Goal: Task Accomplishment & Management: Use online tool/utility

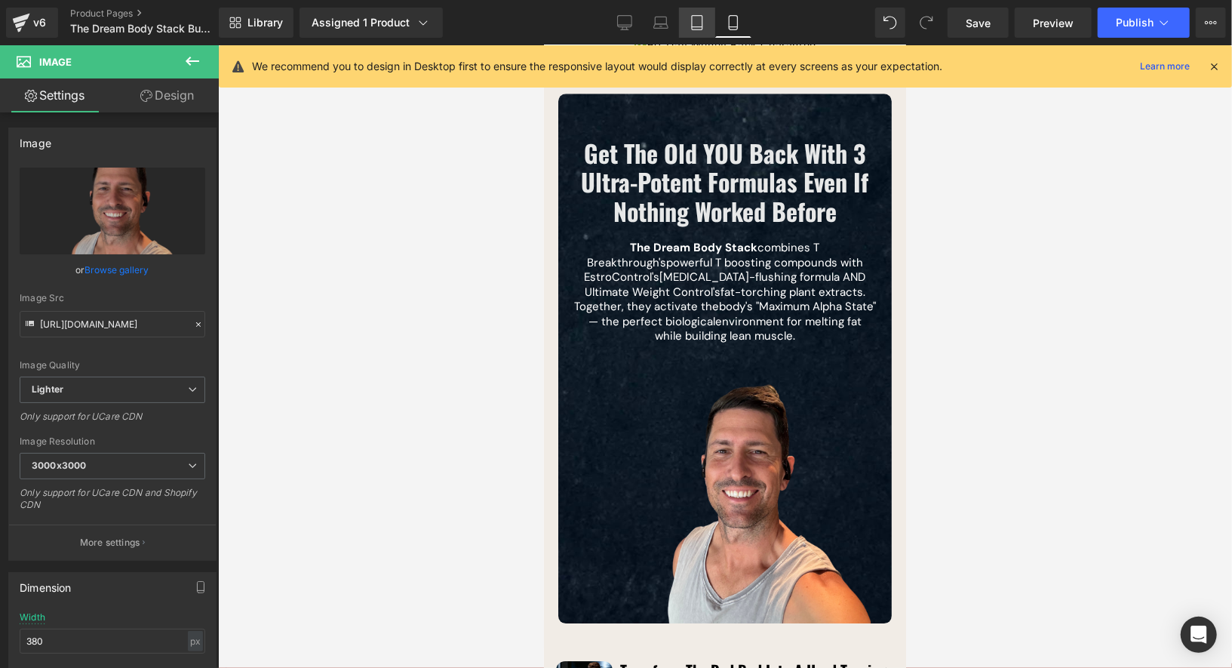
scroll to position [2779, 0]
click at [606, 25] on div "Library Assigned 1 Product Product Preview The Dream Body Stack Manage assigned…" at bounding box center [725, 23] width 1013 height 30
click at [609, 25] on link "Desktop" at bounding box center [625, 23] width 36 height 30
type input "100"
type input "auto"
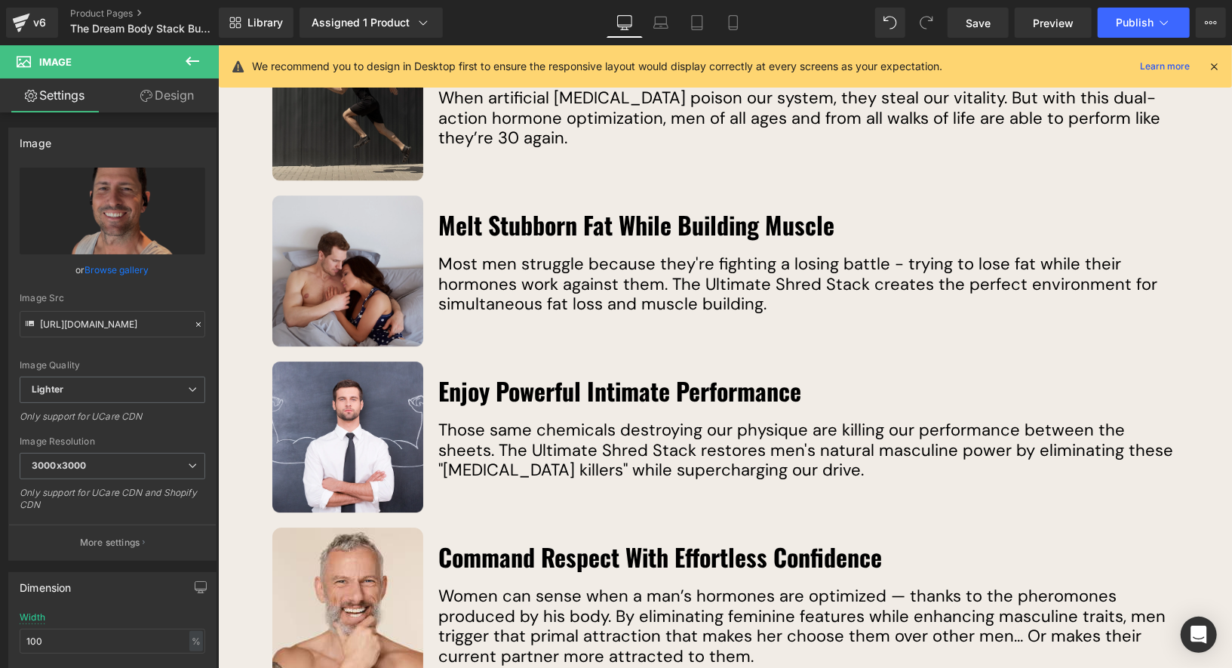
scroll to position [1809, 0]
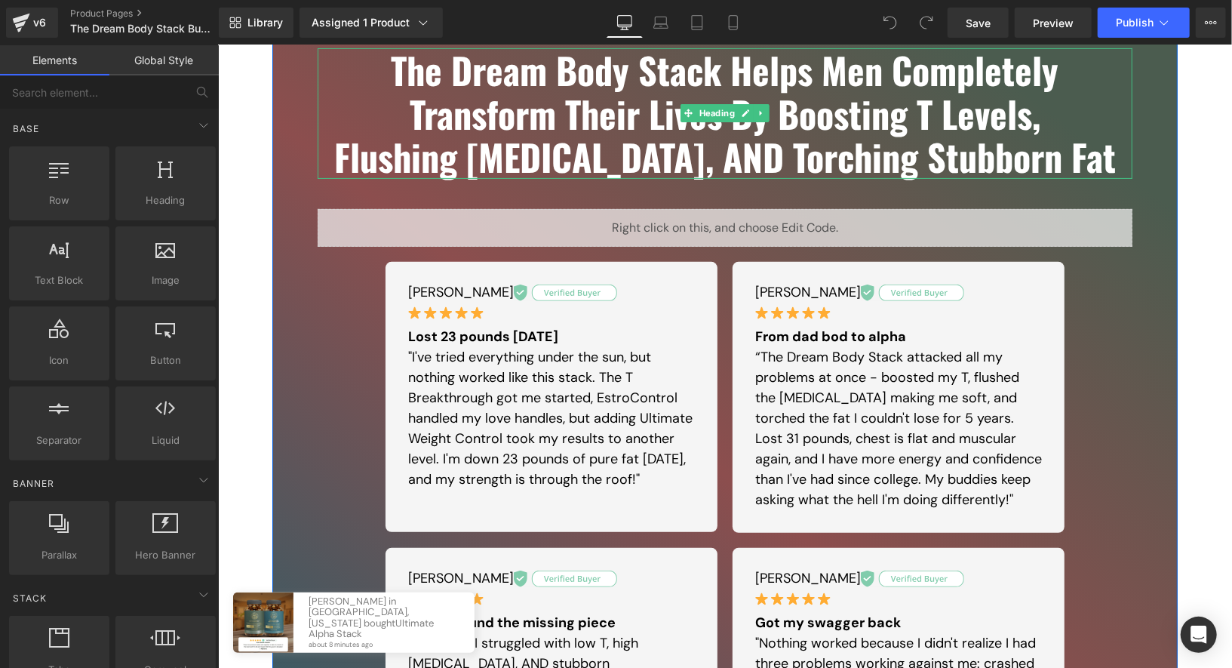
scroll to position [468, 0]
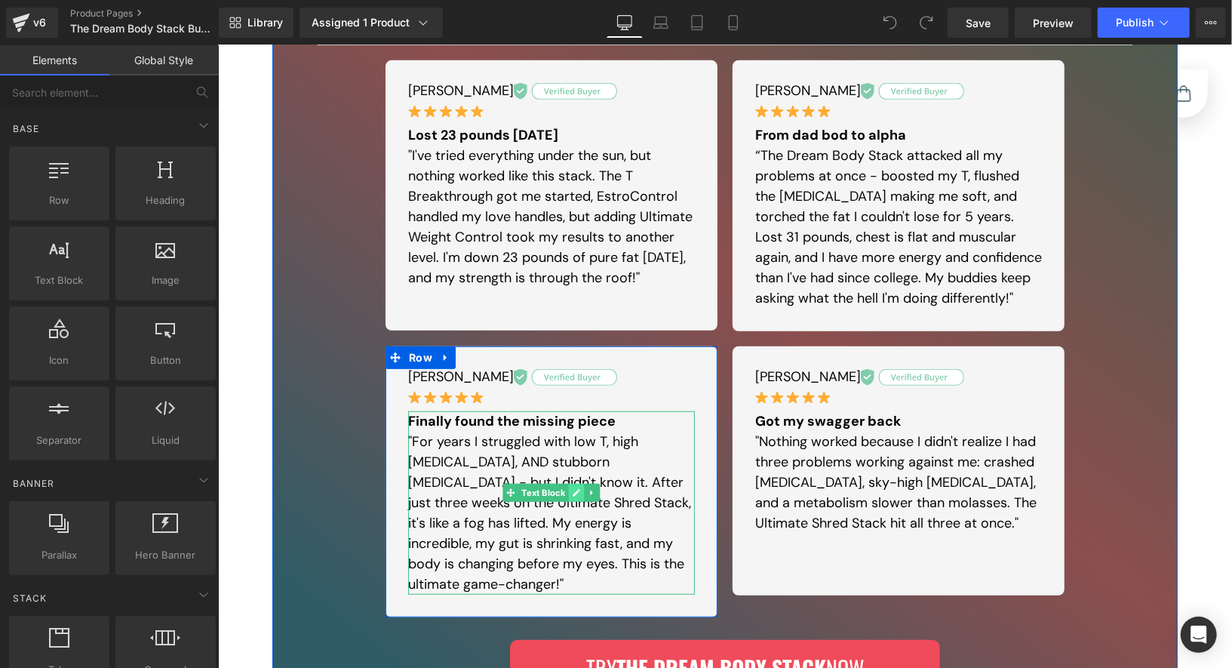
click at [572, 493] on icon at bounding box center [576, 491] width 8 height 9
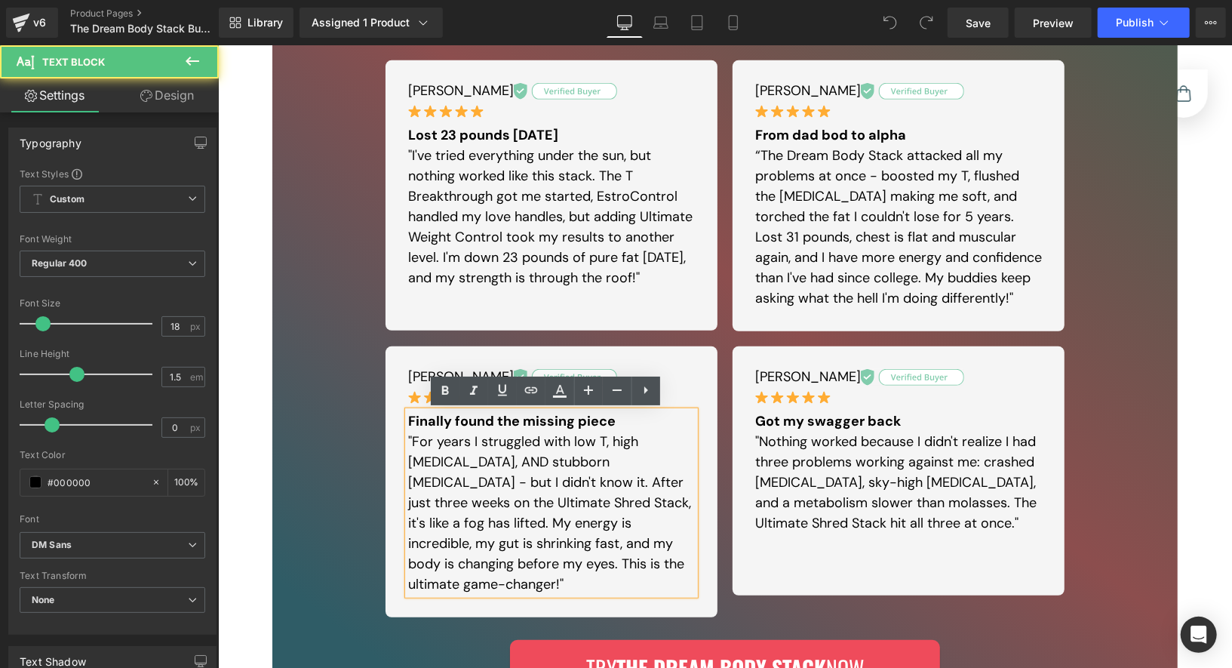
drag, startPoint x: 433, startPoint y: 508, endPoint x: 406, endPoint y: 502, distance: 27.8
click at [407, 502] on p ""For years I struggled with low T, high [MEDICAL_DATA], AND stubborn [MEDICAL_D…" at bounding box center [550, 512] width 287 height 163
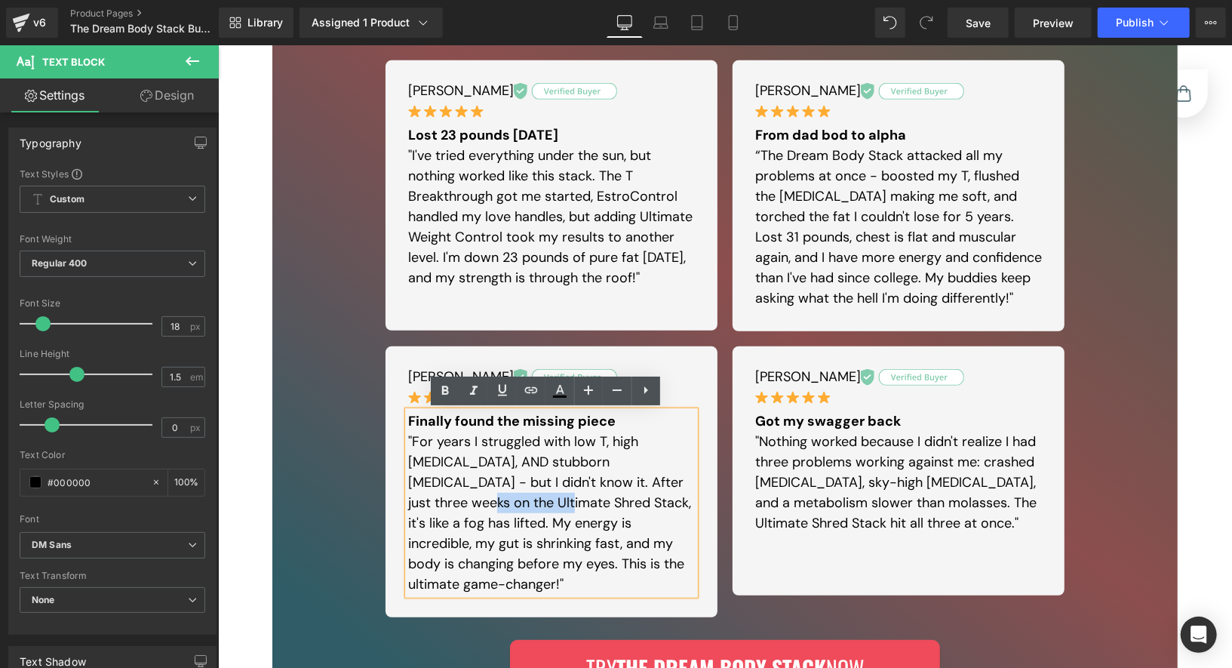
click at [473, 499] on p ""For years I struggled with low T, high [MEDICAL_DATA], AND stubborn [MEDICAL_D…" at bounding box center [550, 512] width 287 height 163
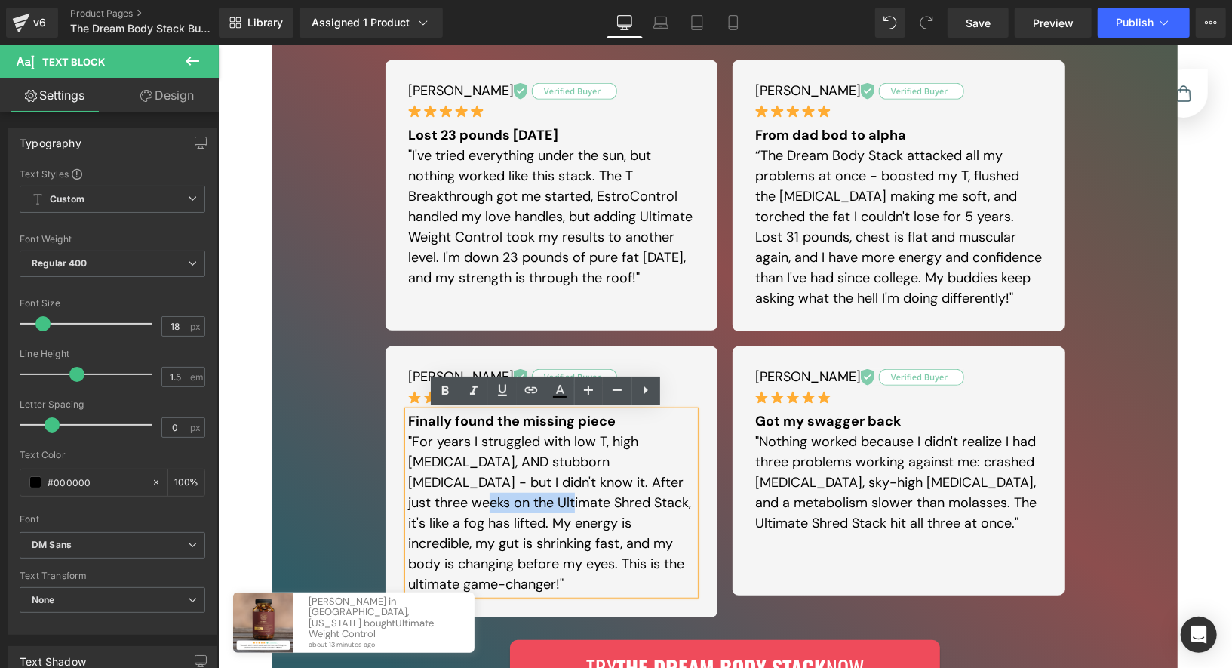
drag, startPoint x: 485, startPoint y: 504, endPoint x: 404, endPoint y: 506, distance: 81.5
click at [407, 506] on p ""For years I struggled with low T, high [MEDICAL_DATA], AND stubborn [MEDICAL_D…" at bounding box center [550, 512] width 287 height 163
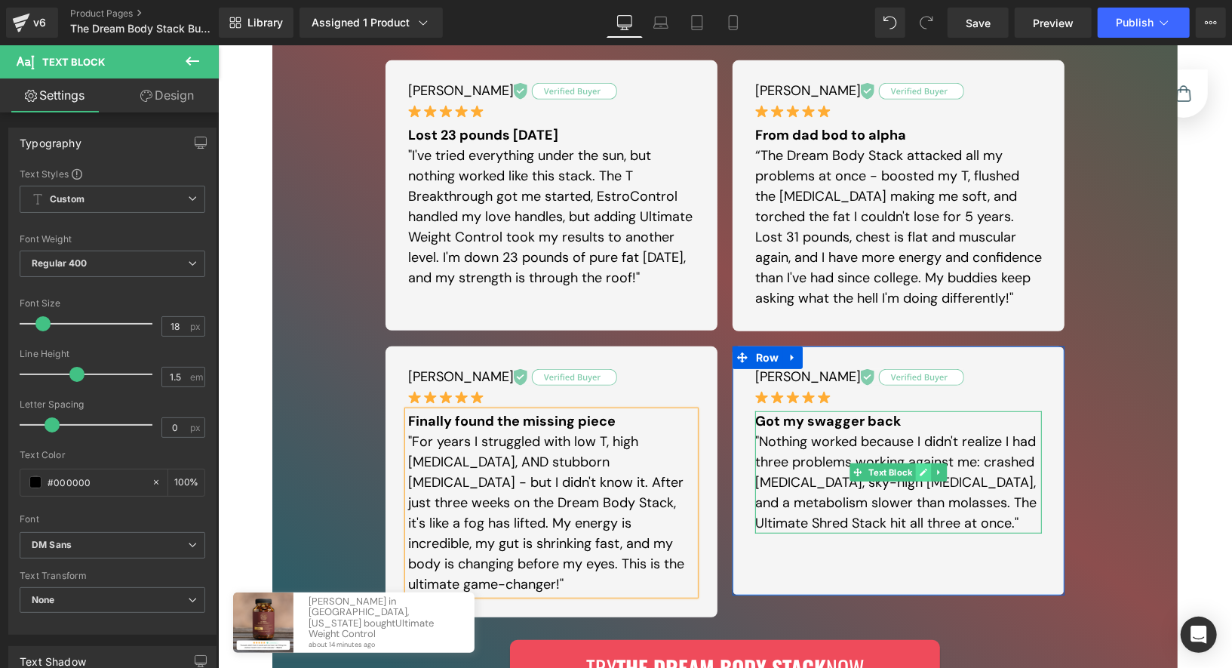
click at [915, 476] on link at bounding box center [923, 471] width 16 height 18
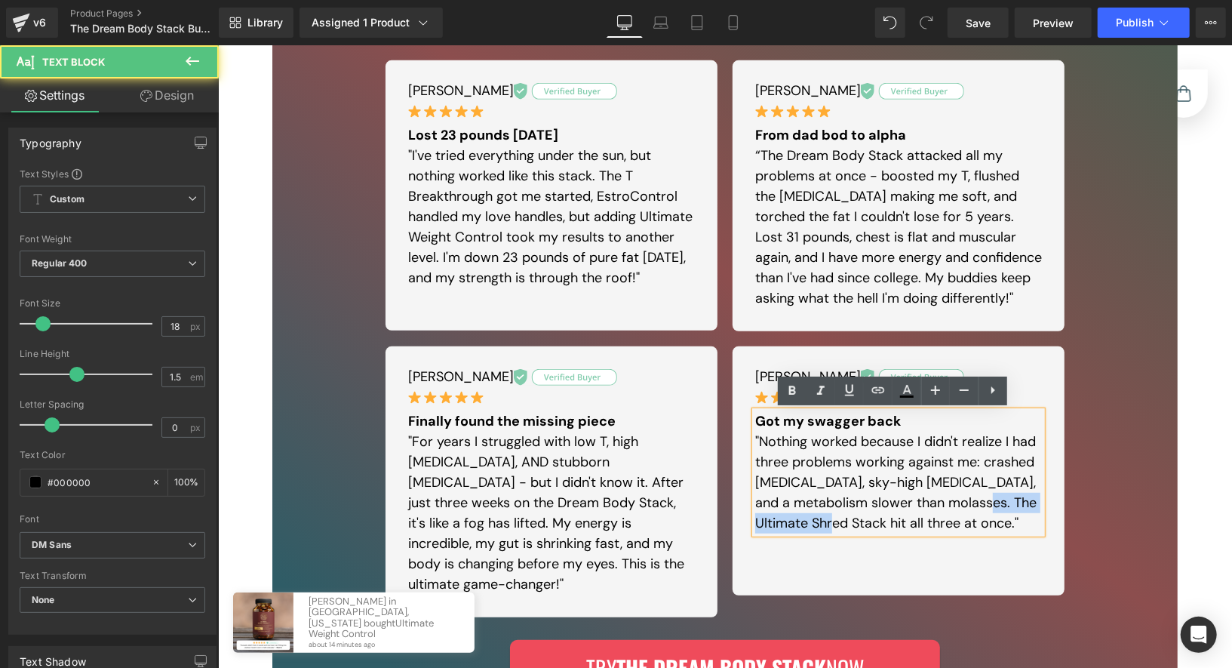
drag, startPoint x: 878, startPoint y: 524, endPoint x: 751, endPoint y: 524, distance: 127.5
click at [754, 524] on p ""Nothing worked because I didn't realize I had three problems working against m…" at bounding box center [897, 482] width 287 height 102
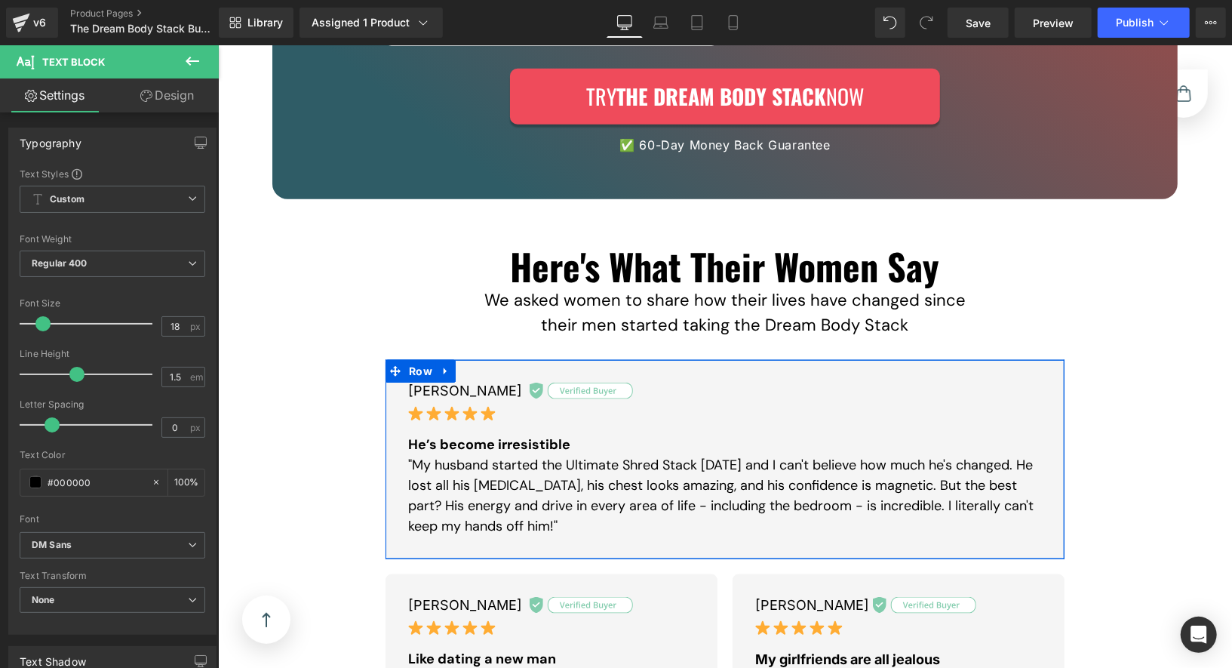
scroll to position [1254, 0]
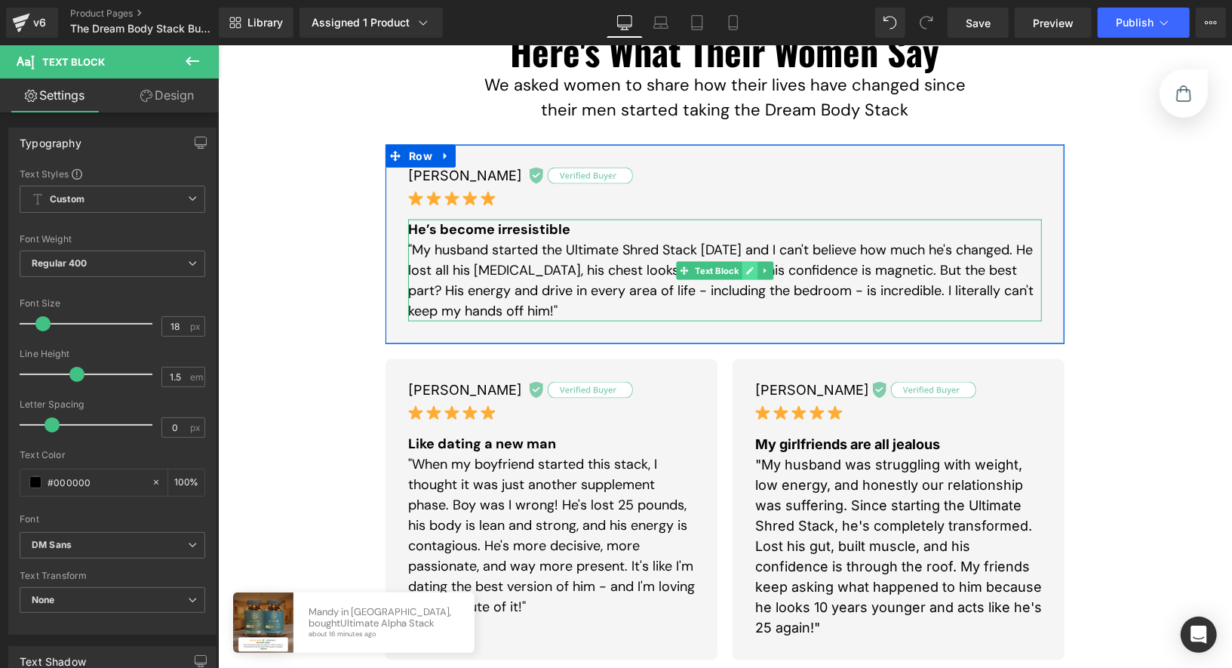
click at [745, 266] on icon at bounding box center [749, 270] width 8 height 9
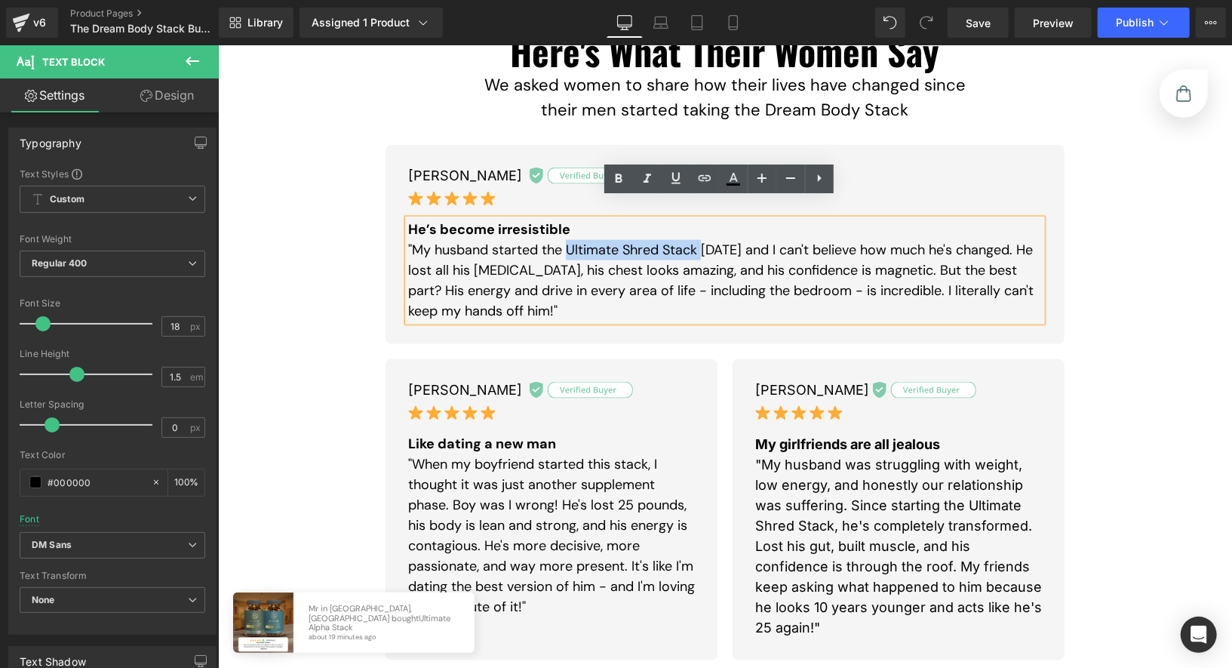
drag, startPoint x: 561, startPoint y: 232, endPoint x: 693, endPoint y: 229, distance: 132.8
click at [693, 239] on p ""My husband started the Ultimate Shred Stack [DATE] and I can't believe how muc…" at bounding box center [724, 279] width 634 height 81
click at [582, 239] on p ""My husband started the Ultimate Shred Stack [DATE] and I can't believe how muc…" at bounding box center [724, 279] width 634 height 81
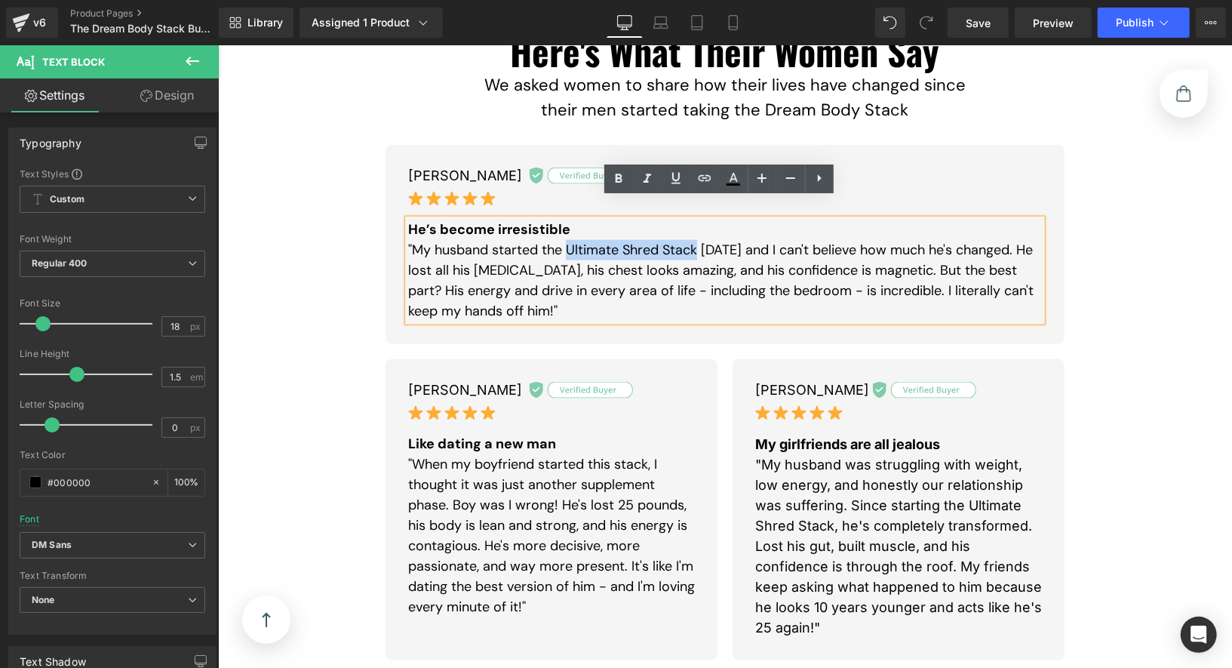
drag, startPoint x: 561, startPoint y: 230, endPoint x: 690, endPoint y: 230, distance: 129.8
click at [690, 239] on p ""My husband started the Ultimate Shred Stack [DATE] and I can't believe how muc…" at bounding box center [724, 279] width 634 height 81
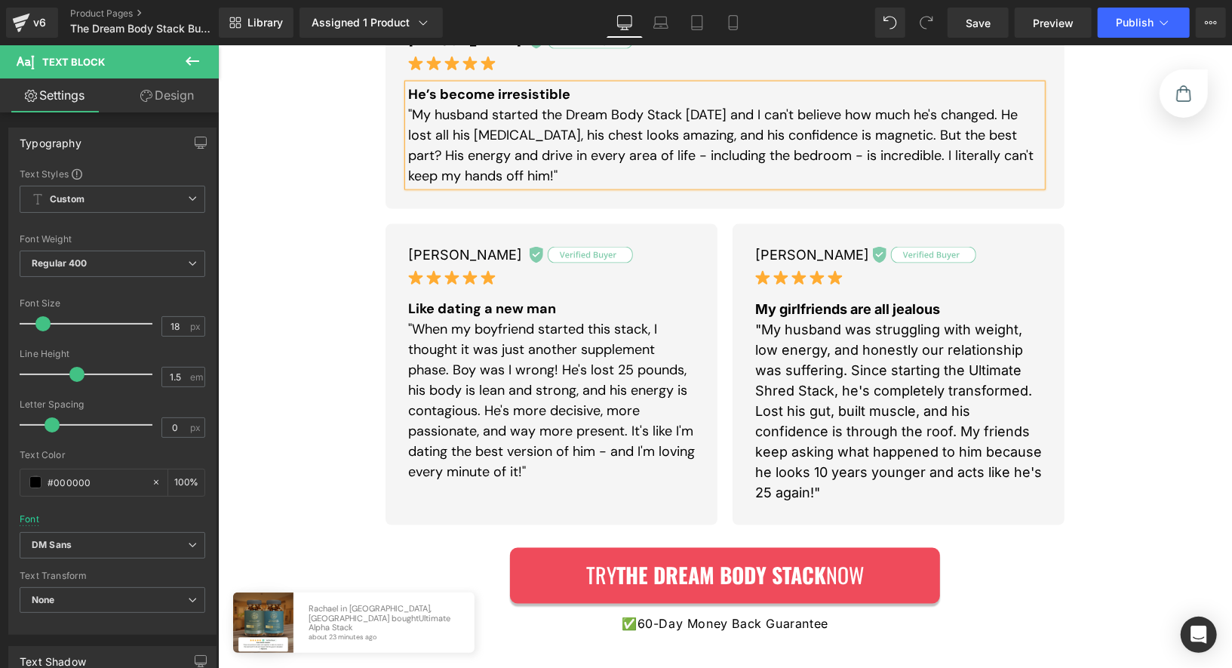
scroll to position [1443, 0]
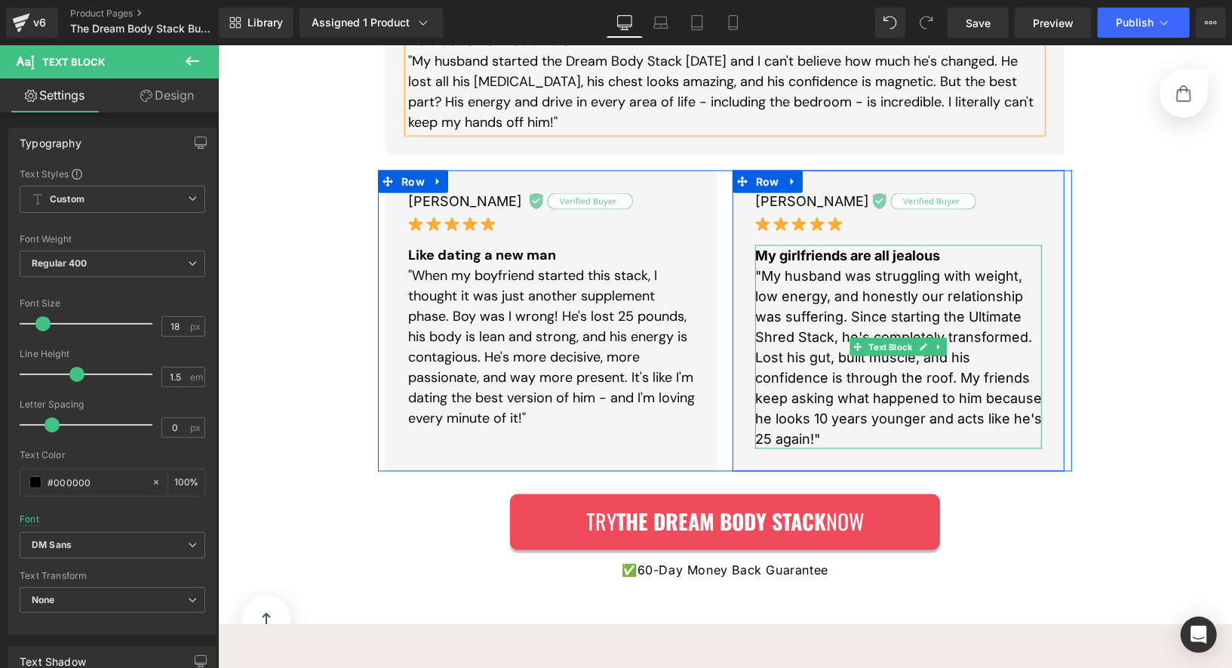
click at [822, 317] on p ""My husband was struggling with weight, low energy, and honestly our relationsh…" at bounding box center [897, 356] width 287 height 183
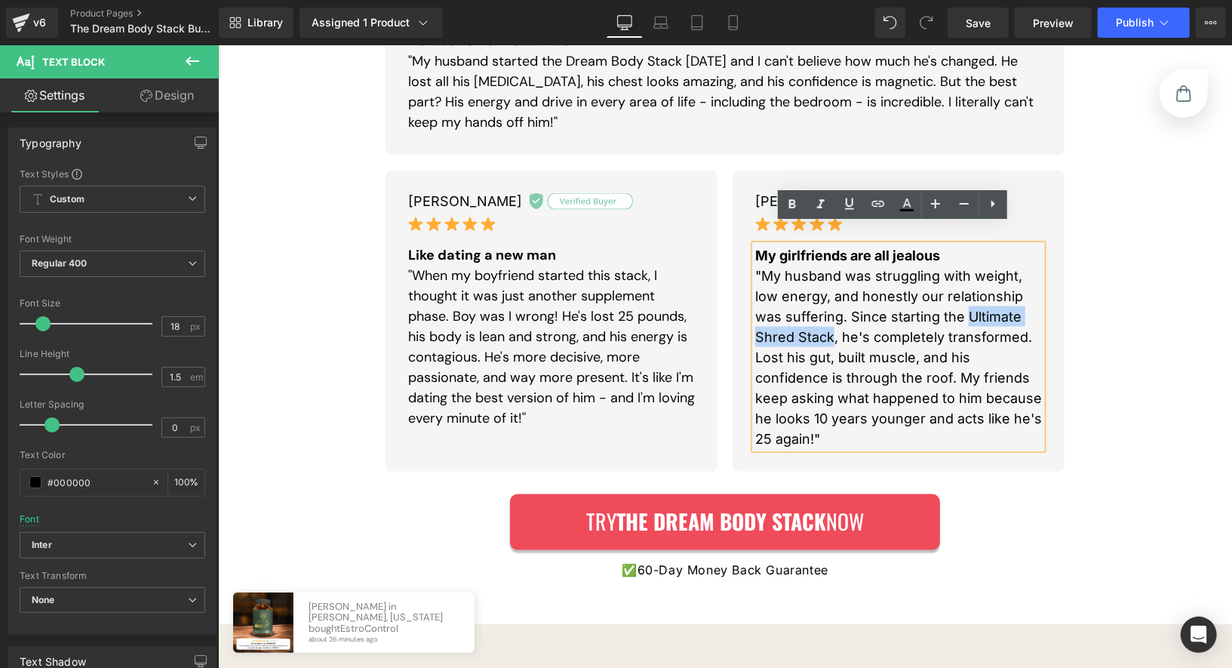
drag, startPoint x: 961, startPoint y: 293, endPoint x: 825, endPoint y: 315, distance: 138.4
click at [825, 315] on p ""My husband was struggling with weight, low energy, and honestly our relationsh…" at bounding box center [897, 356] width 287 height 183
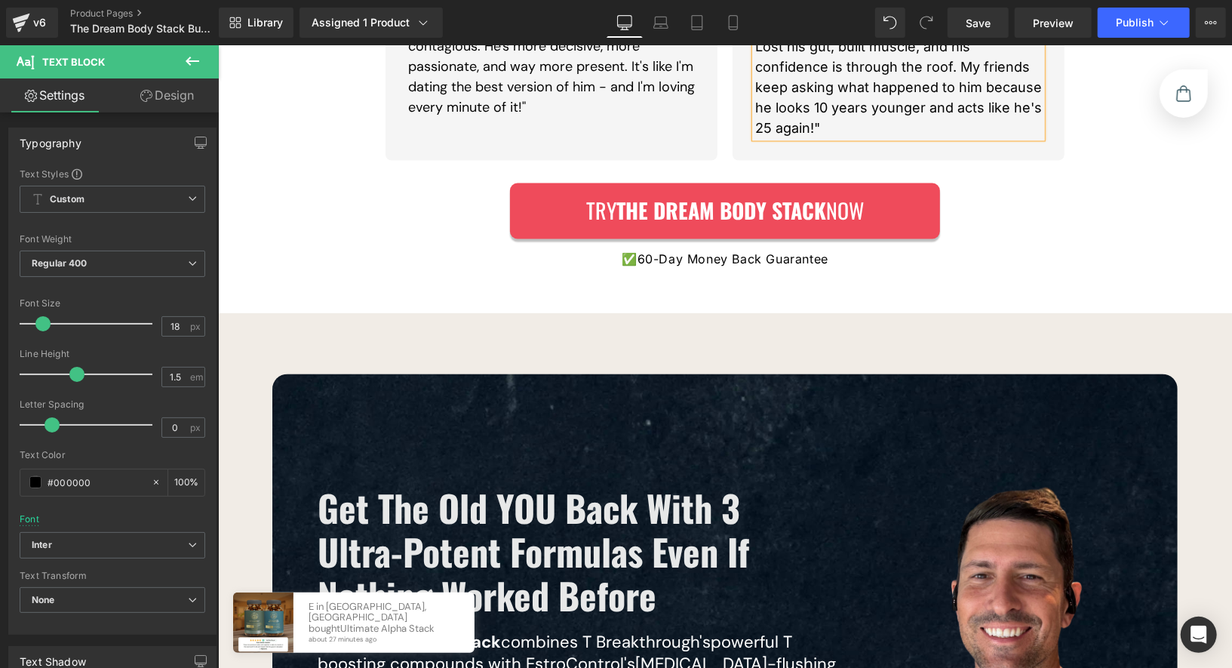
scroll to position [2075, 0]
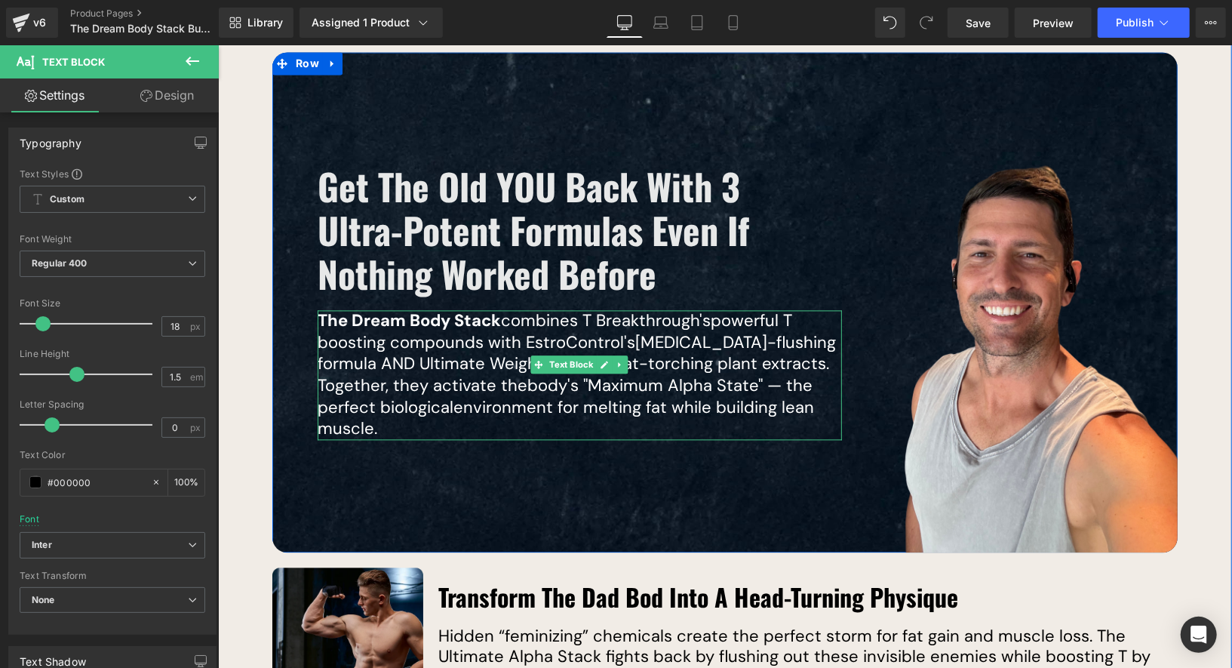
click at [317, 332] on div "The Dream Body Stack combines T Breakthrough's powerful T boosting compounds wi…" at bounding box center [579, 374] width 524 height 130
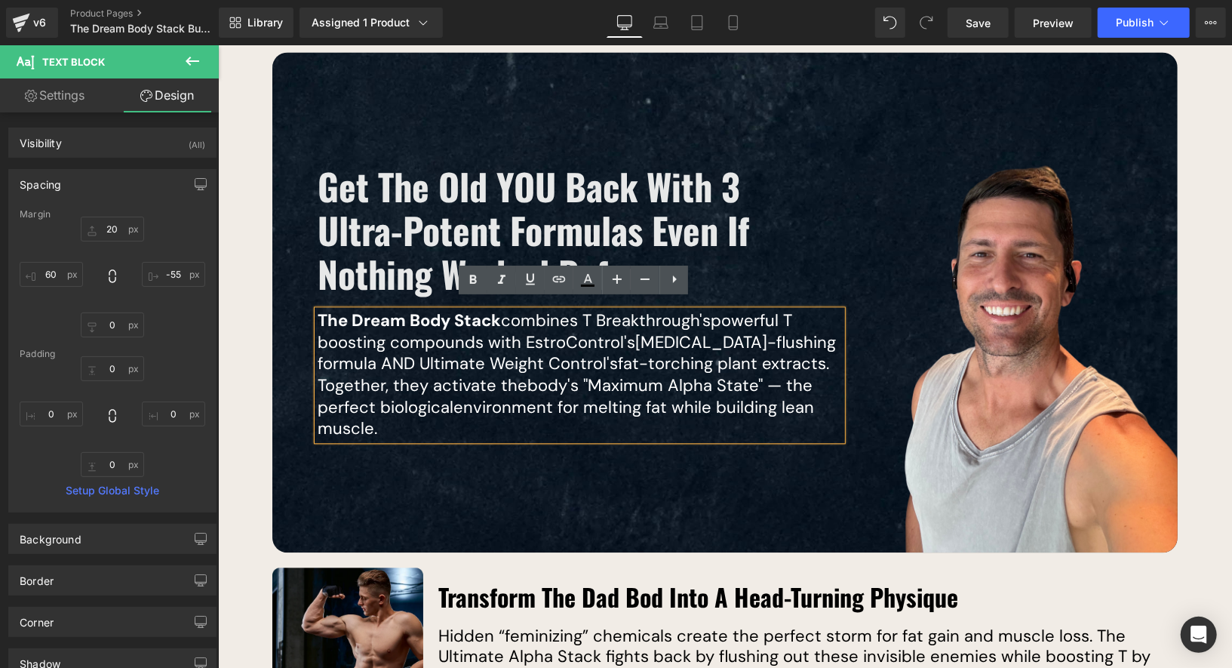
click at [317, 336] on span "powerful T boosting compounds with EstroControl's" at bounding box center [554, 331] width 475 height 44
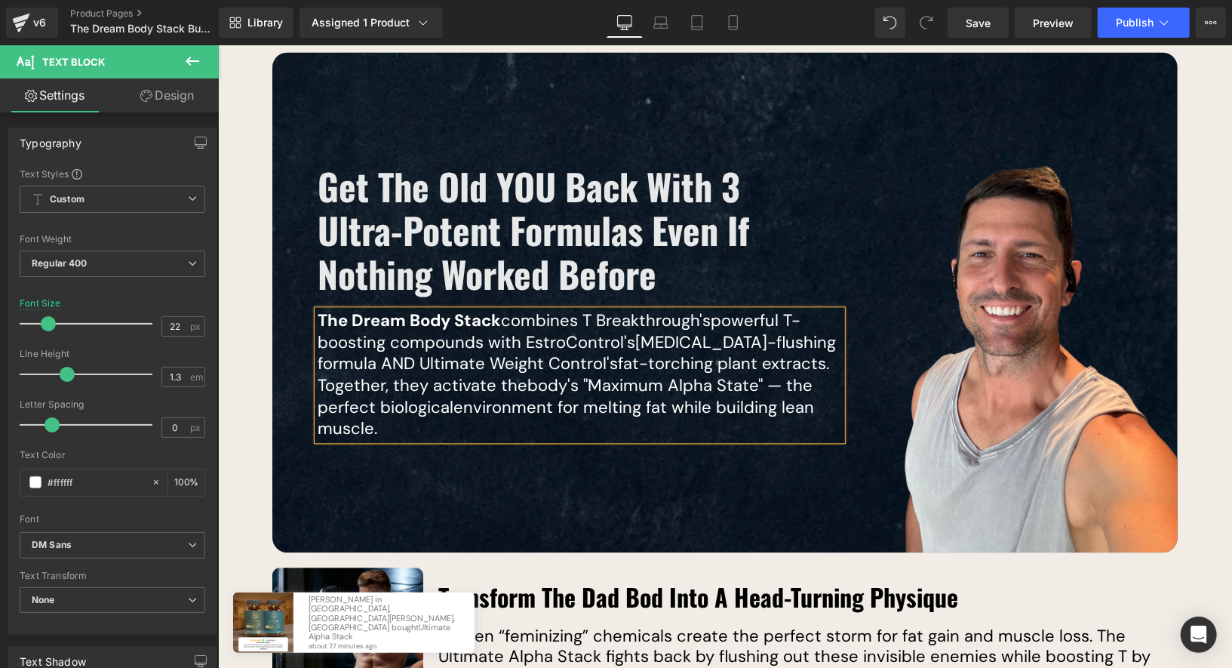
click at [784, 312] on span "powerful T-boosting compounds with EstroControl's" at bounding box center [558, 331] width 483 height 44
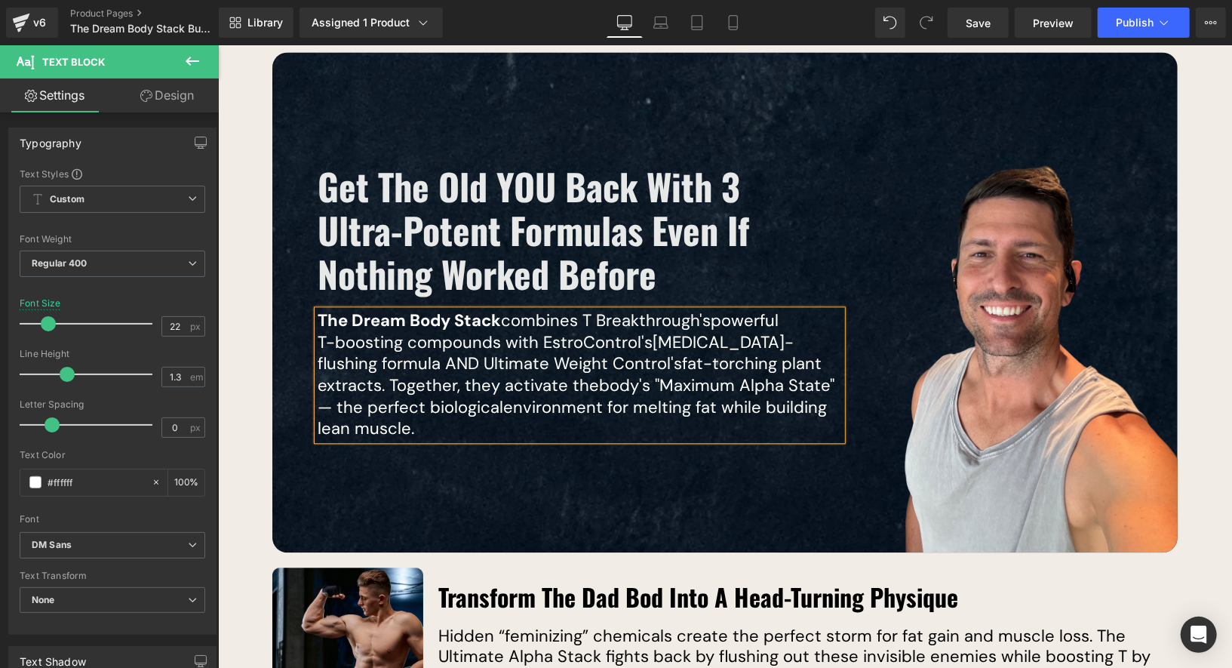
scroll to position [2065, 0]
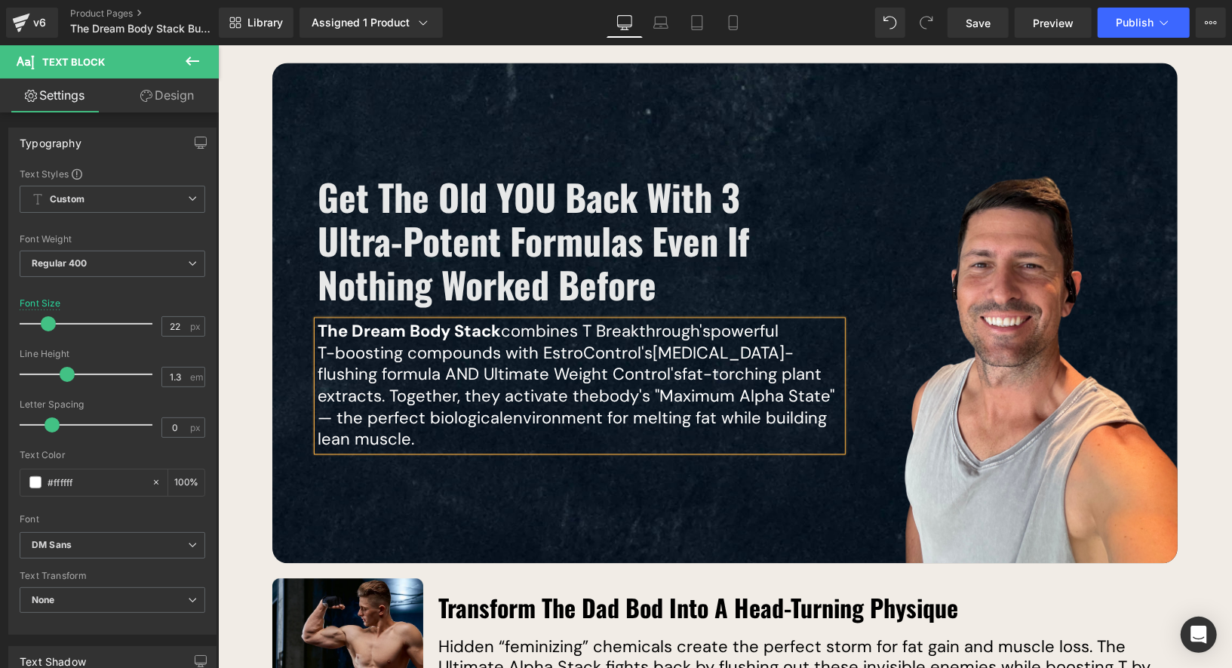
click at [656, 341] on span "[MEDICAL_DATA]-flushing formula AND Ultimate Weight Control's" at bounding box center [555, 363] width 476 height 44
click at [317, 355] on span "[MEDICAL_DATA]-flushing formula AND Ultimate Weight Control's" at bounding box center [555, 363] width 476 height 44
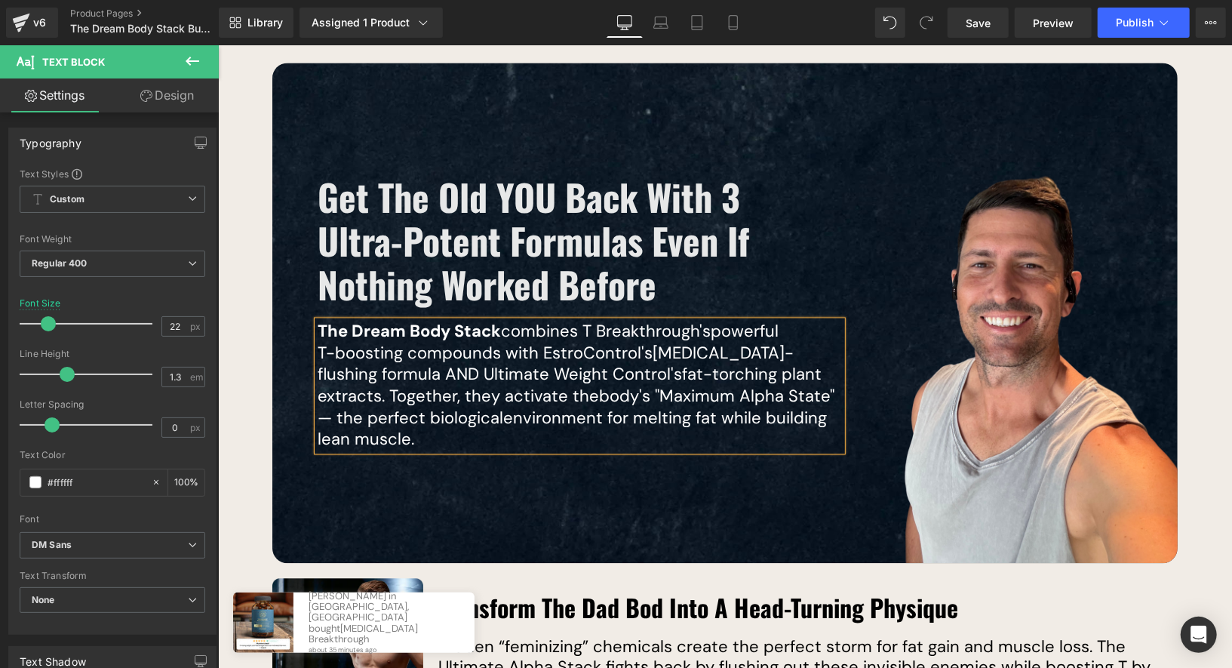
click at [599, 406] on span "environment for melting fat while building lean muscle." at bounding box center [571, 428] width 509 height 44
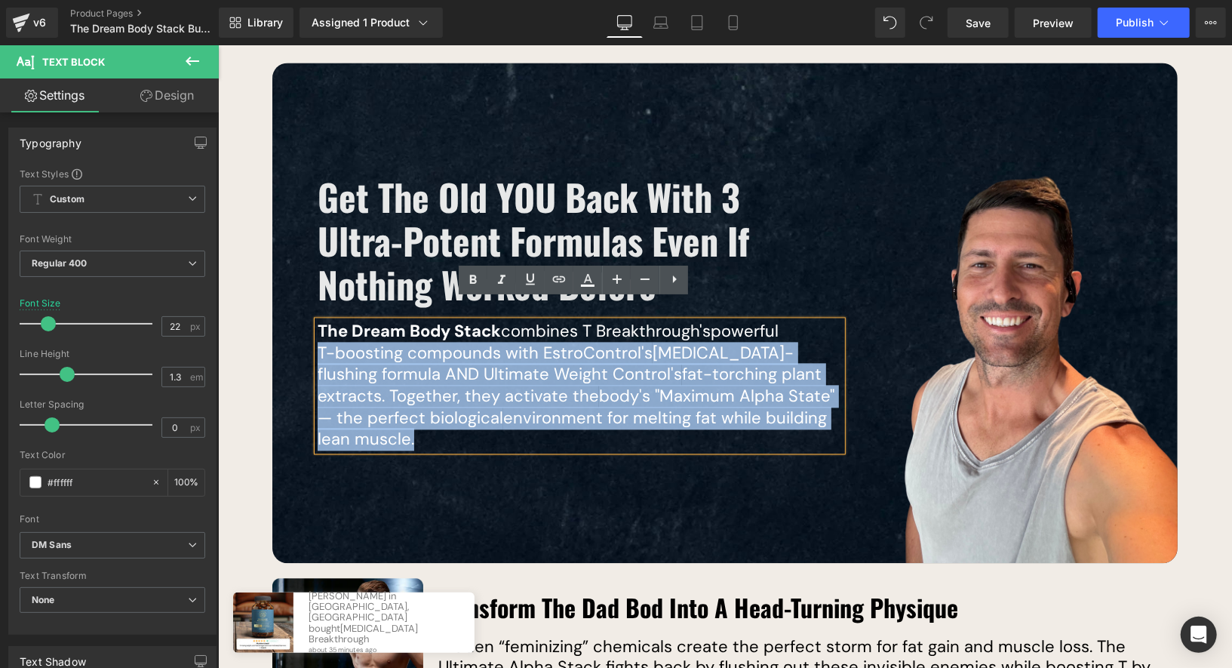
click at [524, 341] on span "T-boosting compounds with EstroControl's" at bounding box center [484, 352] width 335 height 22
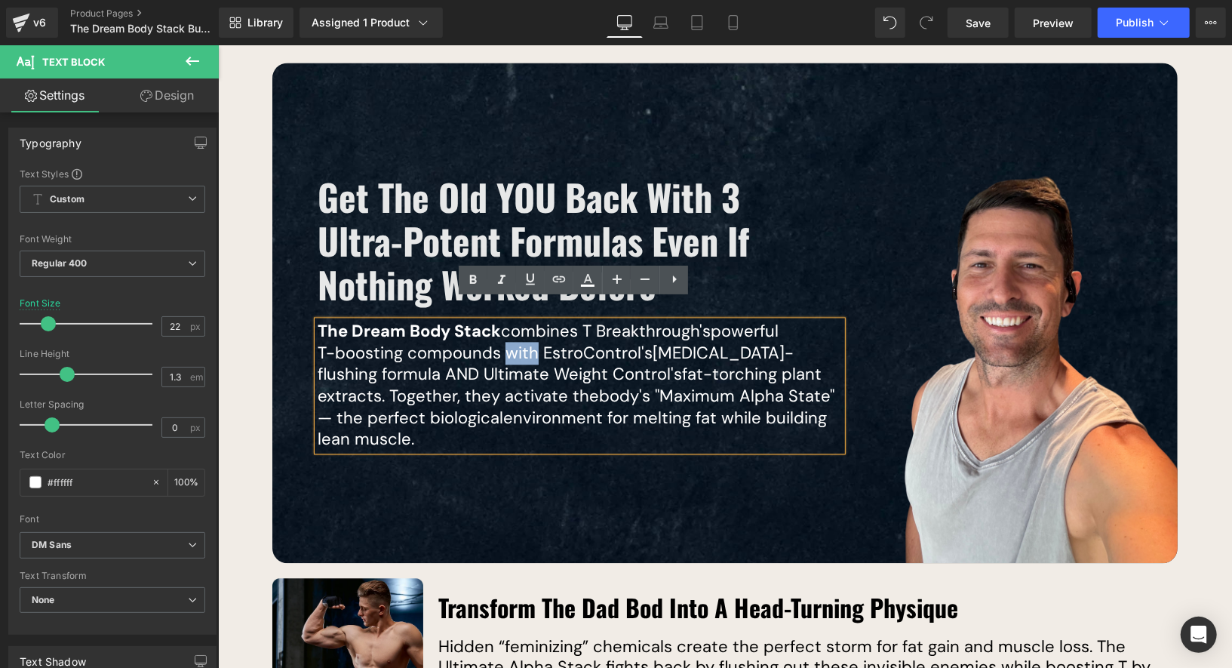
click at [493, 406] on span "environment for melting fat while building lean muscle." at bounding box center [571, 428] width 509 height 44
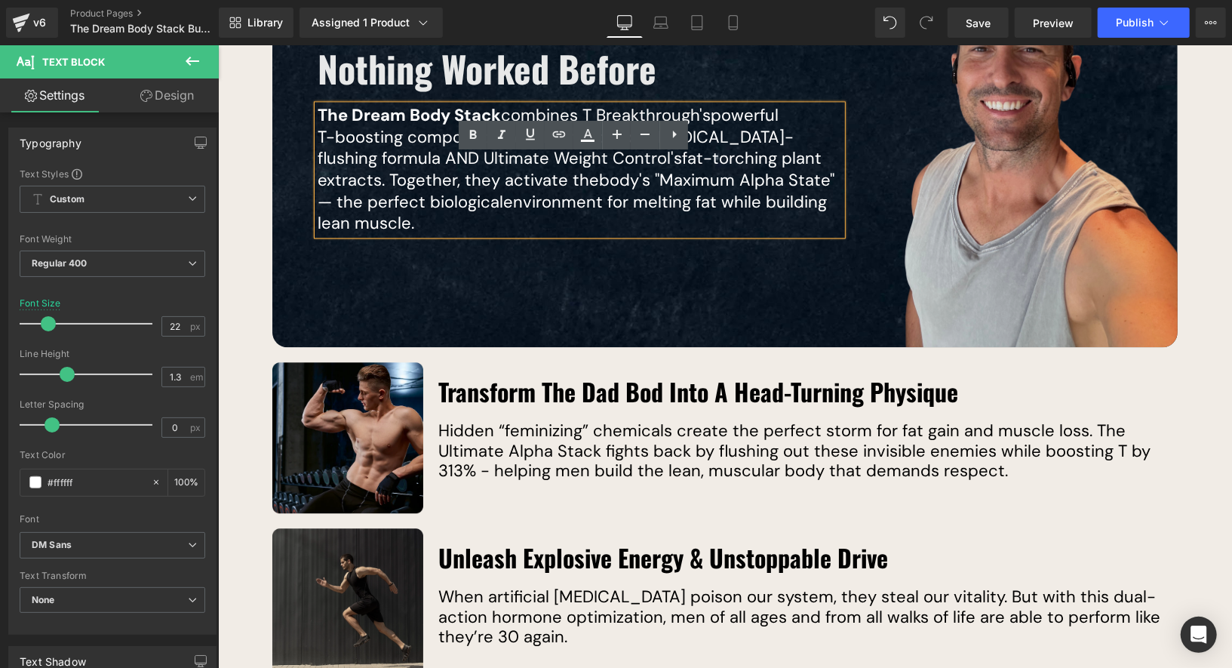
scroll to position [2352, 0]
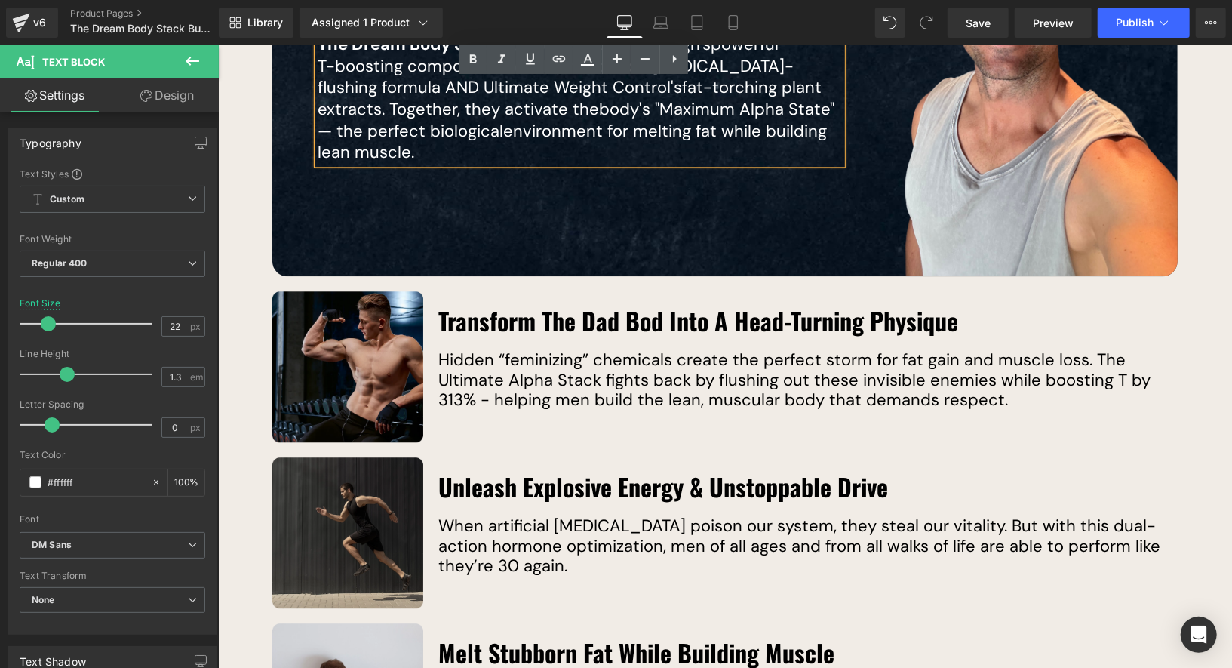
click at [761, 350] on div "Hidden “feminizing” chemicals create the perfect storm for fat gain and muscle …" at bounding box center [807, 379] width 739 height 60
click at [761, 350] on p "Hidden “feminizing” chemicals create the perfect storm for fat gain and muscle …" at bounding box center [807, 379] width 739 height 60
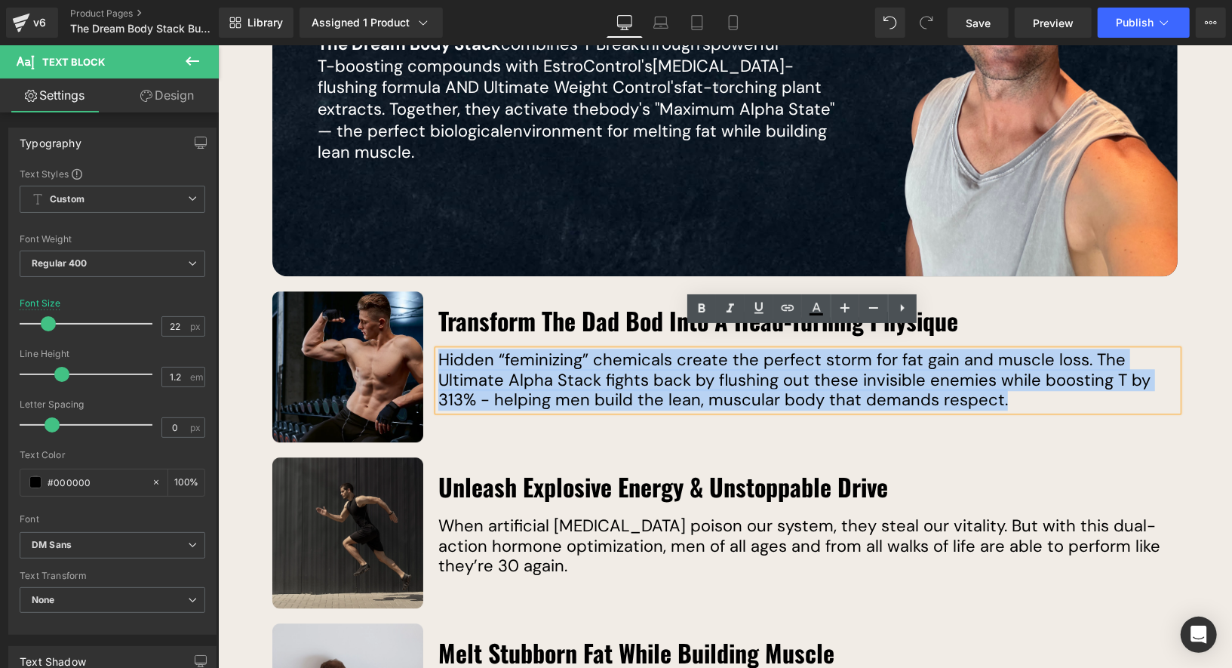
click at [683, 364] on p "Hidden “feminizing” chemicals create the perfect storm for fat gain and muscle …" at bounding box center [807, 379] width 739 height 60
click at [941, 381] on p "Hidden “feminizing” chemicals create the perfect storm for fat gain and muscle …" at bounding box center [807, 379] width 739 height 60
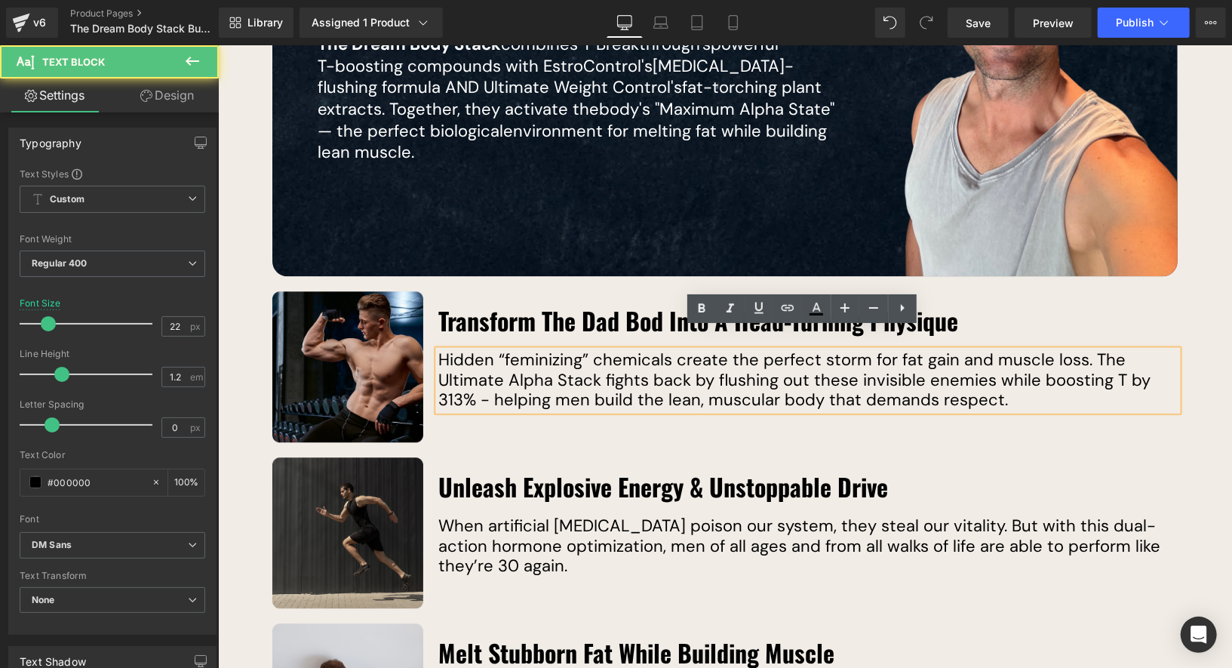
click at [982, 382] on p "Hidden “feminizing” chemicals create the perfect storm for fat gain and muscle …" at bounding box center [807, 379] width 739 height 60
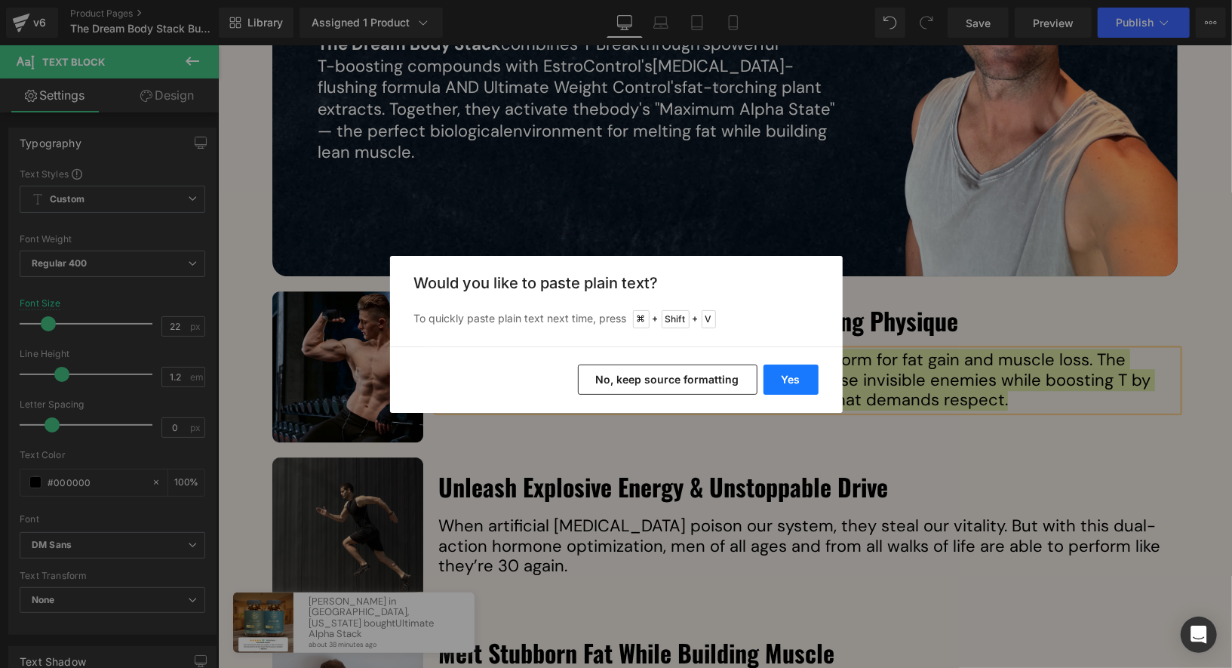
click at [785, 375] on button "Yes" at bounding box center [791, 379] width 55 height 30
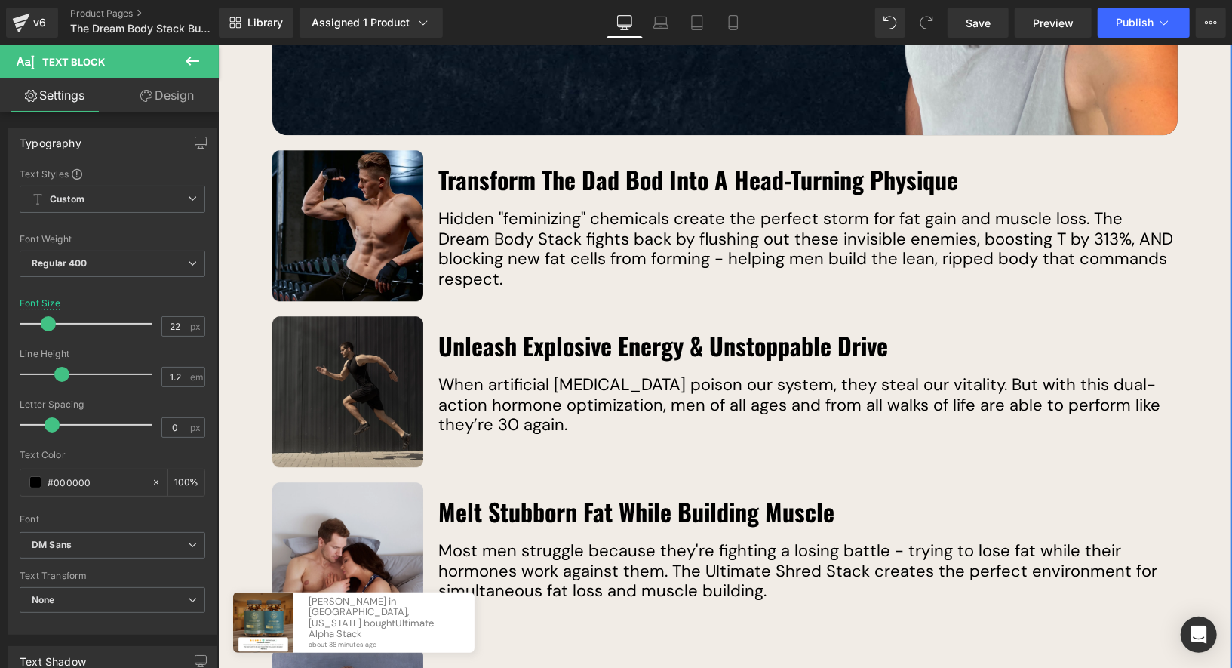
scroll to position [2509, 0]
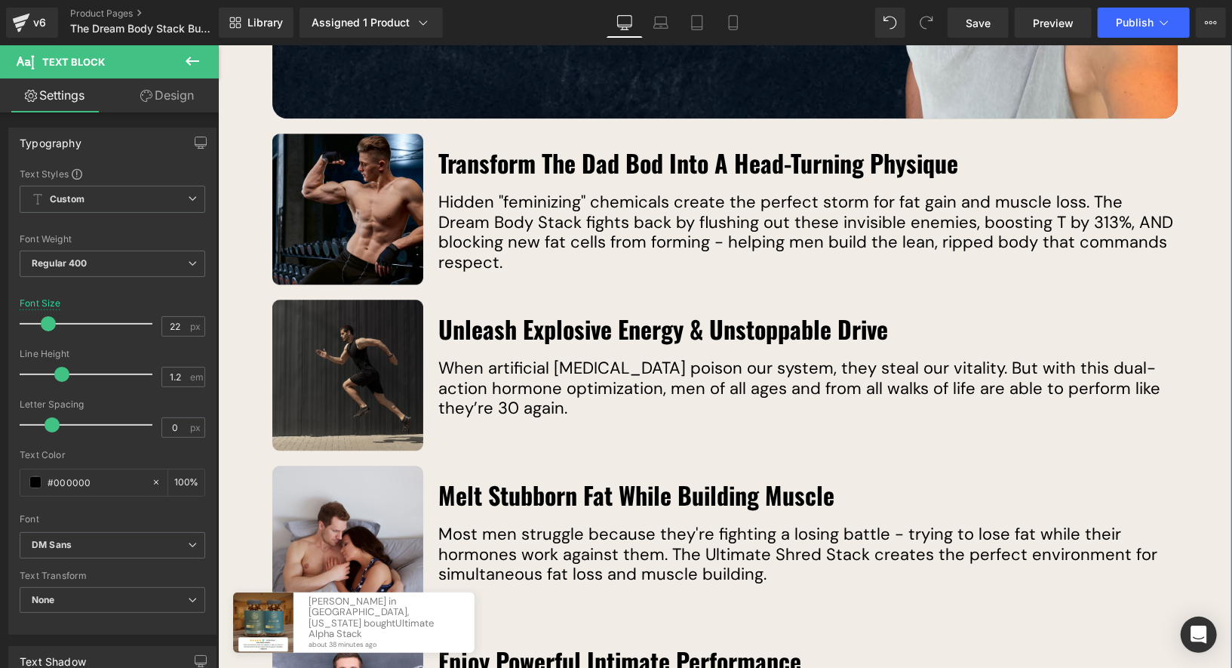
click at [648, 364] on p "When artificial [MEDICAL_DATA] poison our system, they steal our vitality. But …" at bounding box center [807, 388] width 739 height 60
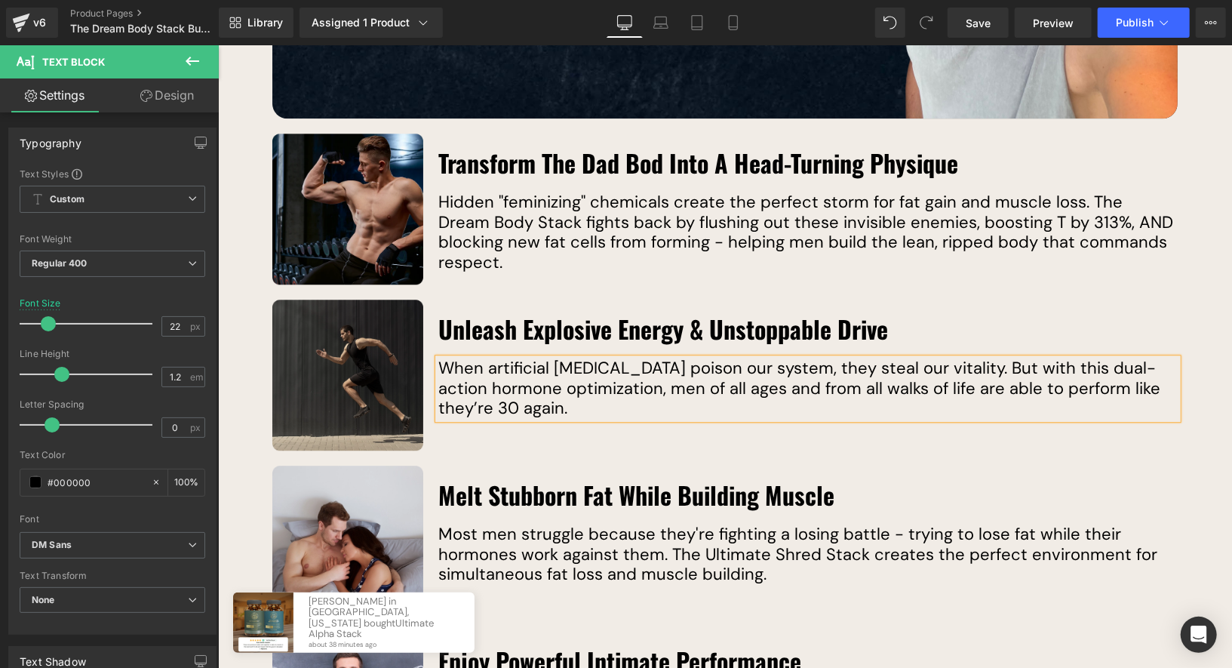
click at [650, 358] on p "When artificial [MEDICAL_DATA] poison our system, they steal our vitality. But …" at bounding box center [807, 388] width 739 height 60
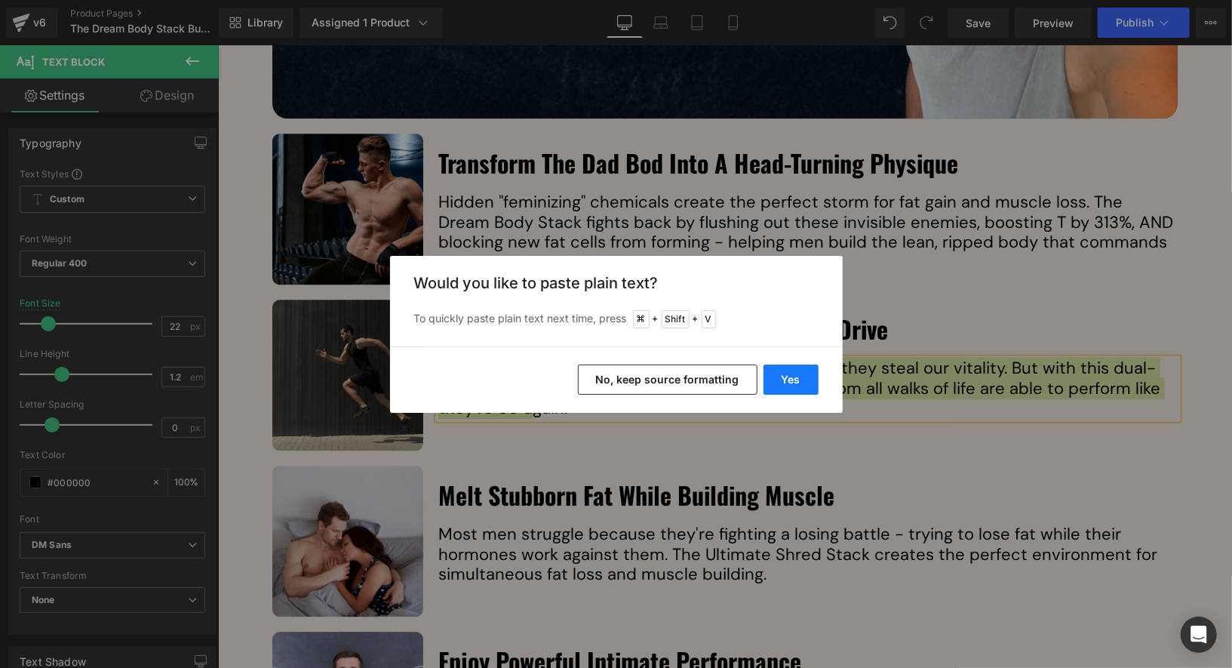
click at [776, 379] on button "Yes" at bounding box center [791, 379] width 55 height 30
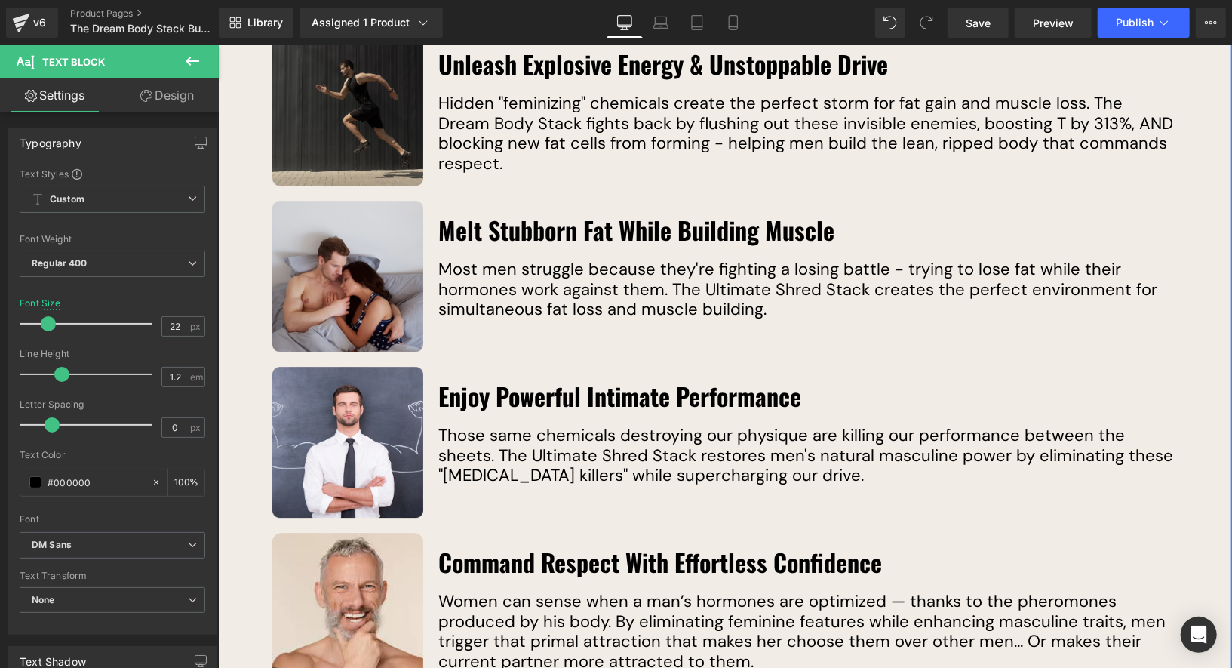
scroll to position [2775, 0]
click at [669, 424] on p "Those same chemicals destroying our physique are killing our performance betwee…" at bounding box center [807, 454] width 739 height 60
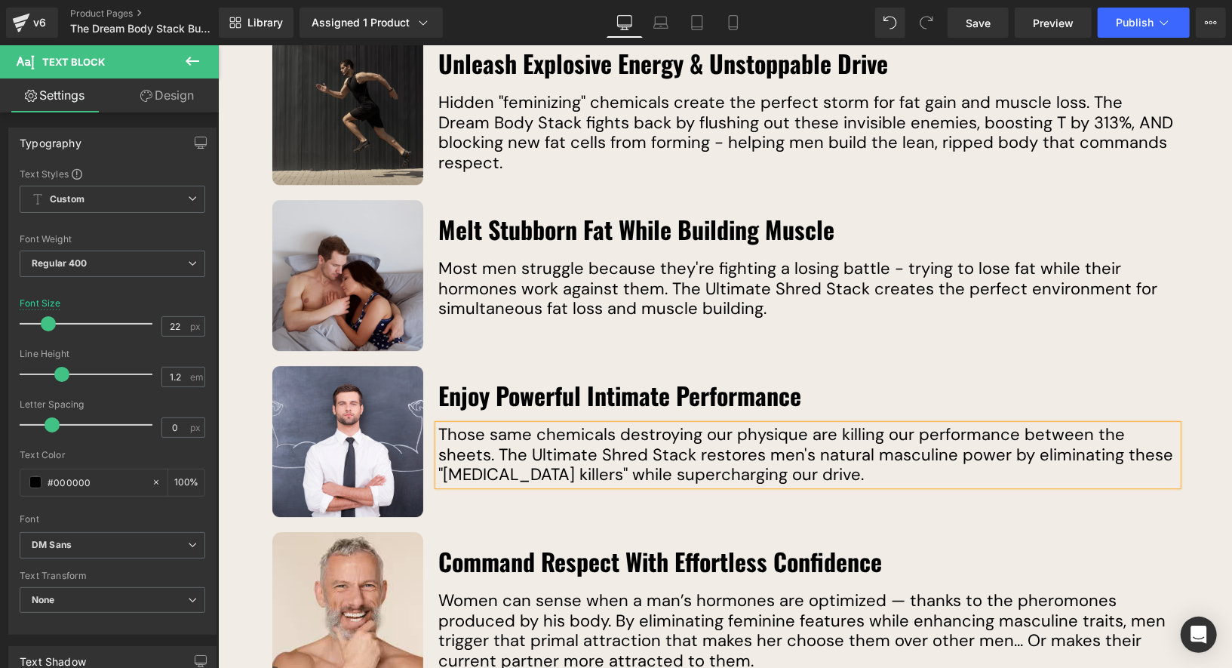
click at [669, 424] on p "Those same chemicals destroying our physique are killing our performance betwee…" at bounding box center [807, 454] width 739 height 60
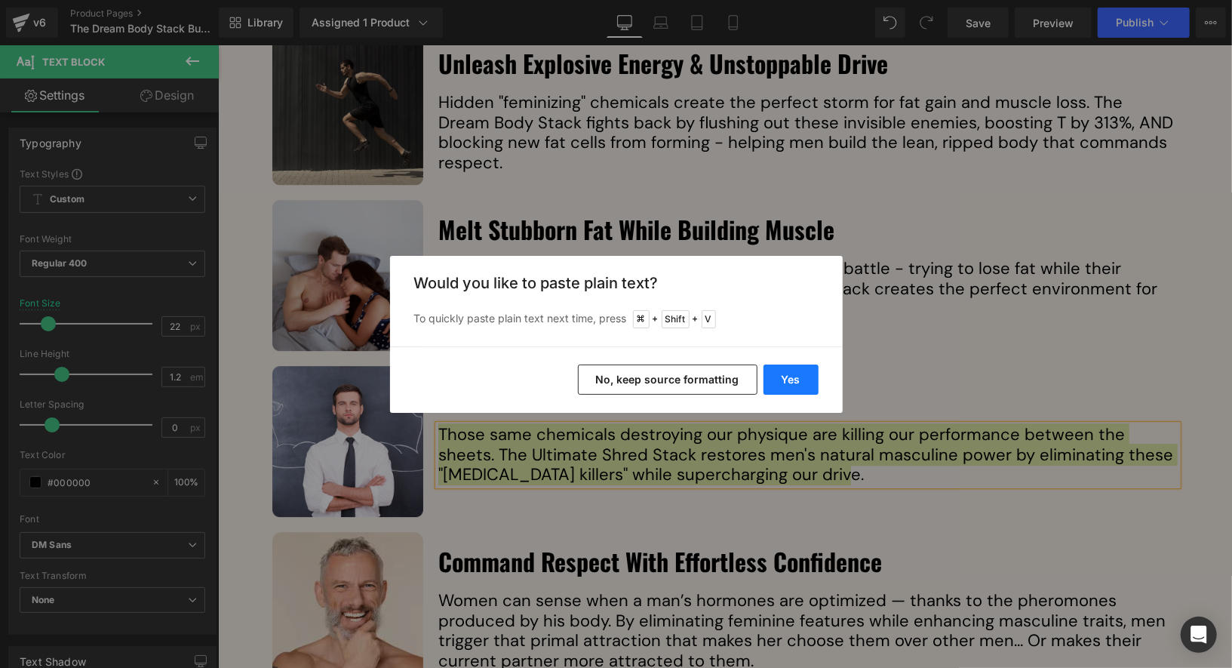
click at [785, 379] on button "Yes" at bounding box center [791, 379] width 55 height 30
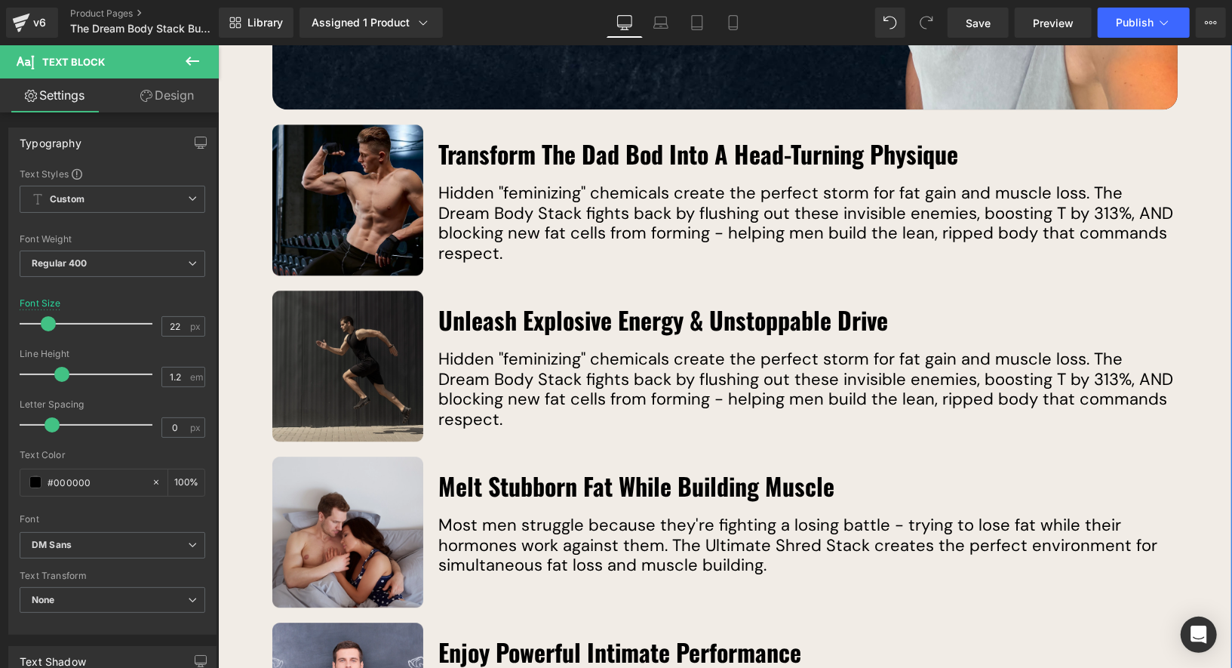
scroll to position [2531, 0]
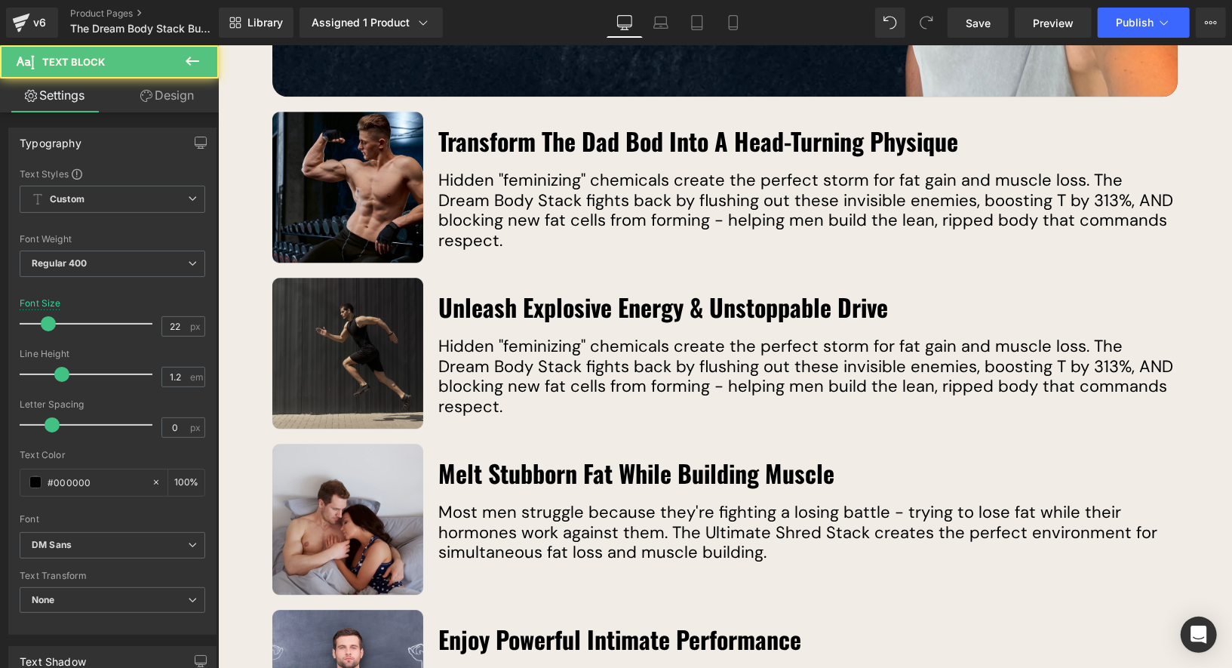
click at [668, 354] on p "Hidden "feminizing" chemicals create the perfect storm for fat gain and muscle …" at bounding box center [807, 376] width 739 height 80
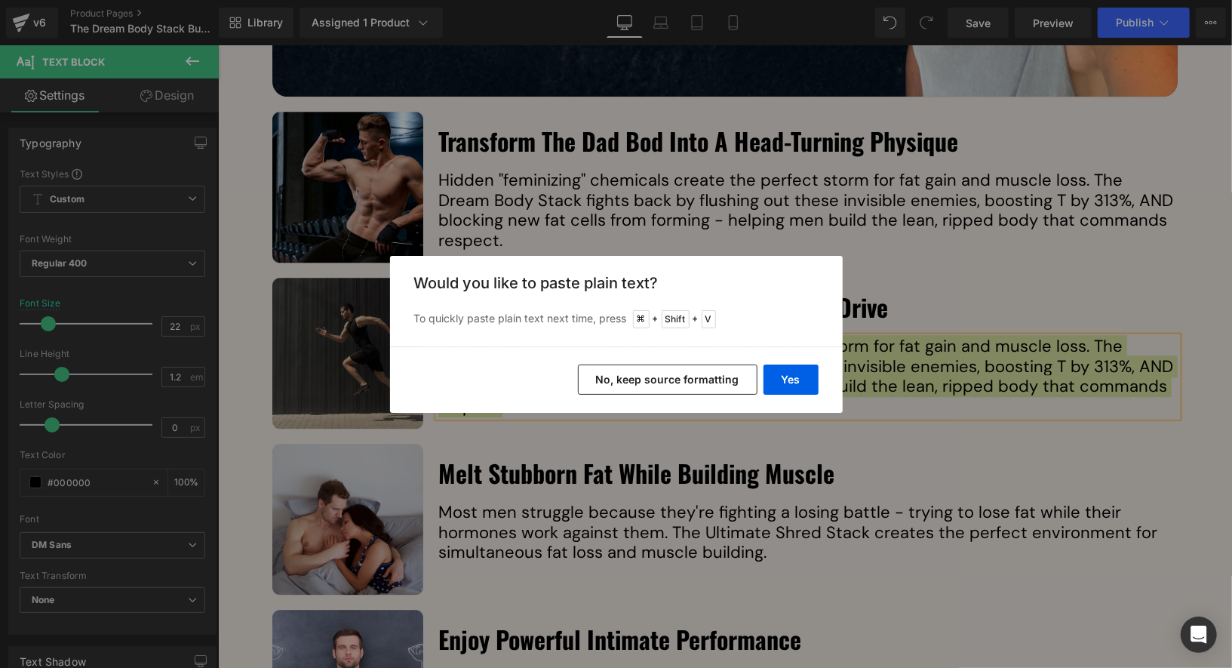
click at [797, 394] on div "Yes No, keep source formatting" at bounding box center [616, 379] width 453 height 66
click at [797, 376] on button "Yes" at bounding box center [791, 379] width 55 height 30
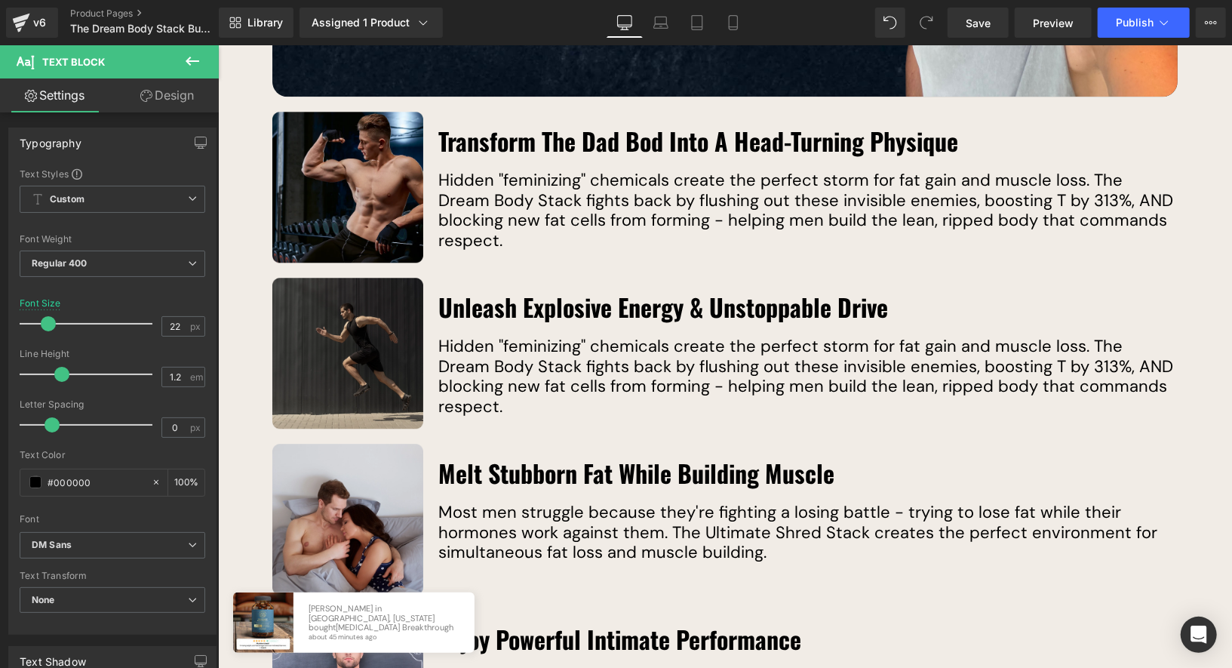
click at [638, 364] on p "Hidden "feminizing" chemicals create the perfect storm for fat gain and muscle …" at bounding box center [807, 376] width 739 height 80
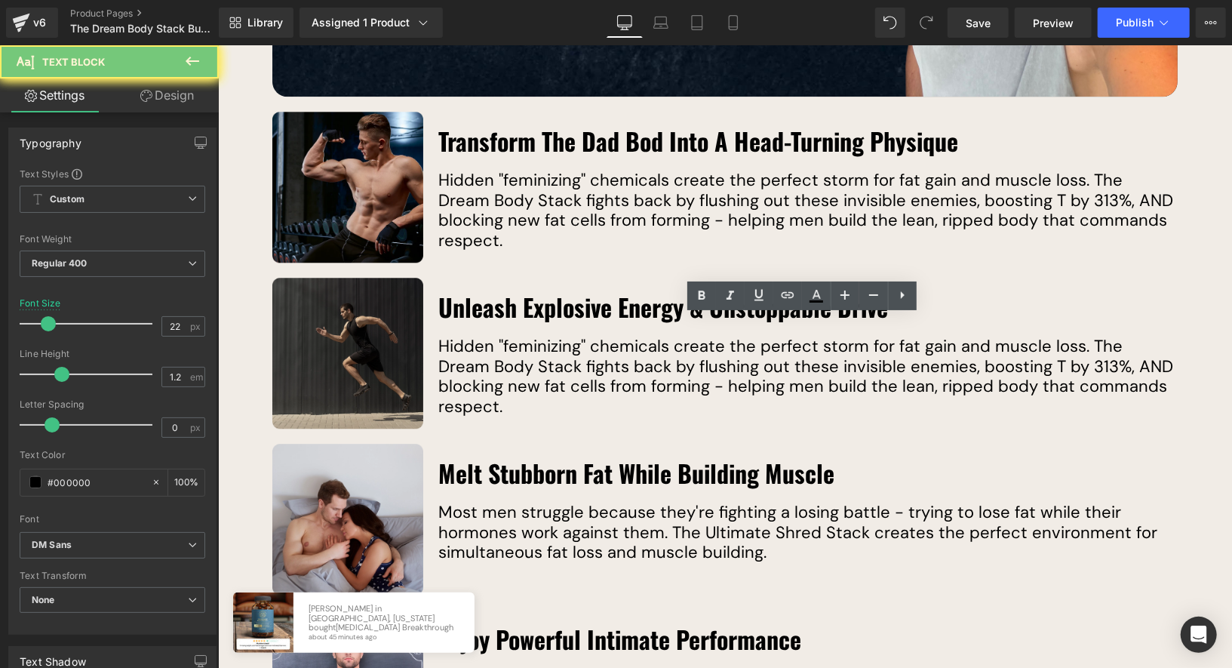
click at [638, 364] on p "Hidden "feminizing" chemicals create the perfect storm for fat gain and muscle …" at bounding box center [807, 376] width 739 height 80
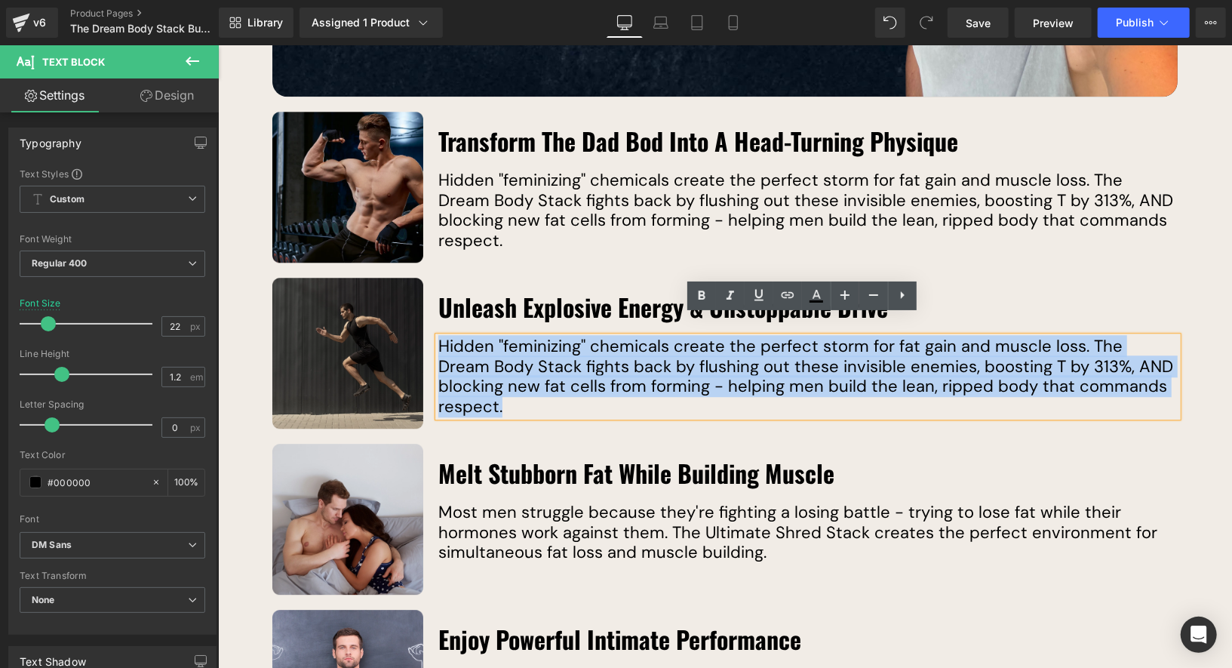
click at [643, 349] on p "Hidden "feminizing" chemicals create the perfect storm for fat gain and muscle …" at bounding box center [807, 376] width 739 height 80
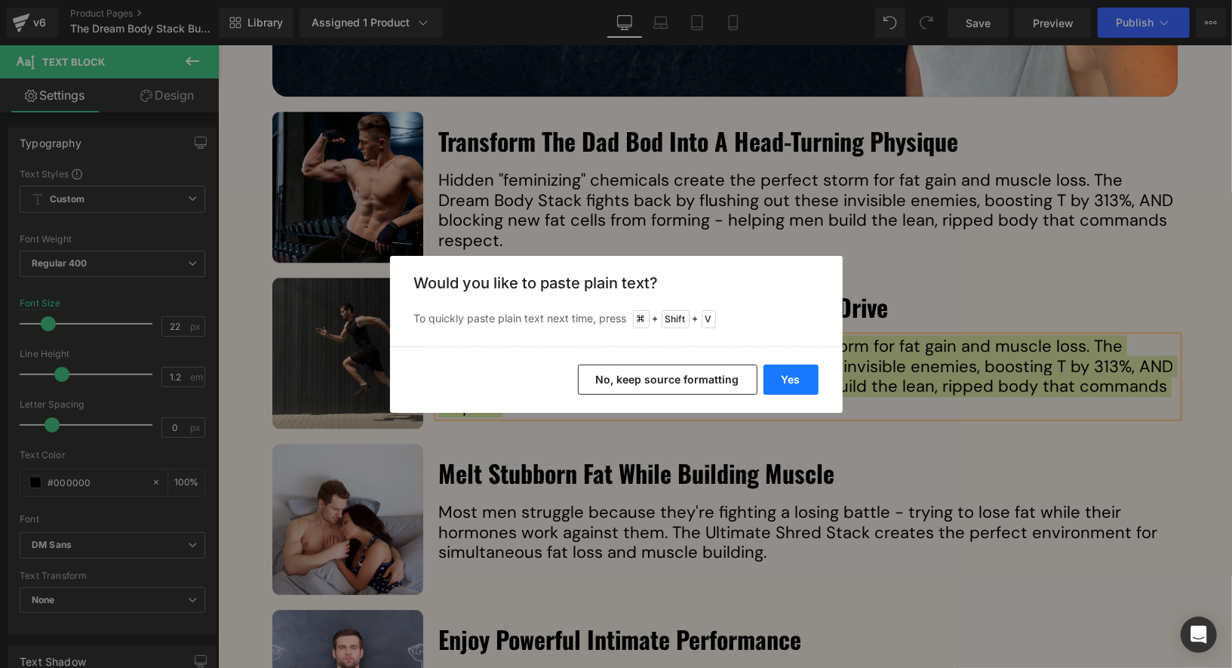
click at [795, 385] on button "Yes" at bounding box center [791, 379] width 55 height 30
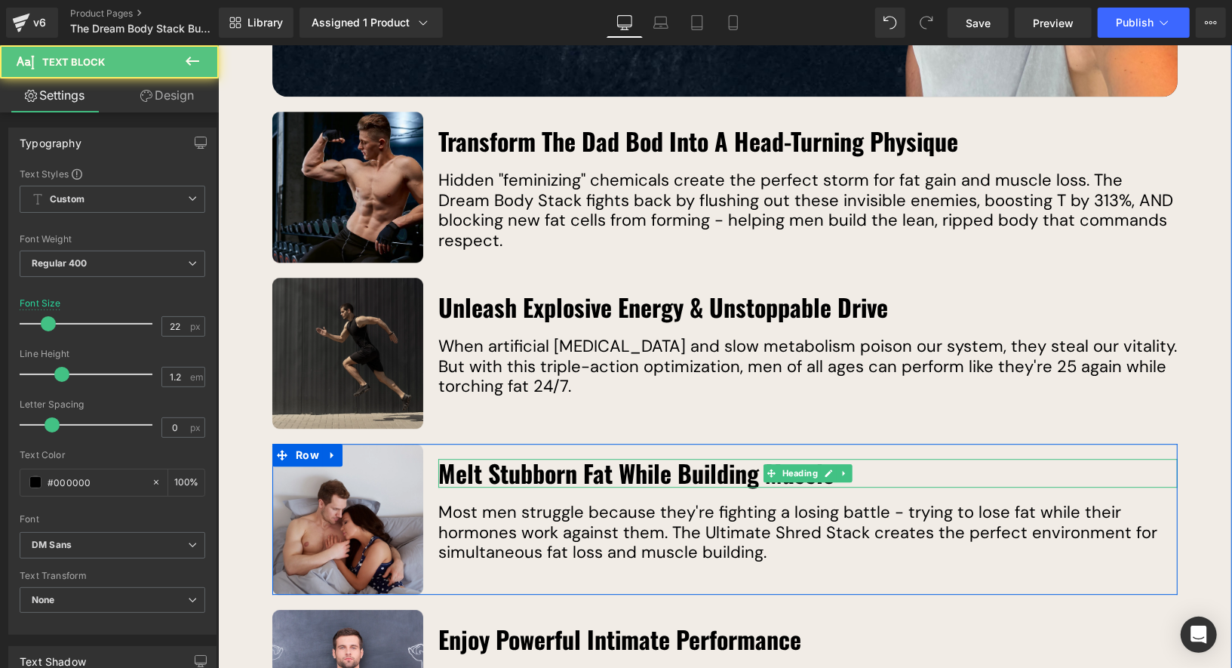
click at [629, 523] on p "Most men struggle because they're fighting a losing battle - trying to lose fat…" at bounding box center [807, 532] width 739 height 60
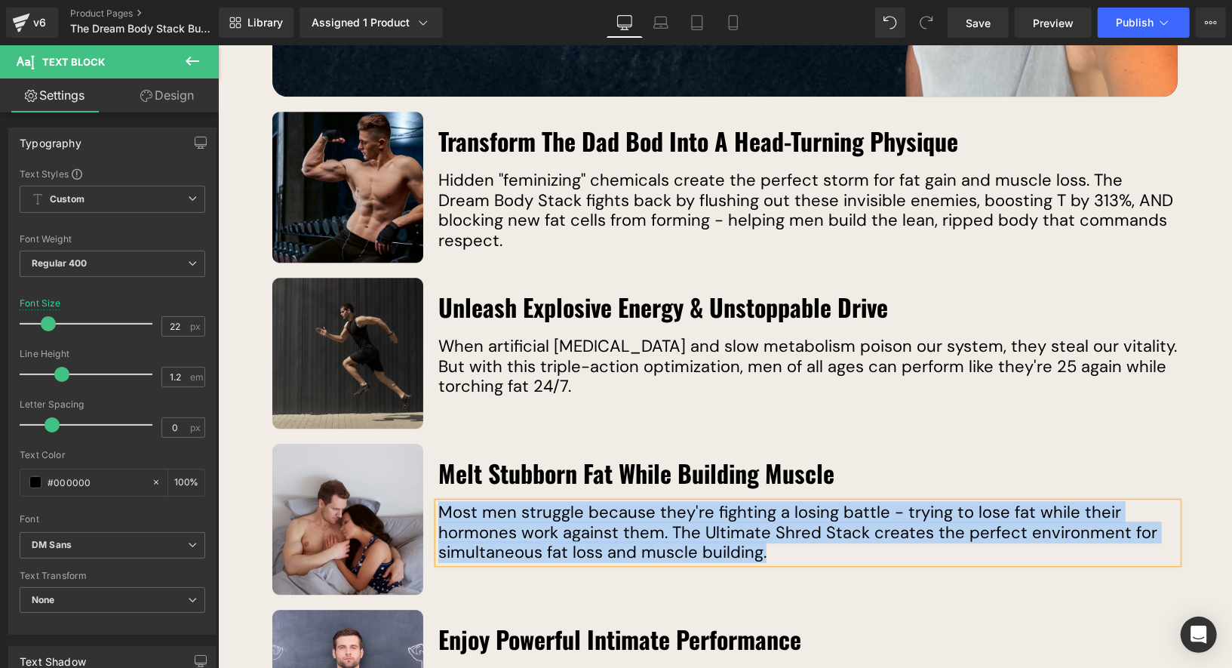
click at [656, 502] on p "Most men struggle because they're fighting a losing battle - trying to lose fat…" at bounding box center [807, 532] width 739 height 60
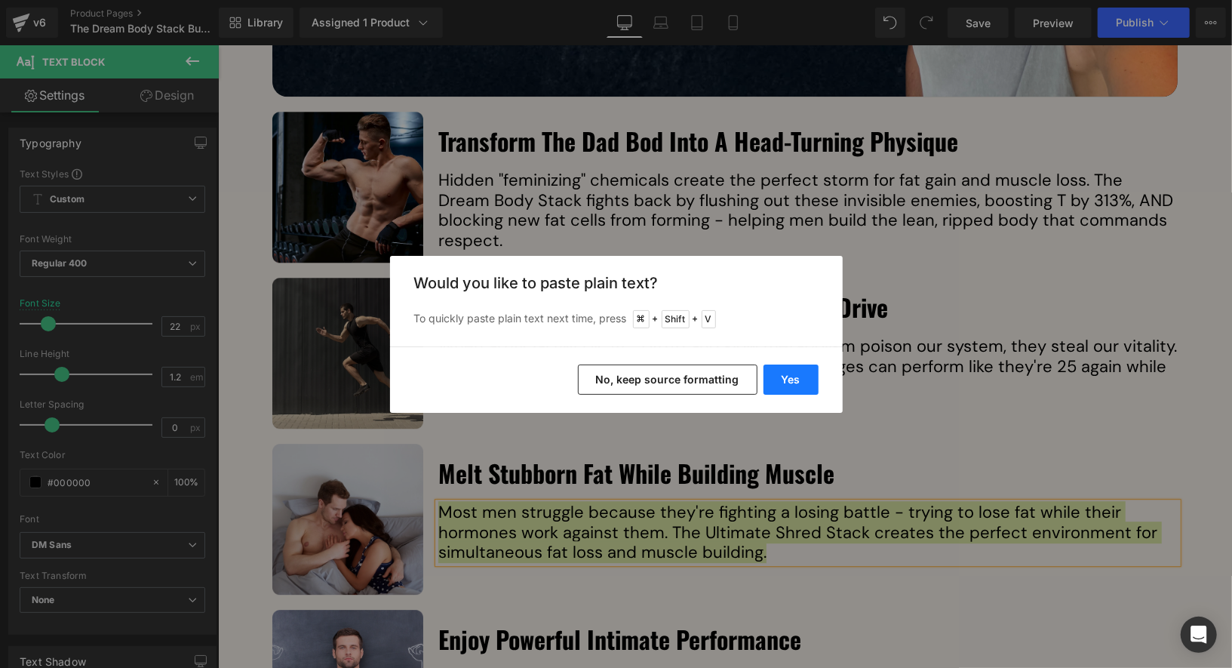
click at [795, 377] on button "Yes" at bounding box center [791, 379] width 55 height 30
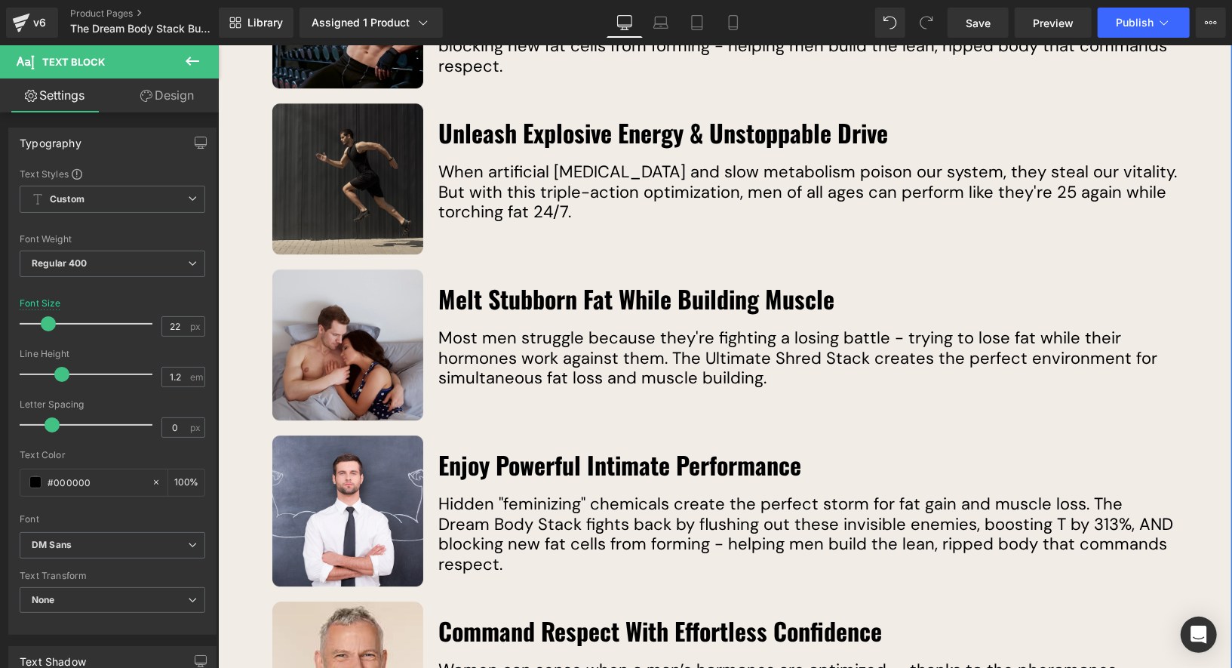
scroll to position [2718, 0]
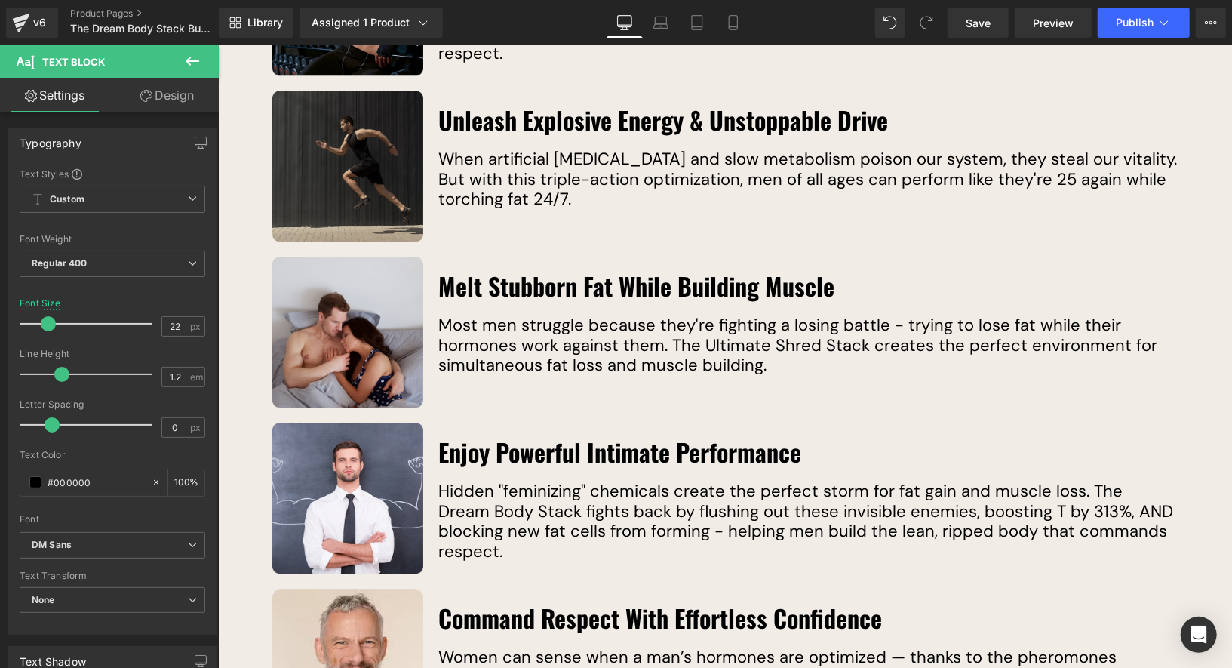
click at [661, 481] on p "Hidden "feminizing" chemicals create the perfect storm for fat gain and muscle …" at bounding box center [807, 521] width 739 height 80
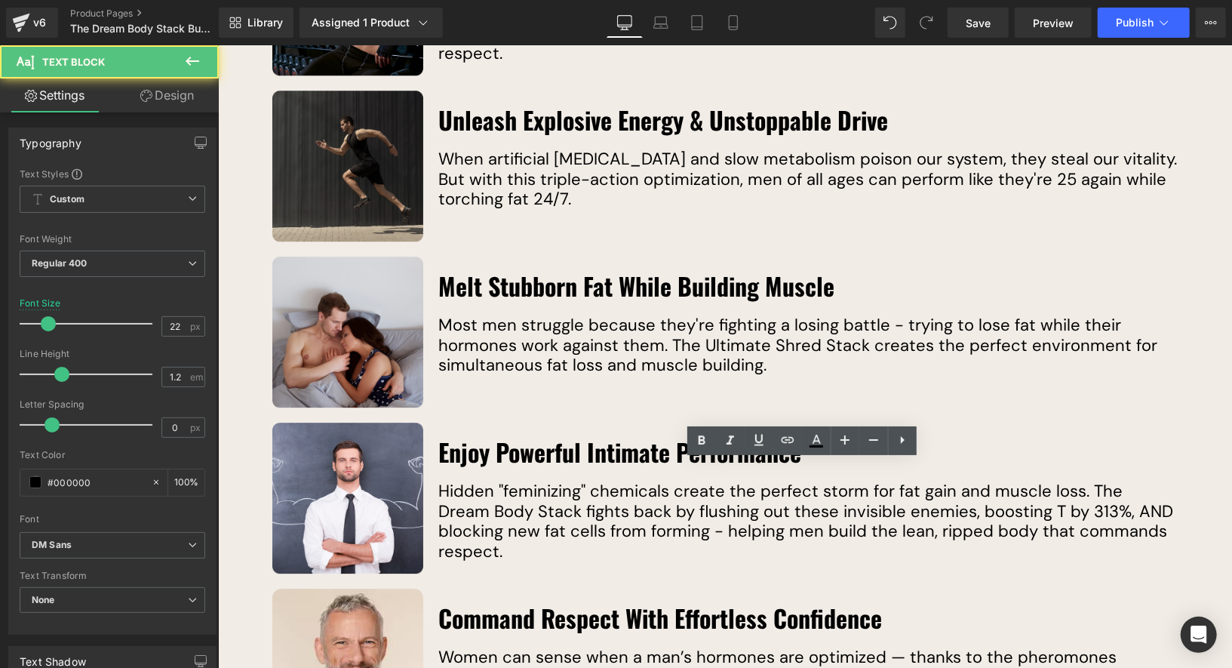
click at [661, 481] on p "Hidden "feminizing" chemicals create the perfect storm for fat gain and muscle …" at bounding box center [807, 521] width 739 height 80
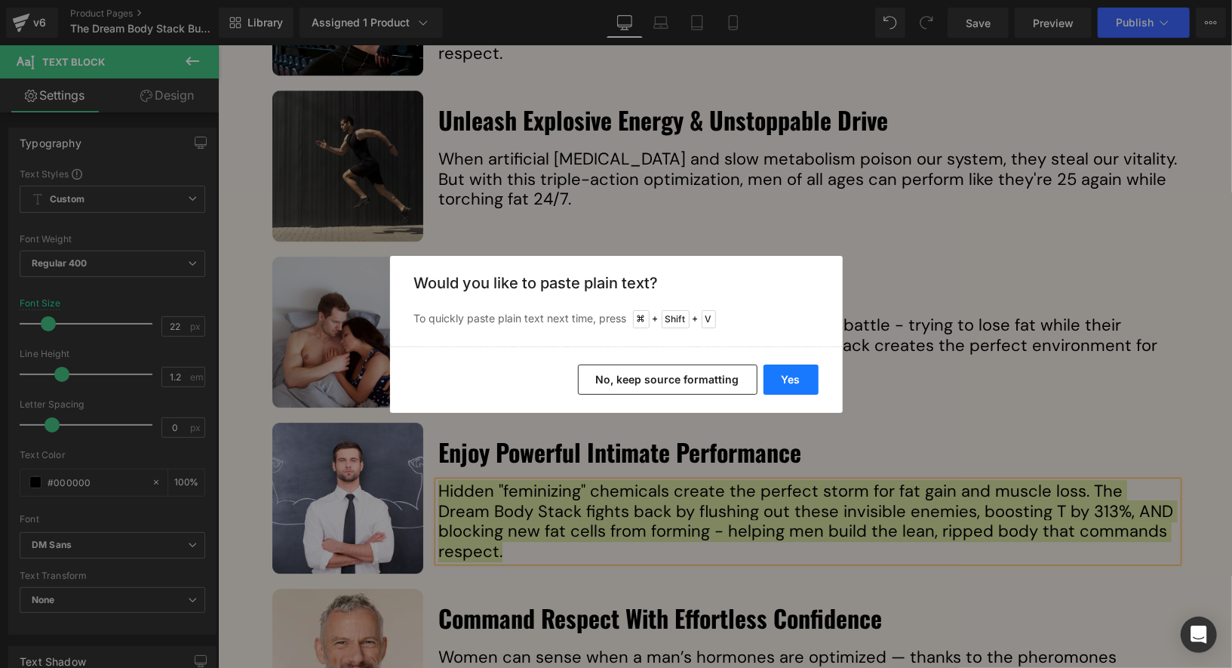
click at [793, 377] on button "Yes" at bounding box center [791, 379] width 55 height 30
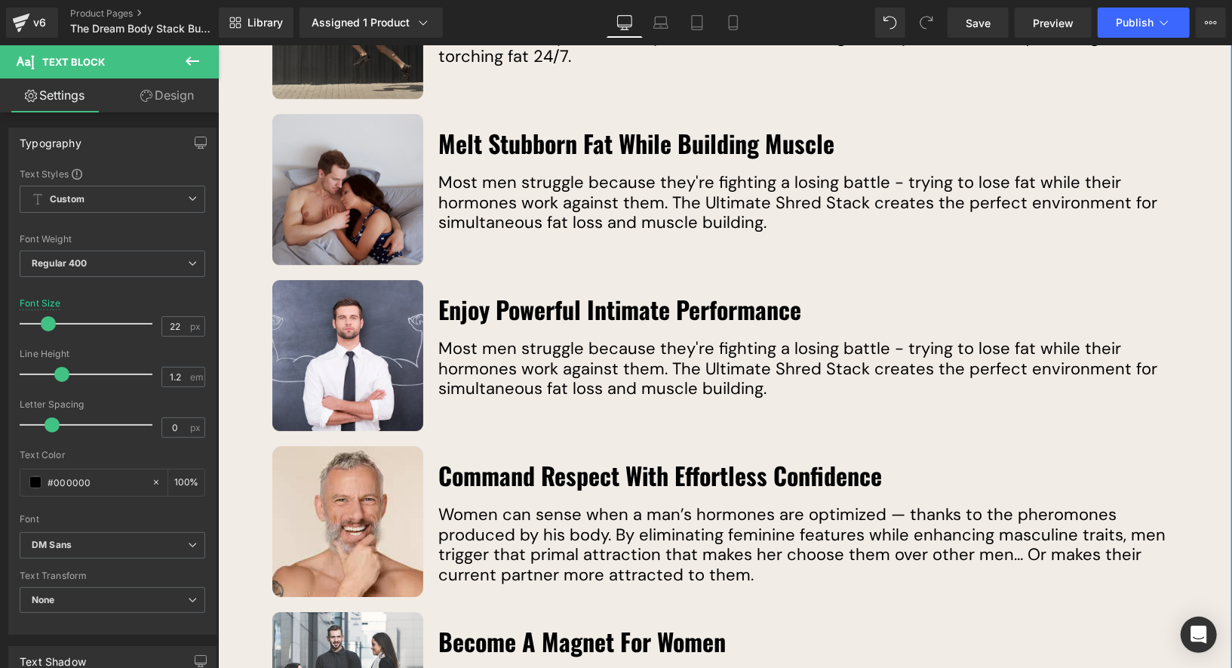
scroll to position [2861, 0]
click at [580, 341] on p "Most men struggle because they're fighting a losing battle - trying to lose fat…" at bounding box center [807, 368] width 739 height 60
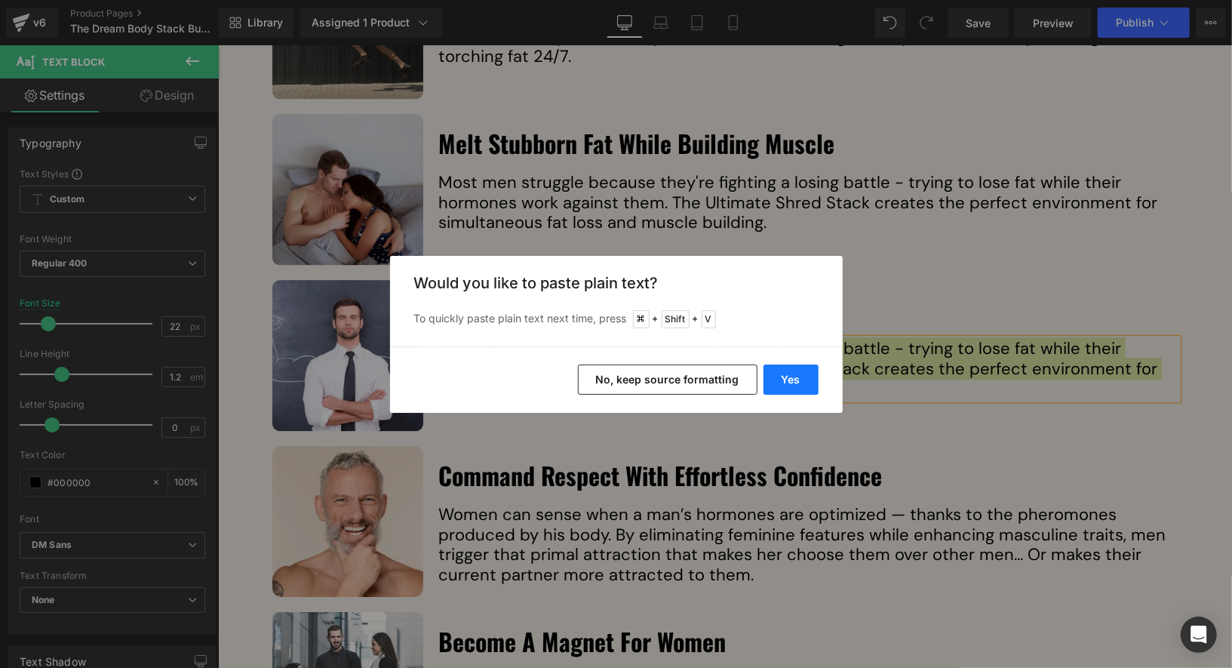
click at [773, 374] on button "Yes" at bounding box center [791, 379] width 55 height 30
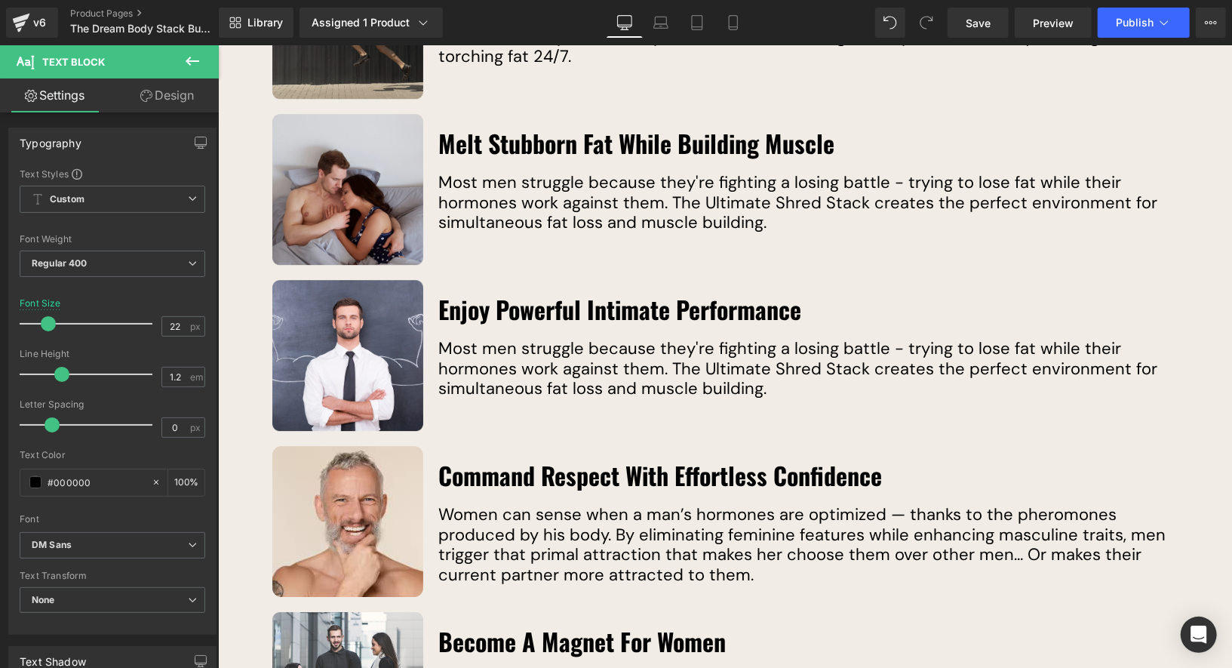
click at [590, 340] on p "Most men struggle because they're fighting a losing battle - trying to lose fat…" at bounding box center [807, 368] width 739 height 60
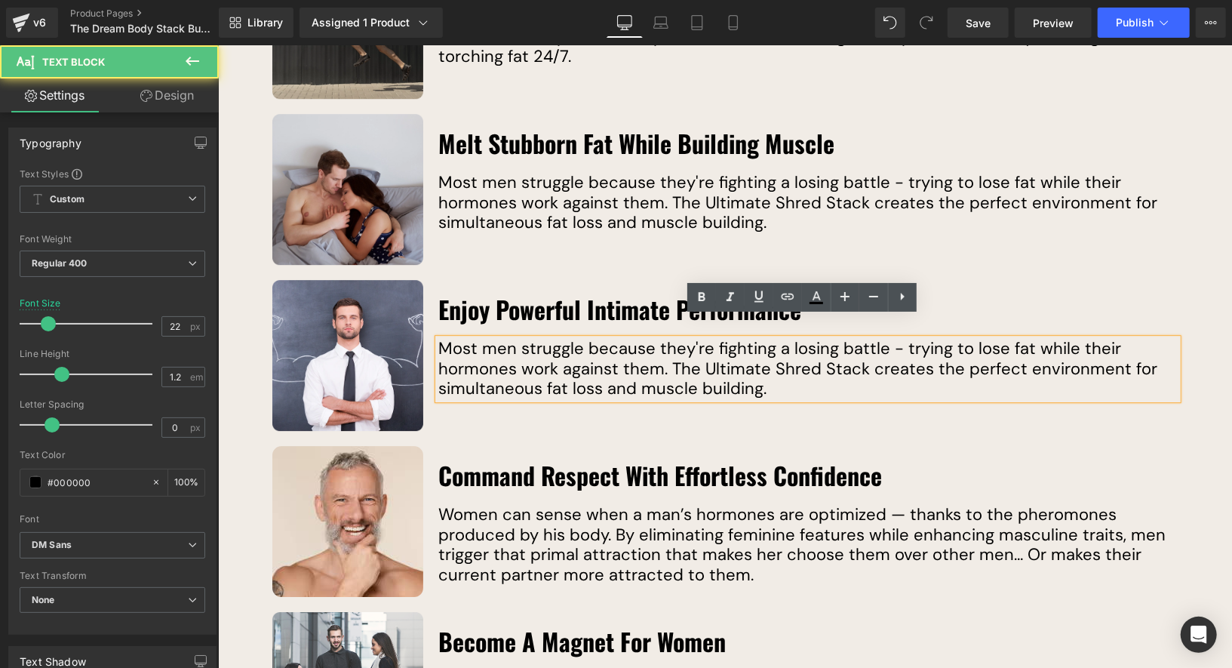
click at [617, 341] on p "Most men struggle because they're fighting a losing battle - trying to lose fat…" at bounding box center [807, 368] width 739 height 60
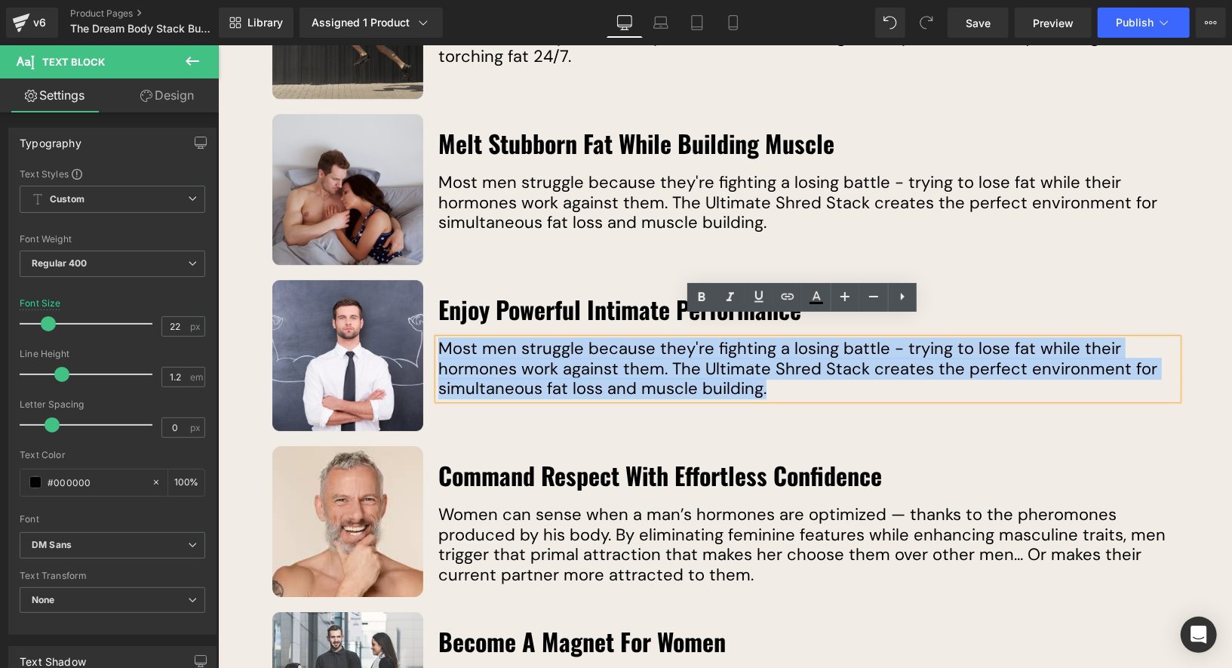
click at [729, 364] on p "Most men struggle because they're fighting a losing battle - trying to lose fat…" at bounding box center [807, 368] width 739 height 60
click at [700, 350] on p "Most men struggle because they're fighting a losing battle - trying to lose fat…" at bounding box center [807, 368] width 739 height 60
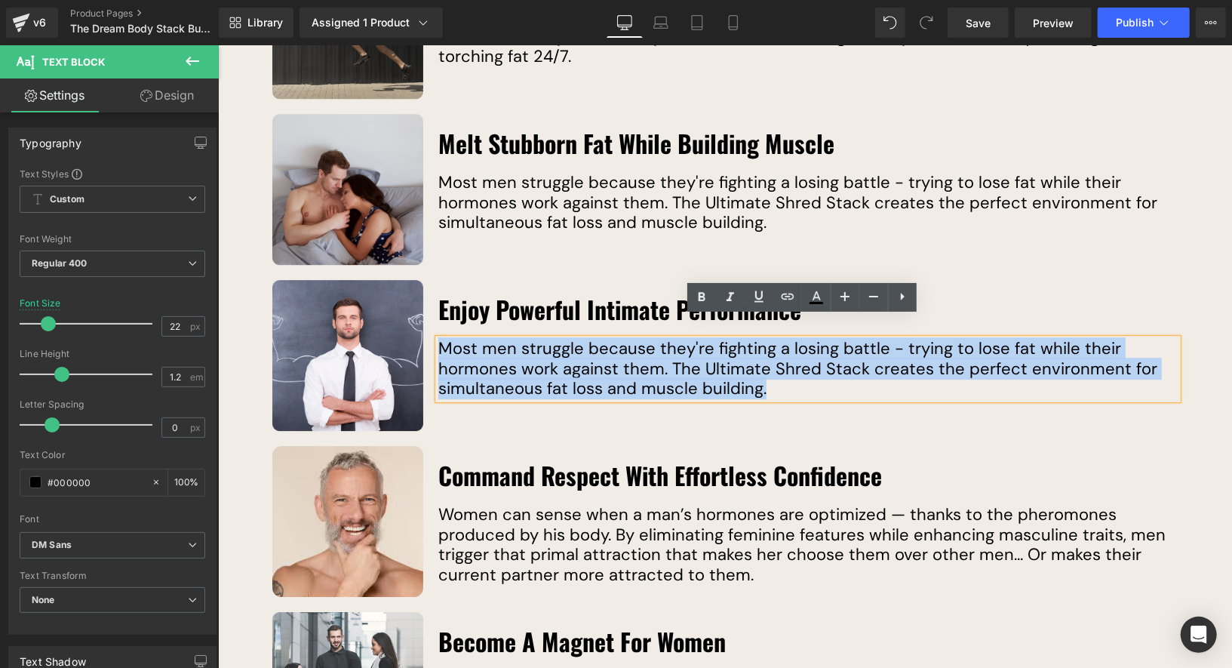
click at [700, 350] on p "Most men struggle because they're fighting a losing battle - trying to lose fat…" at bounding box center [807, 368] width 739 height 60
click at [751, 366] on p "Most men struggle because they're fighting a losing battle - trying to lose fat…" at bounding box center [807, 368] width 739 height 60
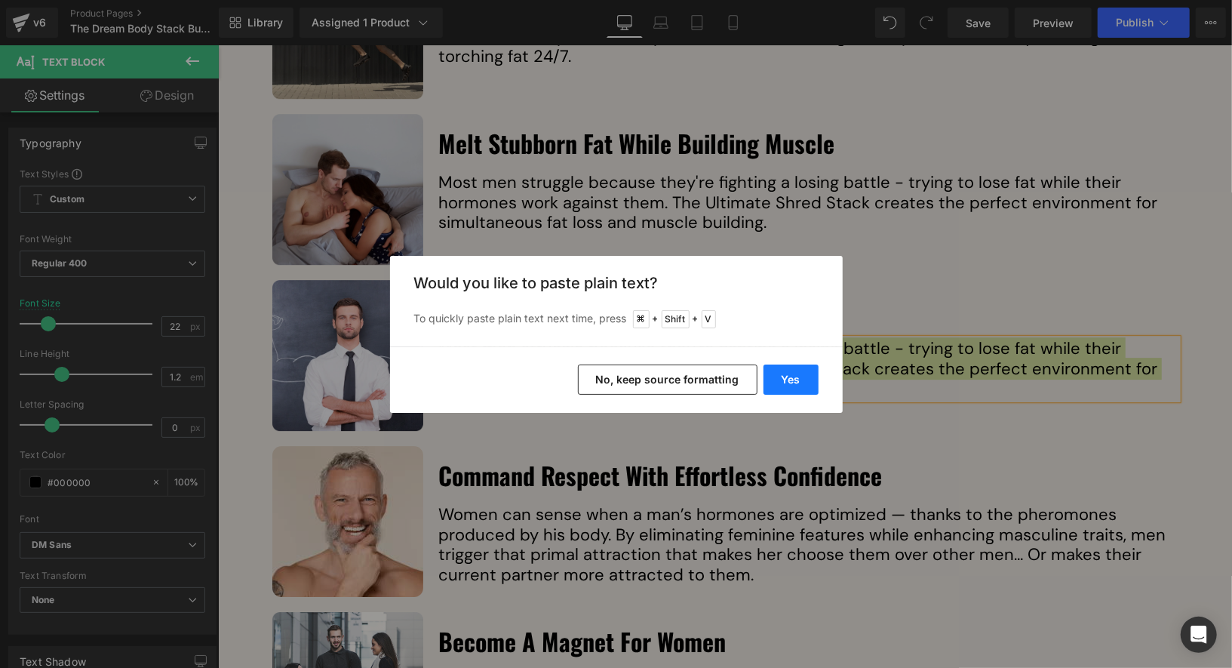
click at [765, 373] on button "Yes" at bounding box center [791, 379] width 55 height 30
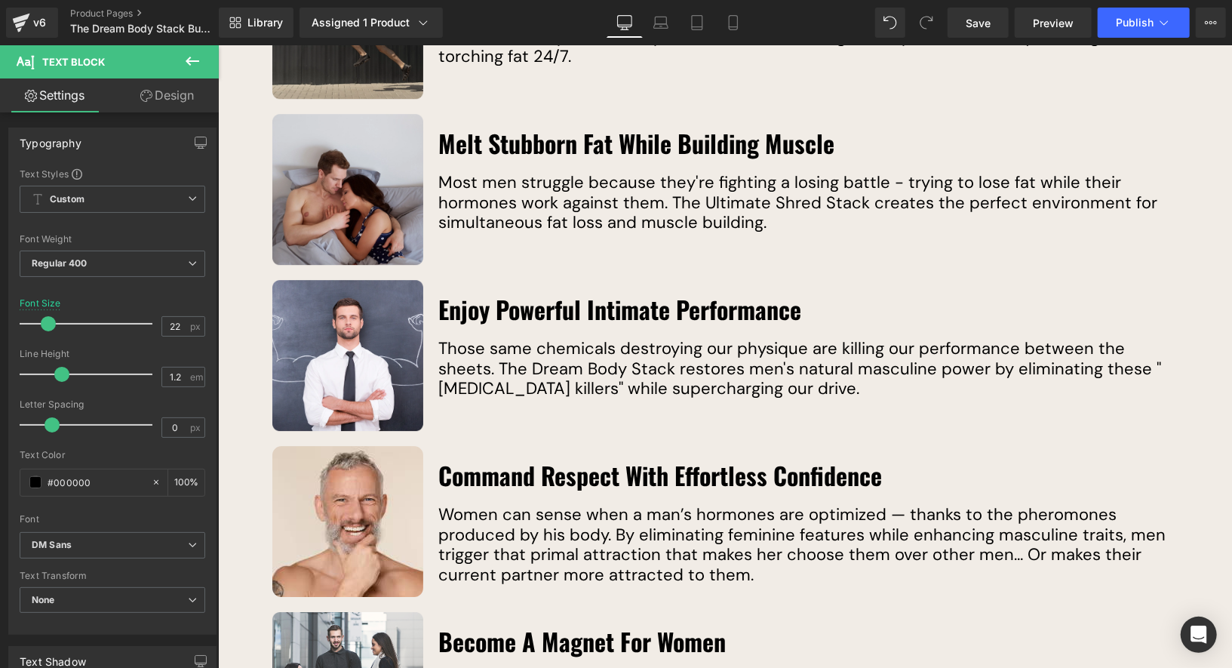
click at [687, 512] on p "Women can sense when a man’s hormones are optimized — thanks to the pheromones …" at bounding box center [807, 544] width 739 height 80
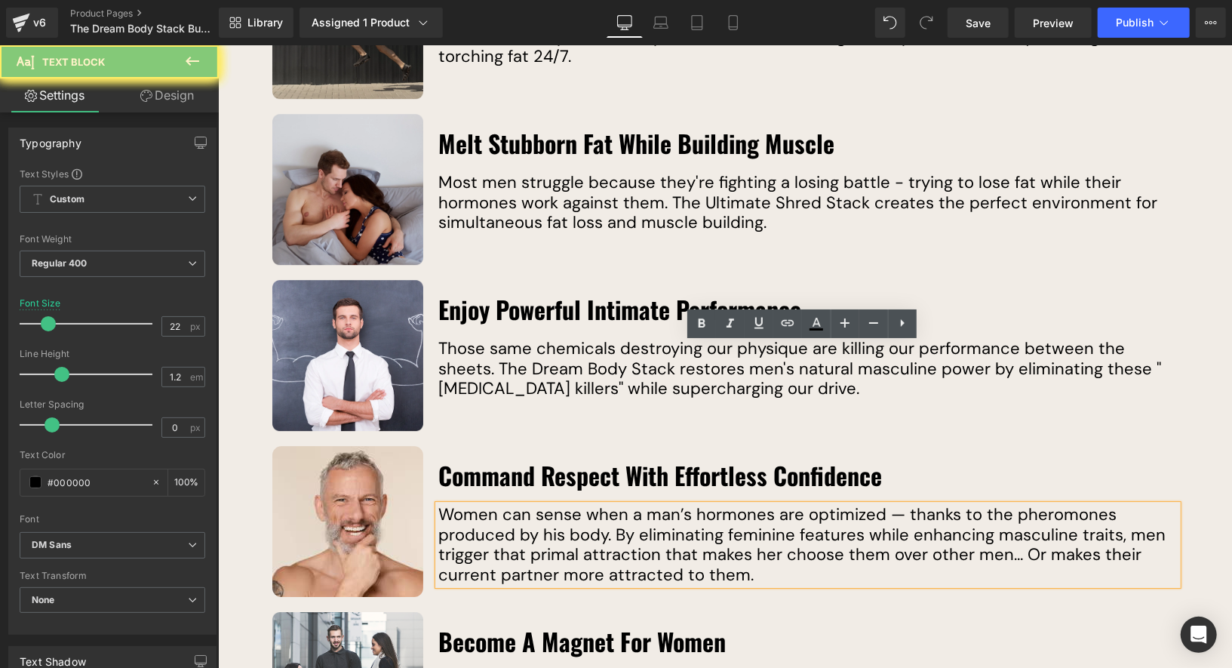
scroll to position [3000, 0]
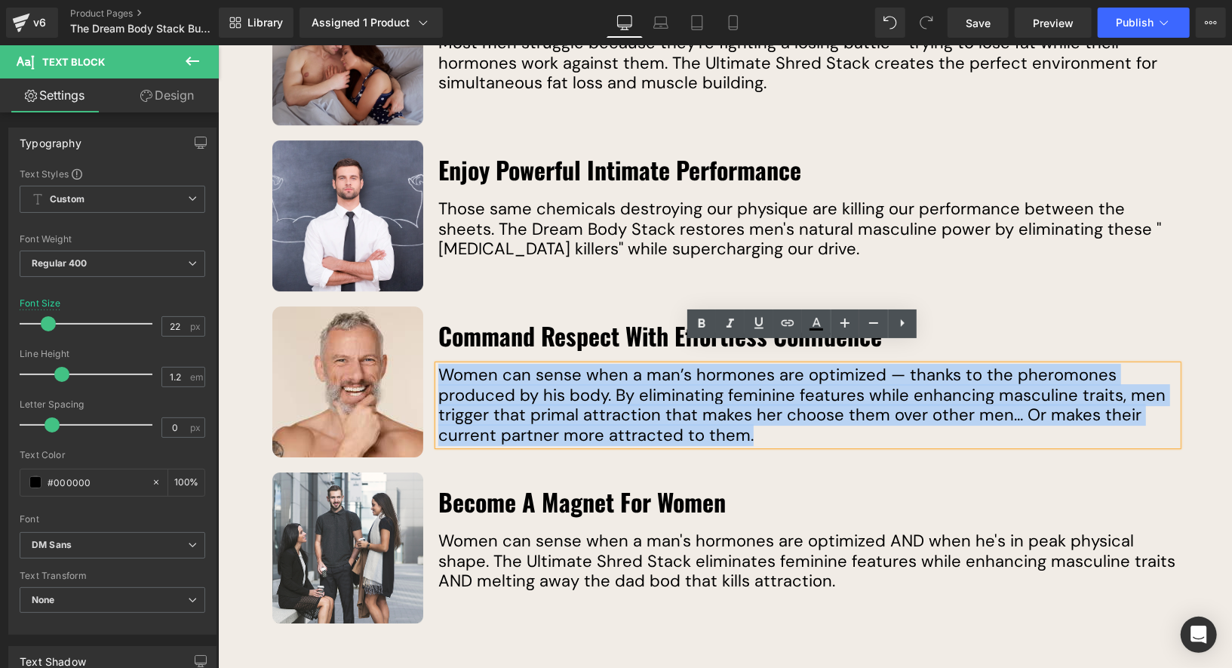
click at [745, 412] on p "Women can sense when a man’s hormones are optimized — thanks to the pheromones …" at bounding box center [807, 404] width 739 height 80
drag, startPoint x: 745, startPoint y: 413, endPoint x: 432, endPoint y: 353, distance: 319.6
click at [438, 364] on p "Women can sense when a man’s hormones are optimized — thanks to the pheromones …" at bounding box center [807, 404] width 739 height 80
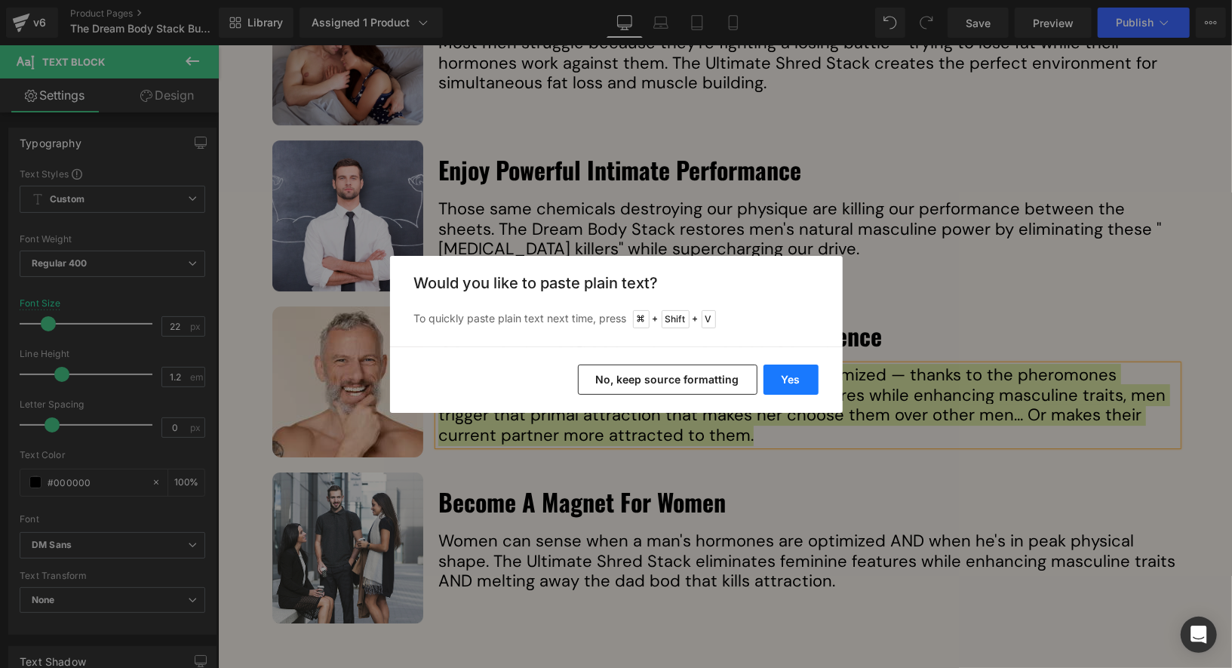
click at [788, 377] on button "Yes" at bounding box center [791, 379] width 55 height 30
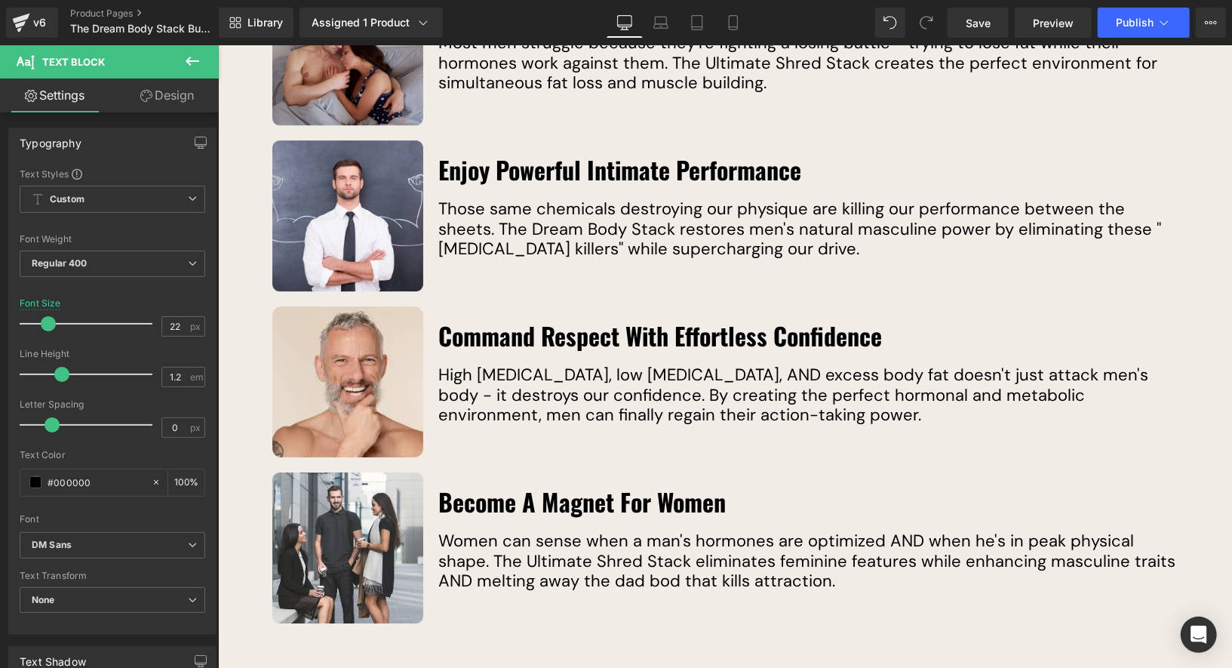
click at [628, 530] on div "Women can sense when a man's hormones are optimized AND when he's in peak physi…" at bounding box center [807, 560] width 739 height 60
click at [628, 530] on p "Women can sense when a man's hormones are optimized AND when he's in peak physi…" at bounding box center [807, 560] width 739 height 60
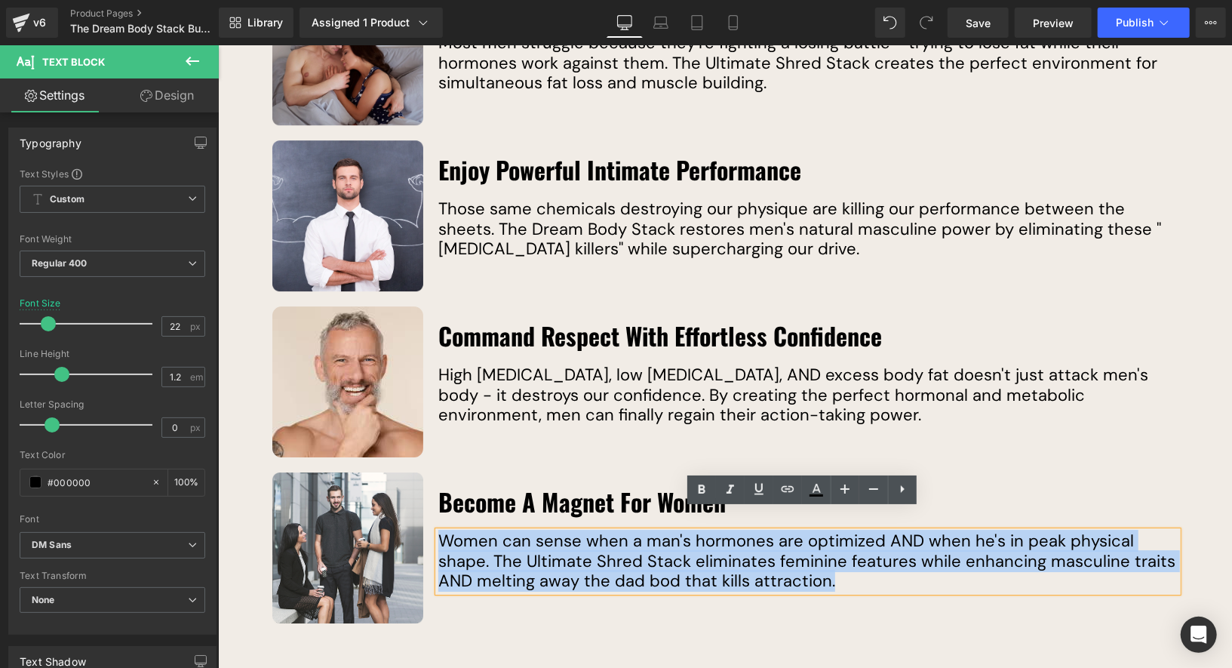
click at [721, 533] on p "Women can sense when a man's hormones are optimized AND when he's in peak physi…" at bounding box center [807, 560] width 739 height 60
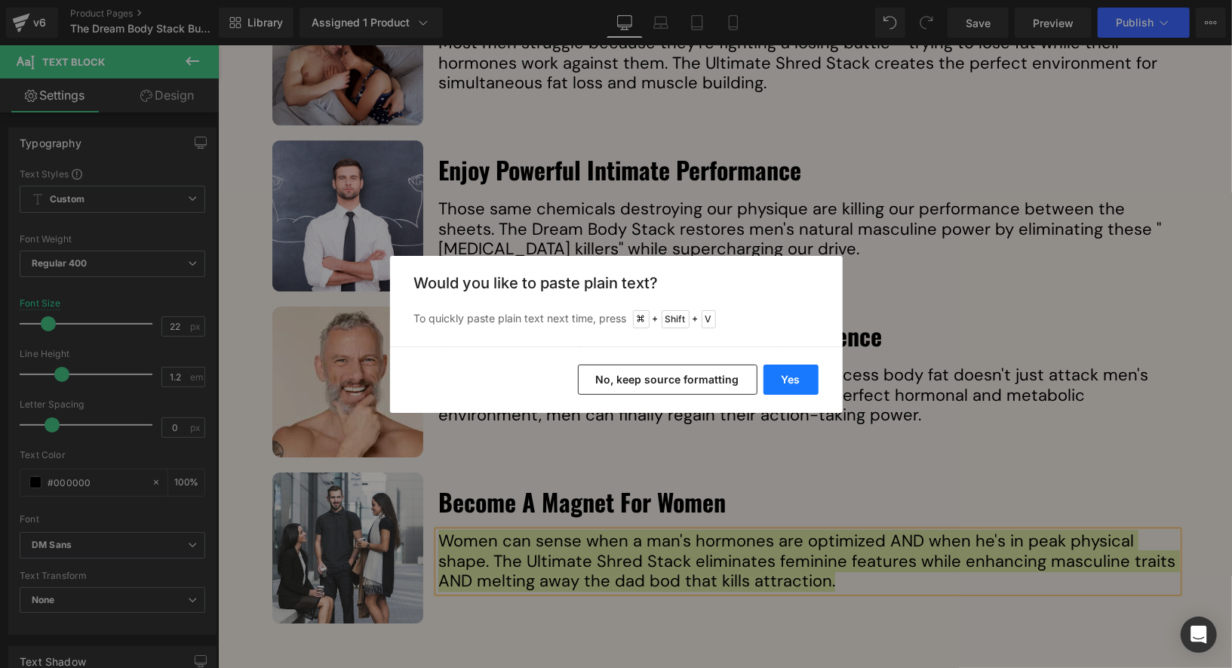
click at [791, 386] on button "Yes" at bounding box center [791, 379] width 55 height 30
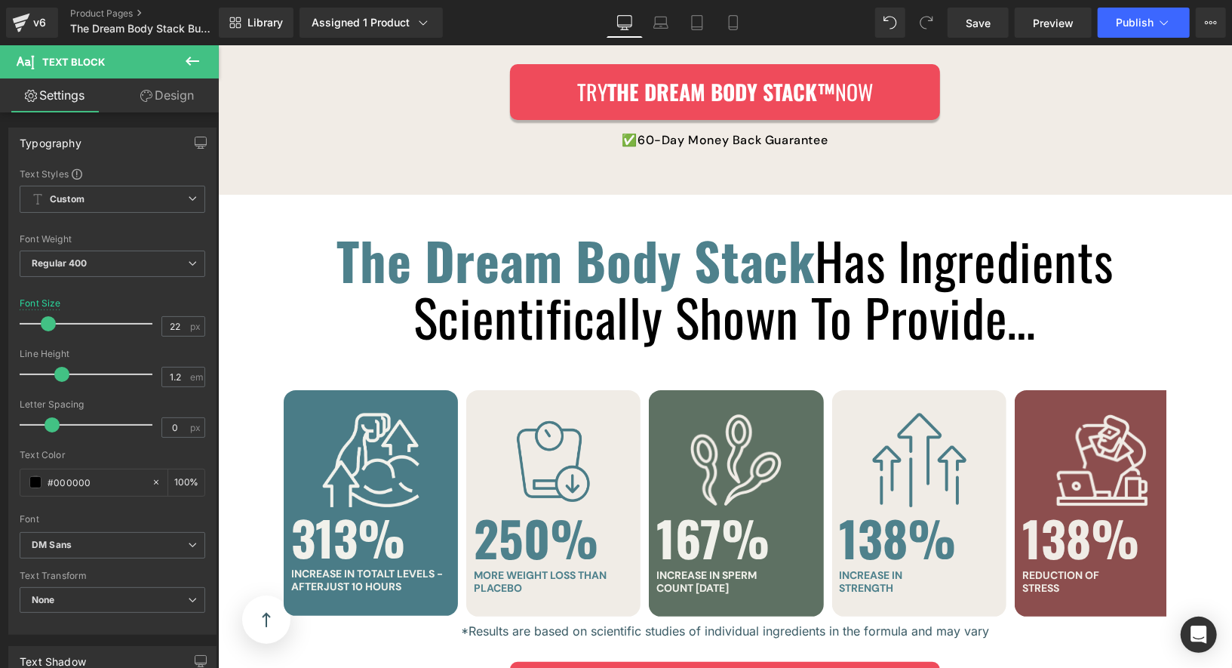
scroll to position [3633, 0]
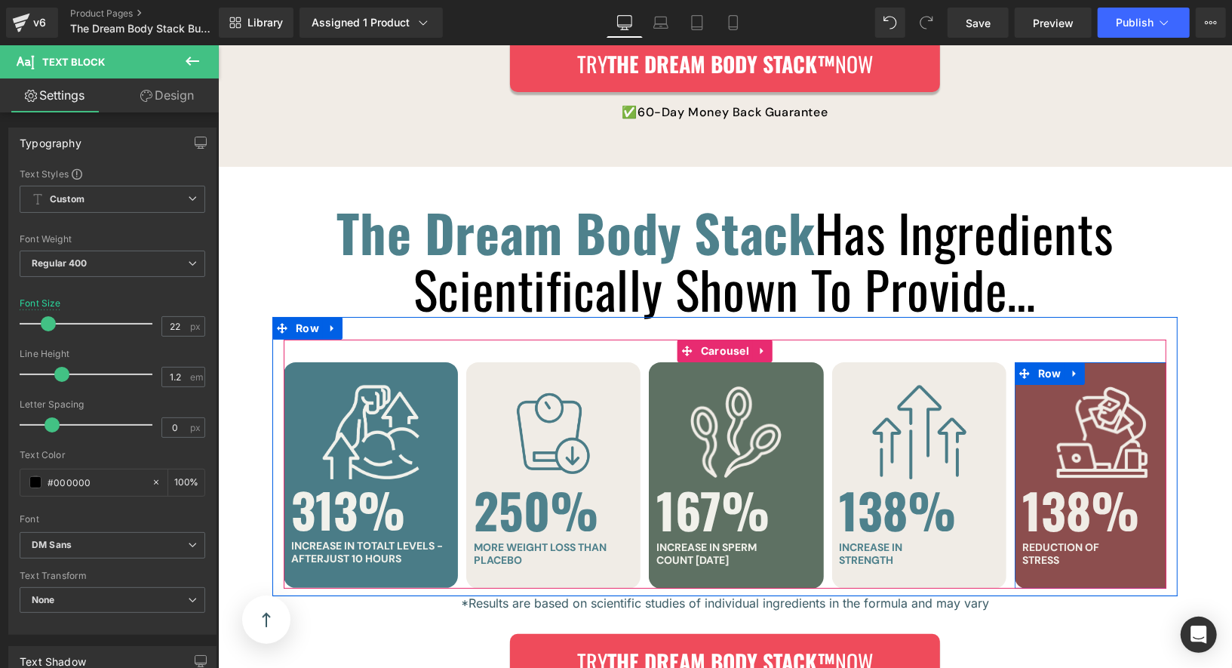
click at [1077, 485] on div "138% Heading" at bounding box center [1101, 508] width 159 height 61
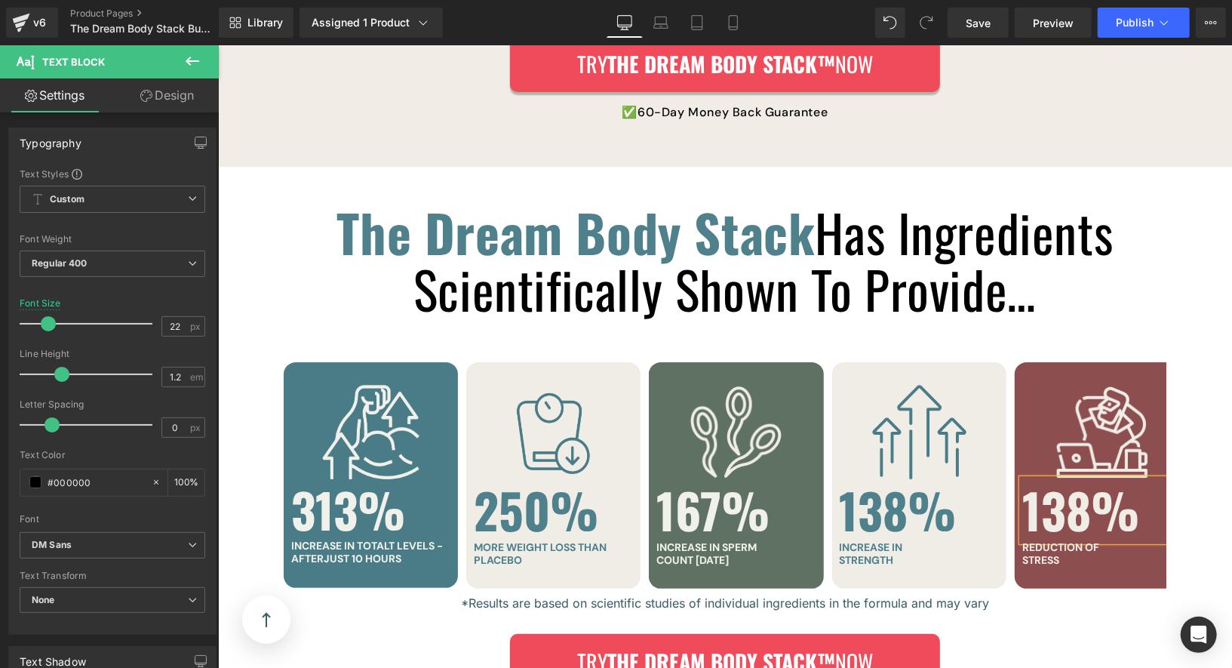
click at [1069, 486] on h1 "138%" at bounding box center [1101, 508] width 159 height 61
click at [1076, 486] on h1 "138%" at bounding box center [1101, 508] width 159 height 61
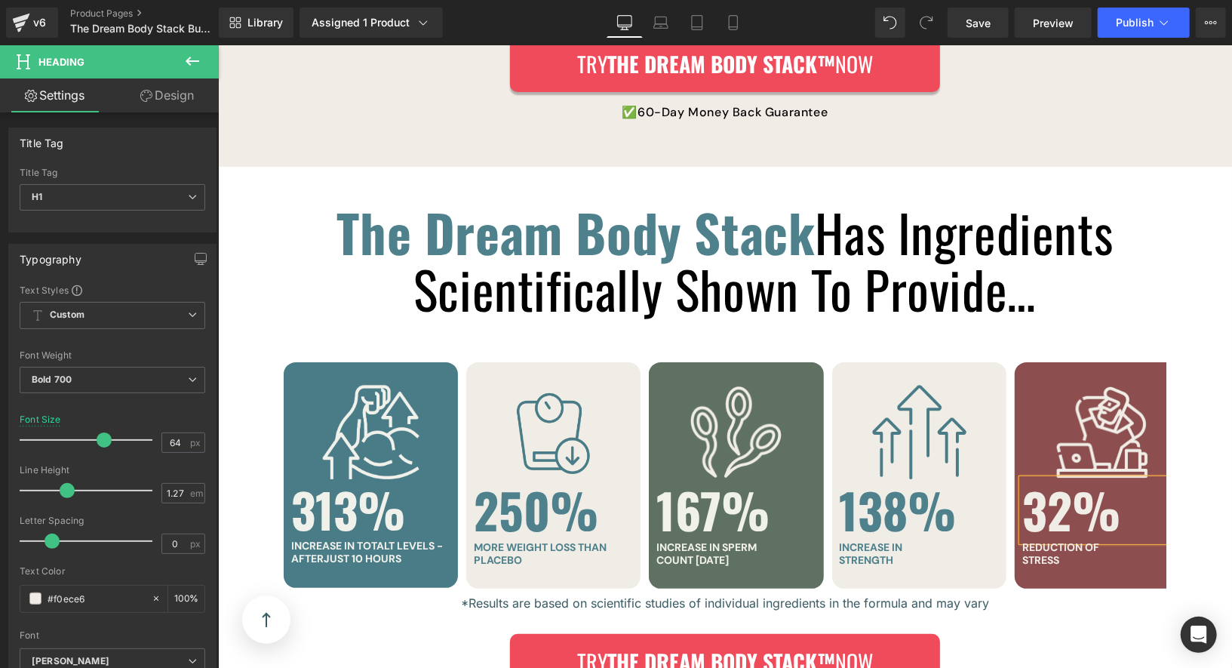
click at [1062, 293] on div "The Dream Body Stack Has Ingredients Scientifically Shown To Provide… Heading R…" at bounding box center [724, 260] width 905 height 113
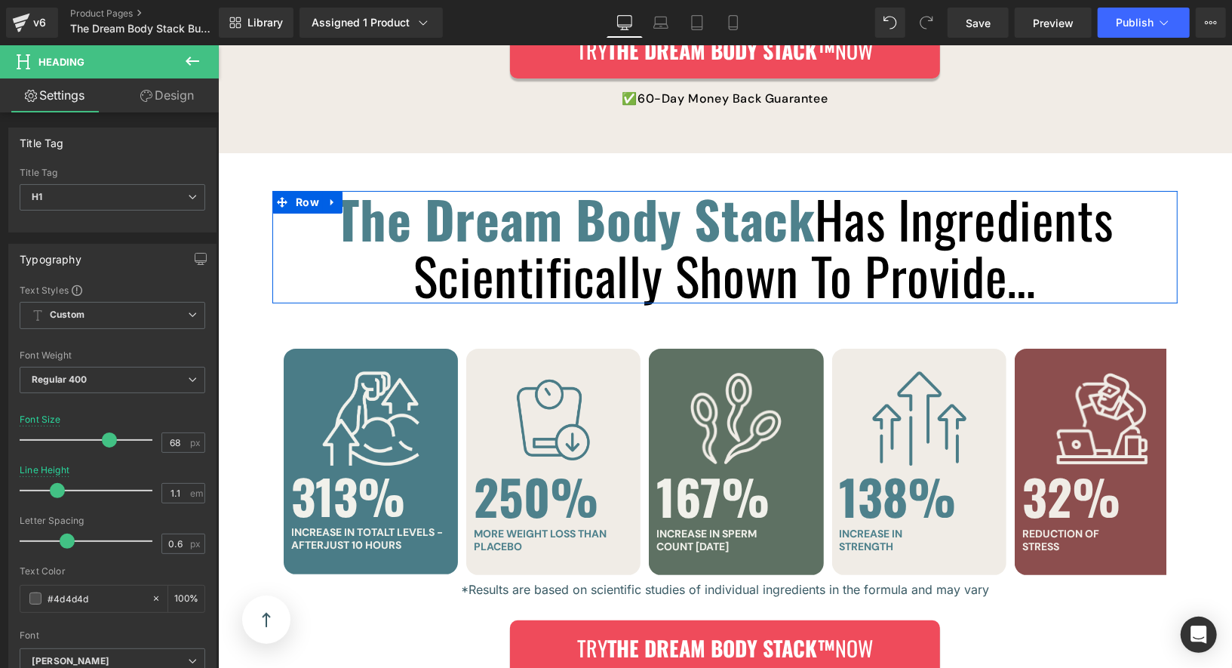
scroll to position [3659, 0]
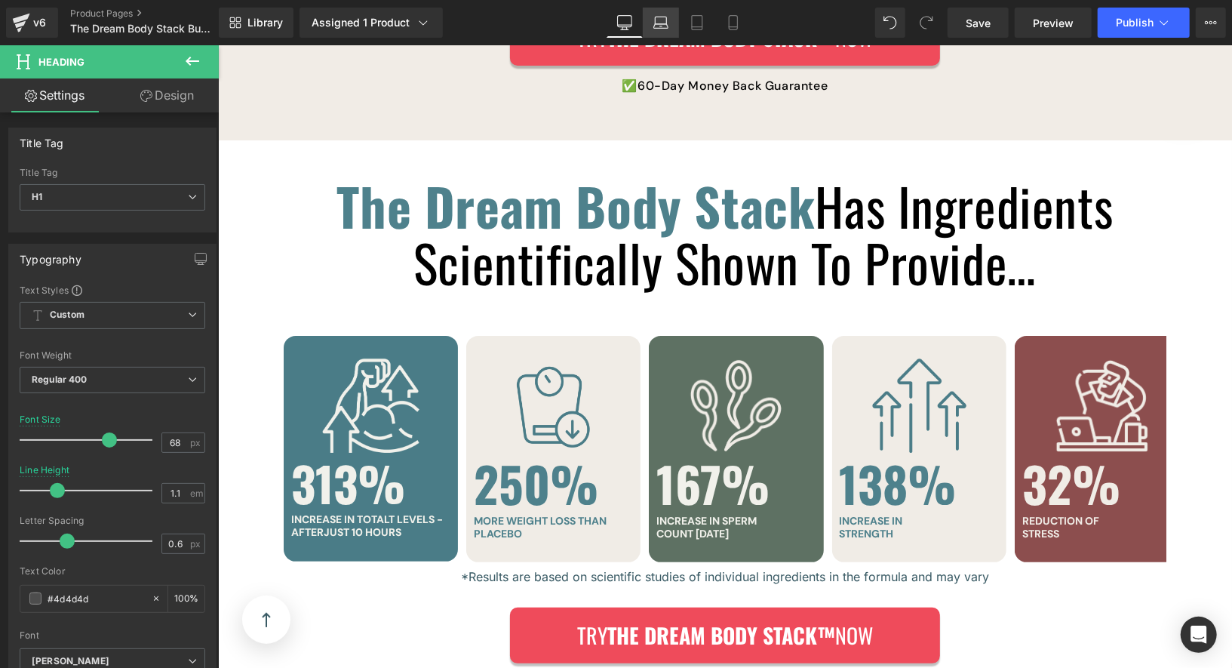
click at [674, 26] on link "Laptop" at bounding box center [661, 23] width 36 height 30
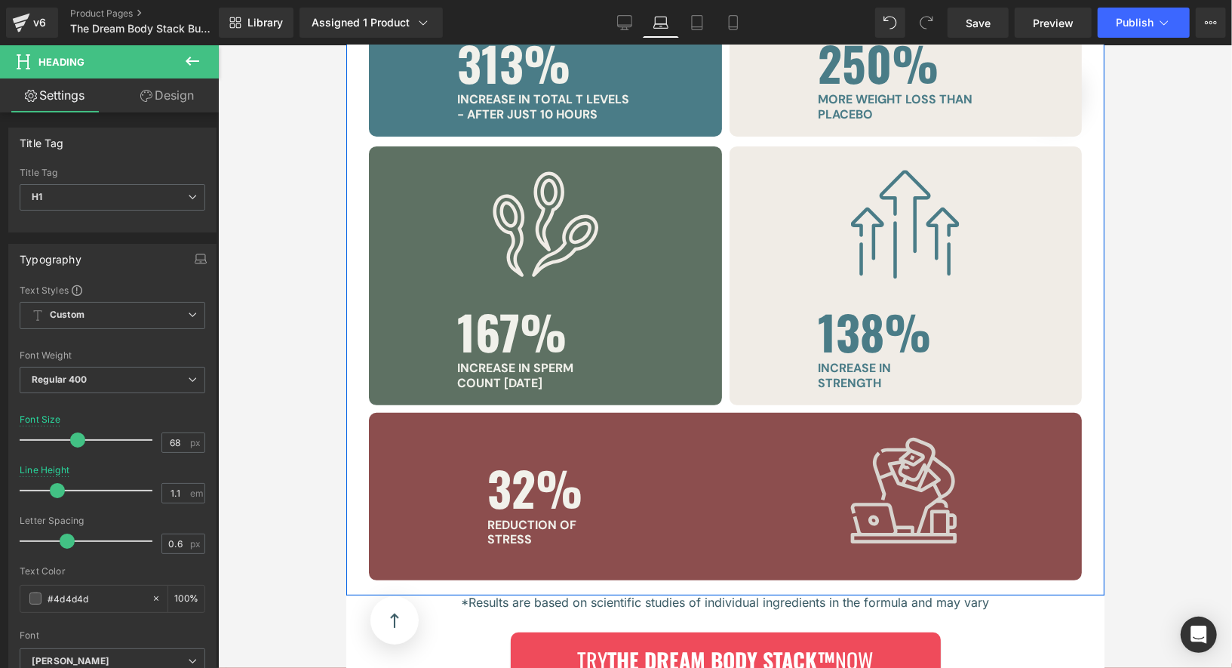
scroll to position [3876, 0]
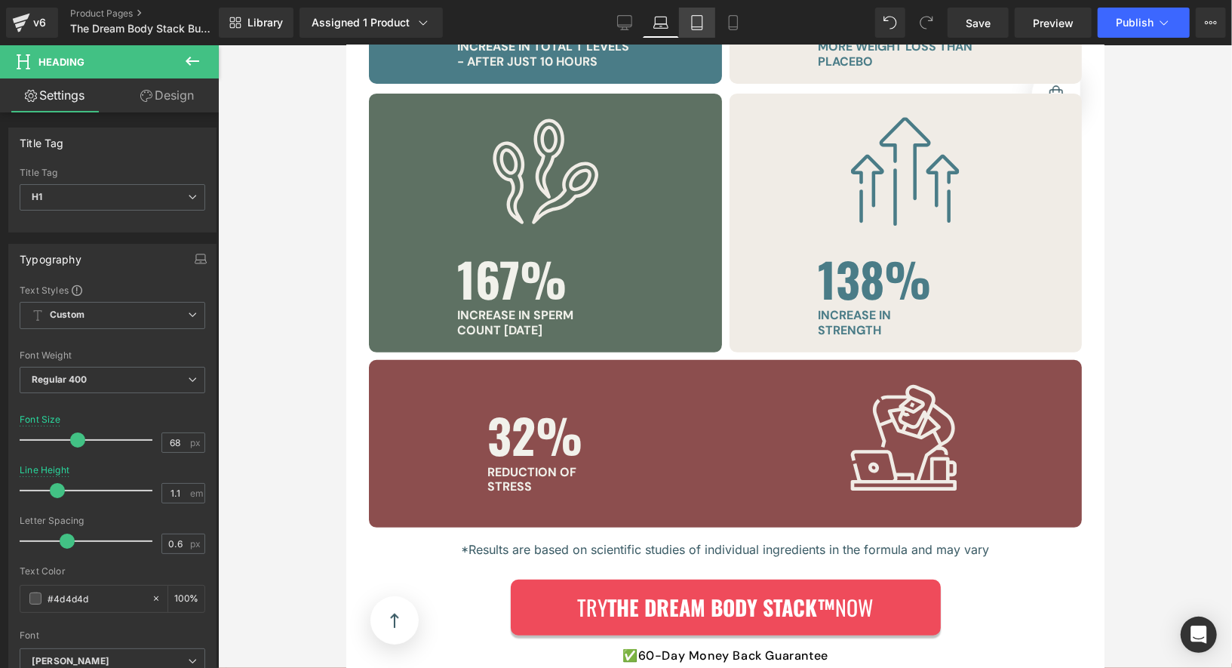
drag, startPoint x: 700, startPoint y: 29, endPoint x: 376, endPoint y: 134, distance: 340.2
click at [700, 29] on icon at bounding box center [697, 23] width 11 height 14
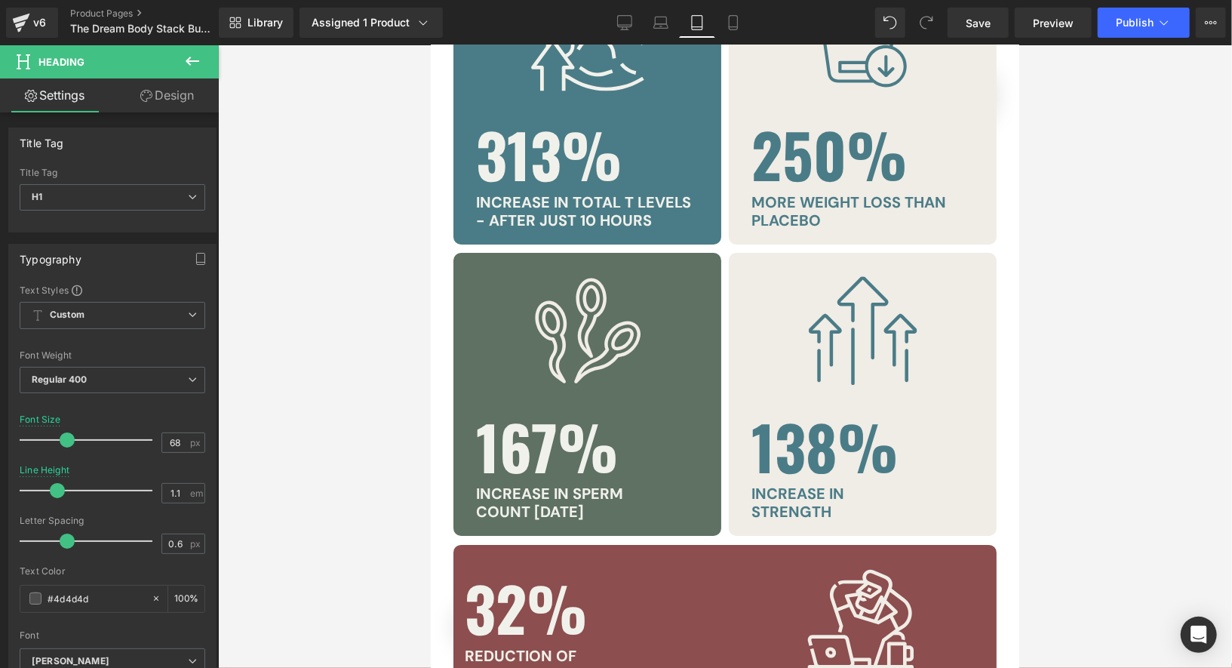
scroll to position [3665, 0]
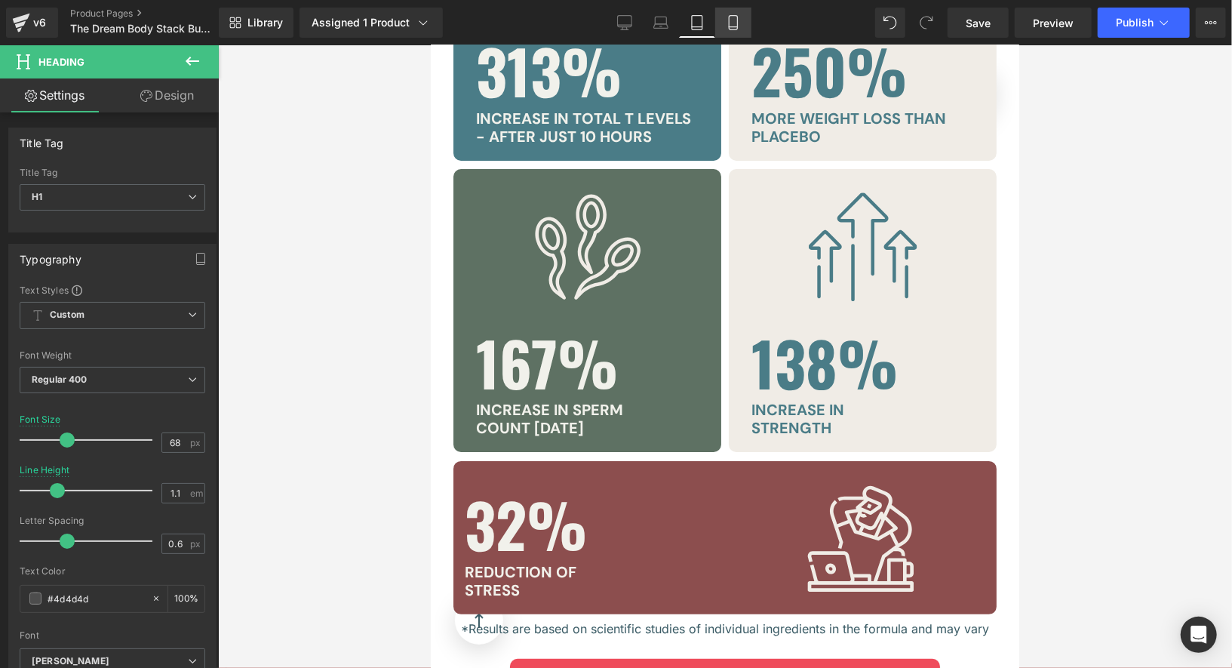
click at [742, 20] on link "Mobile" at bounding box center [733, 23] width 36 height 30
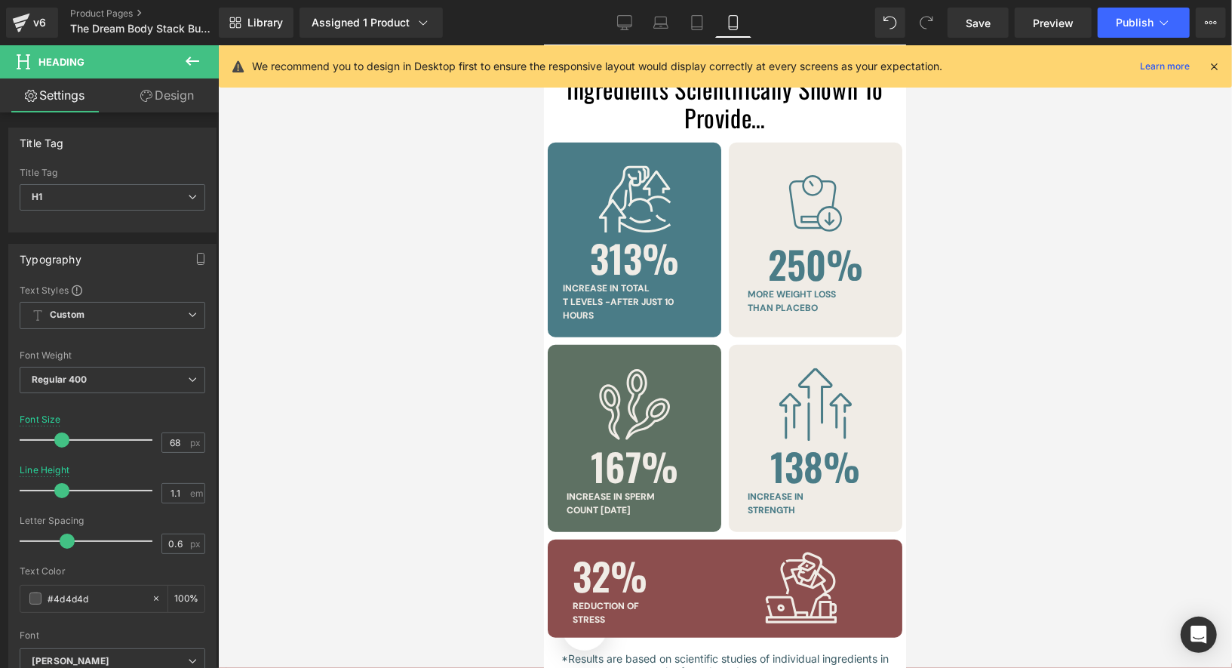
scroll to position [4278, 0]
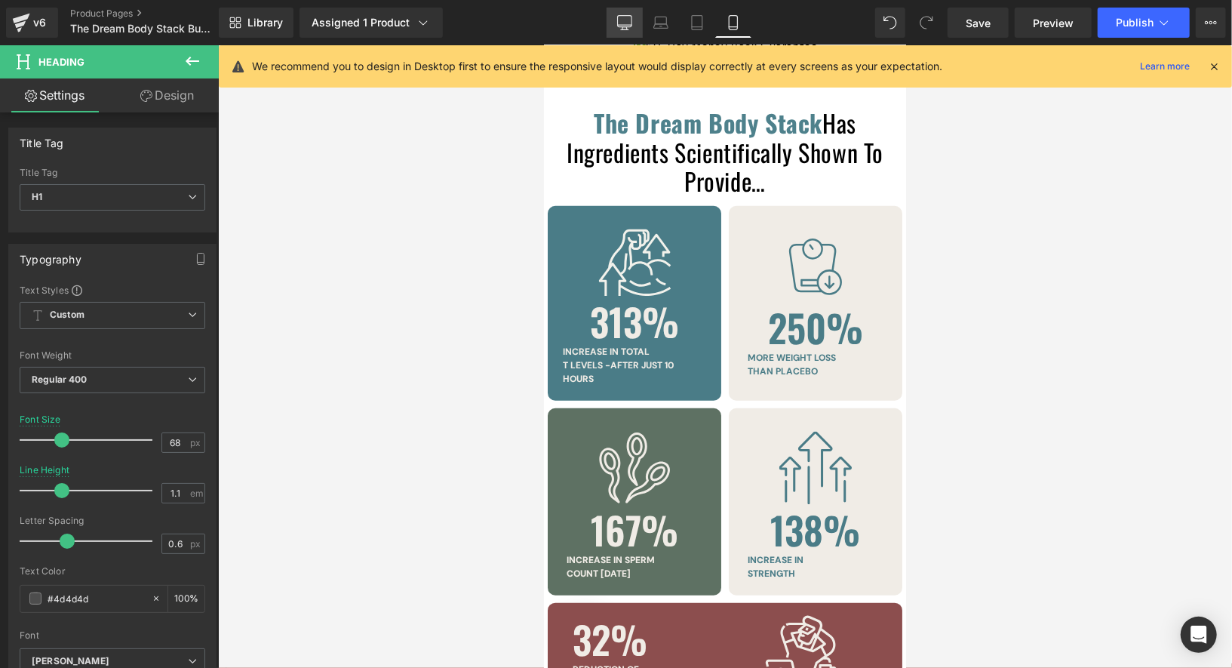
click at [632, 30] on link "Desktop" at bounding box center [625, 23] width 36 height 30
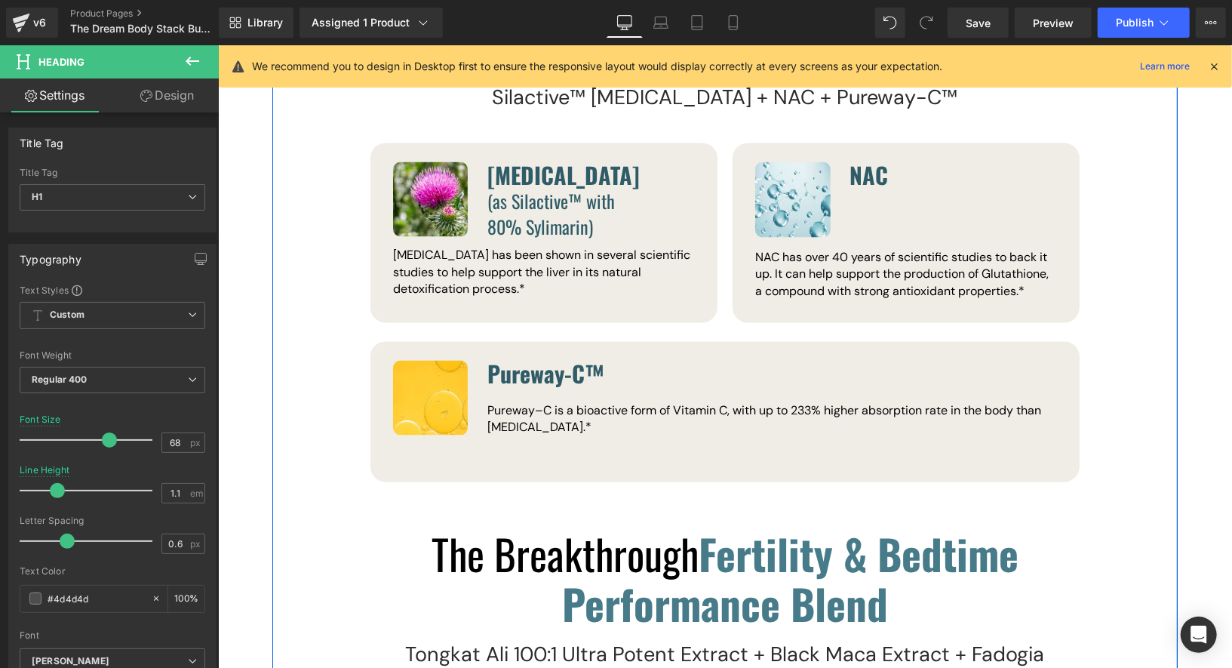
scroll to position [8944, 0]
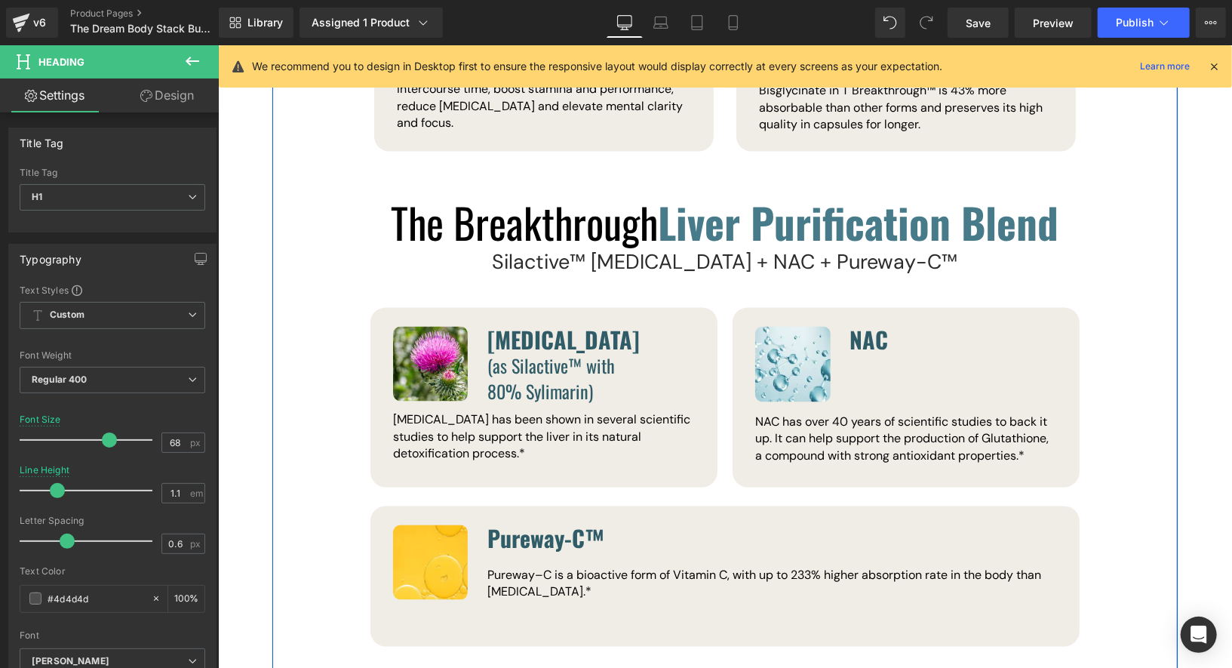
click at [585, 389] on div "Image Milk Thistle Heading (as Silactive™ with 80% Sylimarin) Text Block Icon L…" at bounding box center [724, 399] width 724 height 198
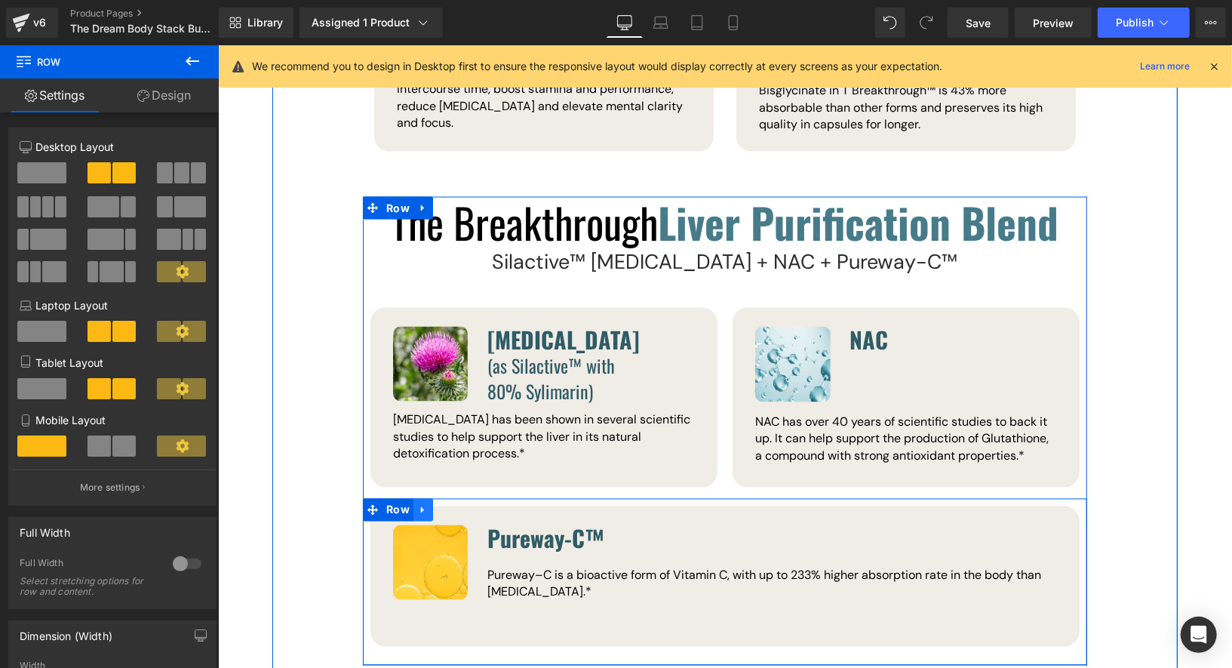
click at [419, 503] on icon at bounding box center [422, 508] width 11 height 11
click at [439, 504] on icon at bounding box center [442, 509] width 11 height 11
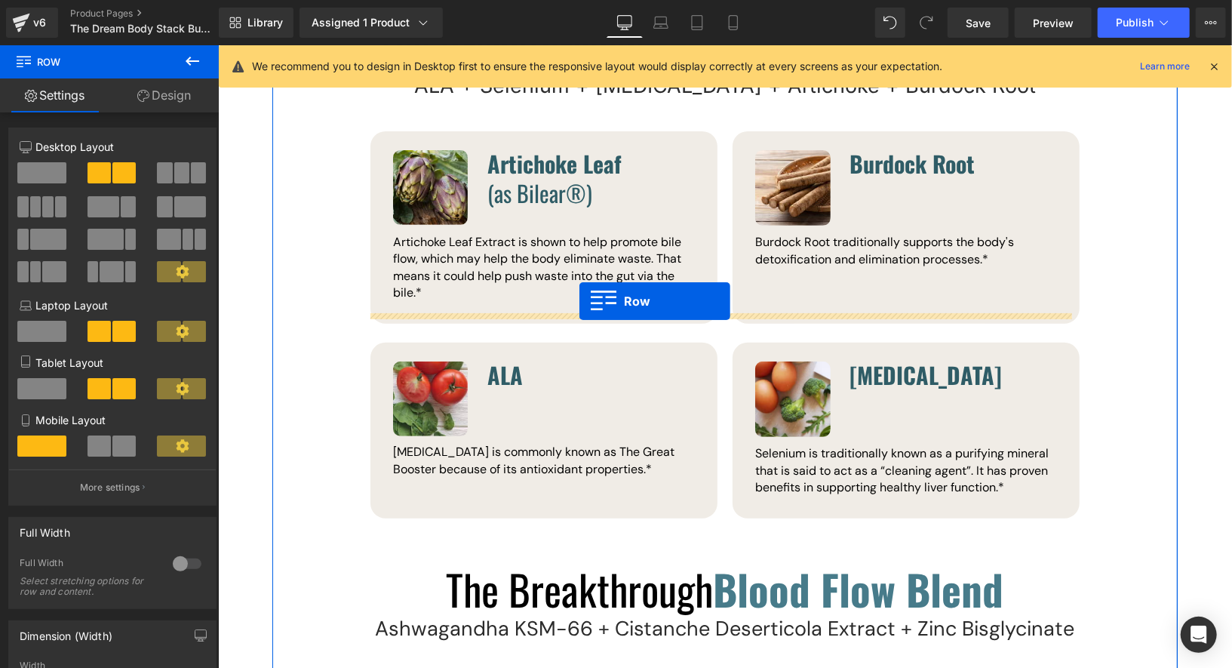
scroll to position [7572, 0]
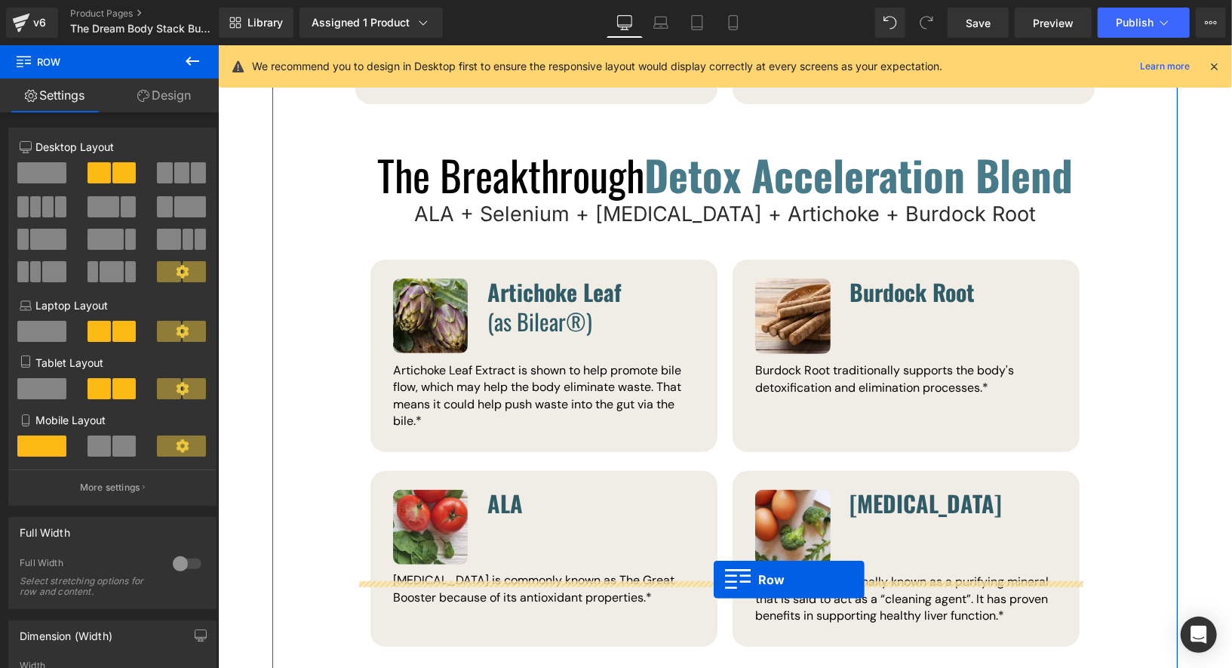
drag, startPoint x: 370, startPoint y: 284, endPoint x: 713, endPoint y: 579, distance: 451.5
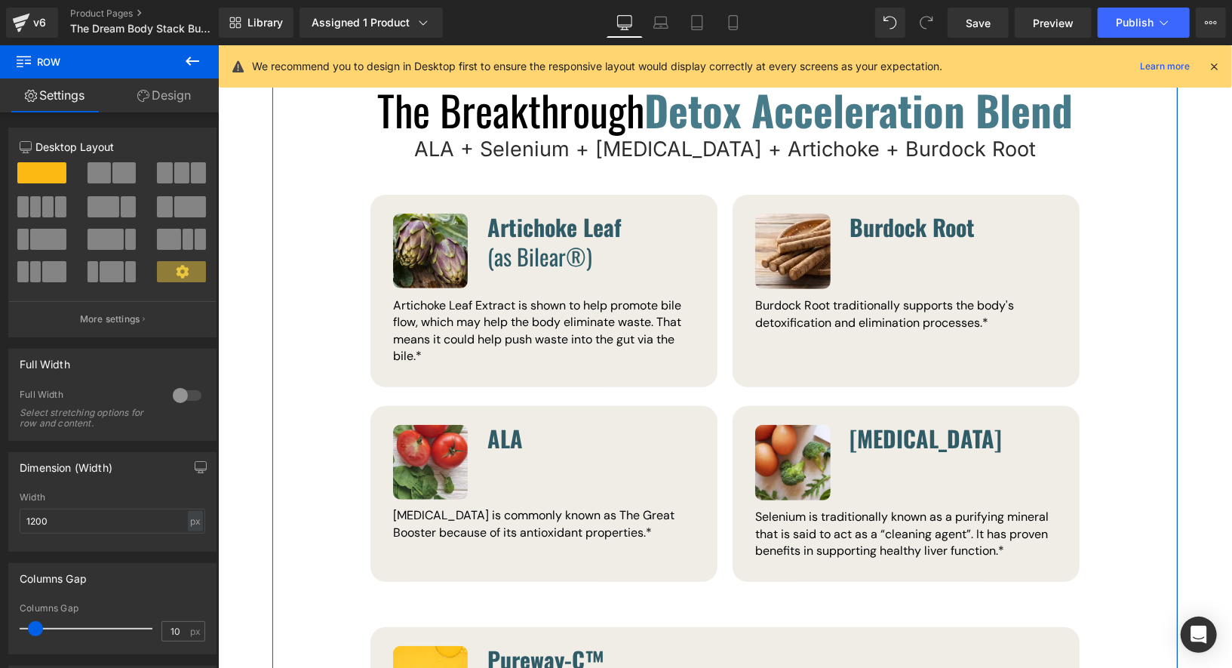
scroll to position [7785, 0]
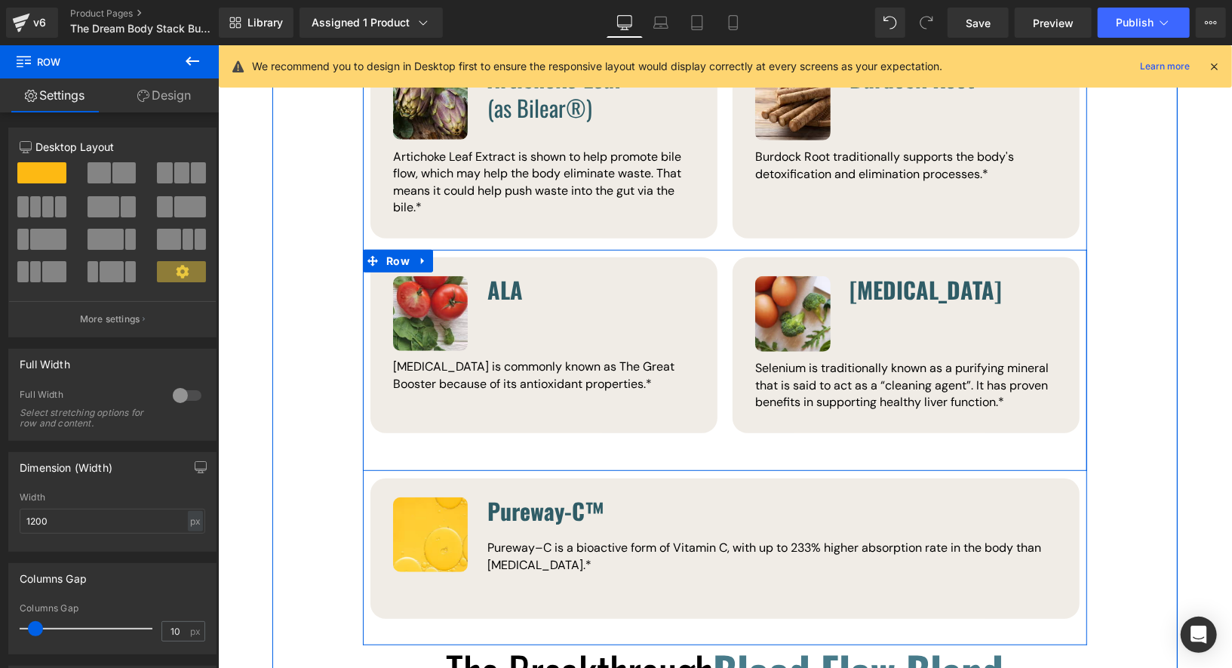
click at [716, 361] on div "Image ALA Heading Text Block Icon List Alpha Lipoic Acid is commonly known as T…" at bounding box center [724, 359] width 724 height 221
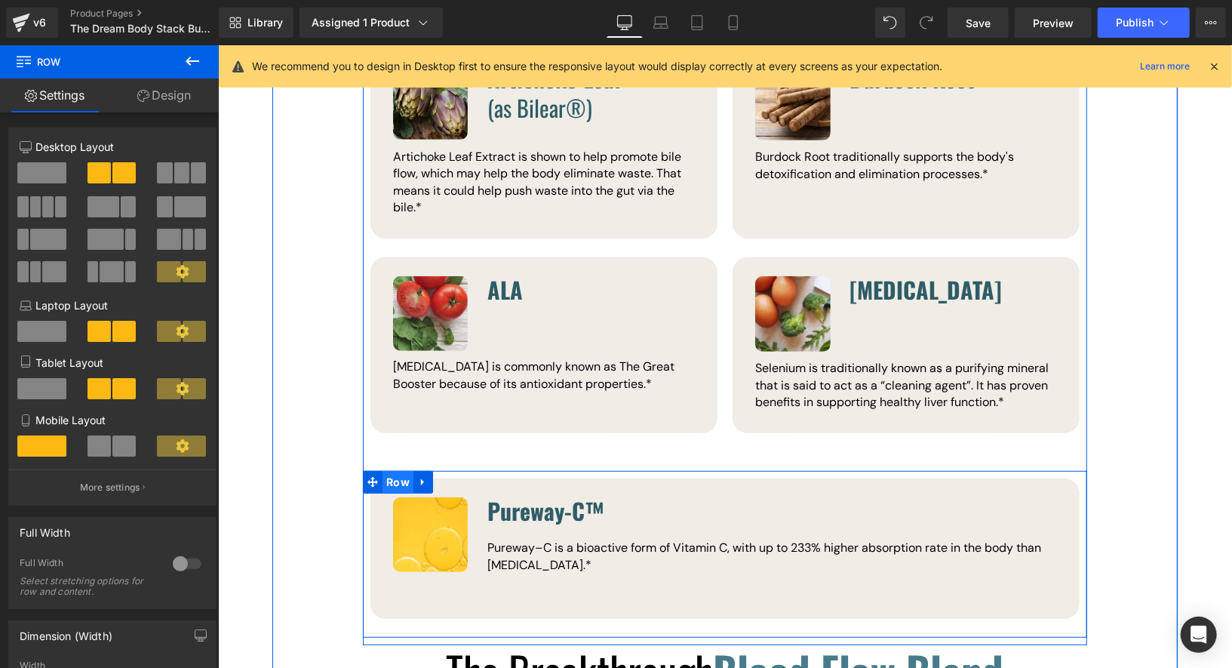
click at [387, 470] on span "Row" at bounding box center [397, 481] width 31 height 23
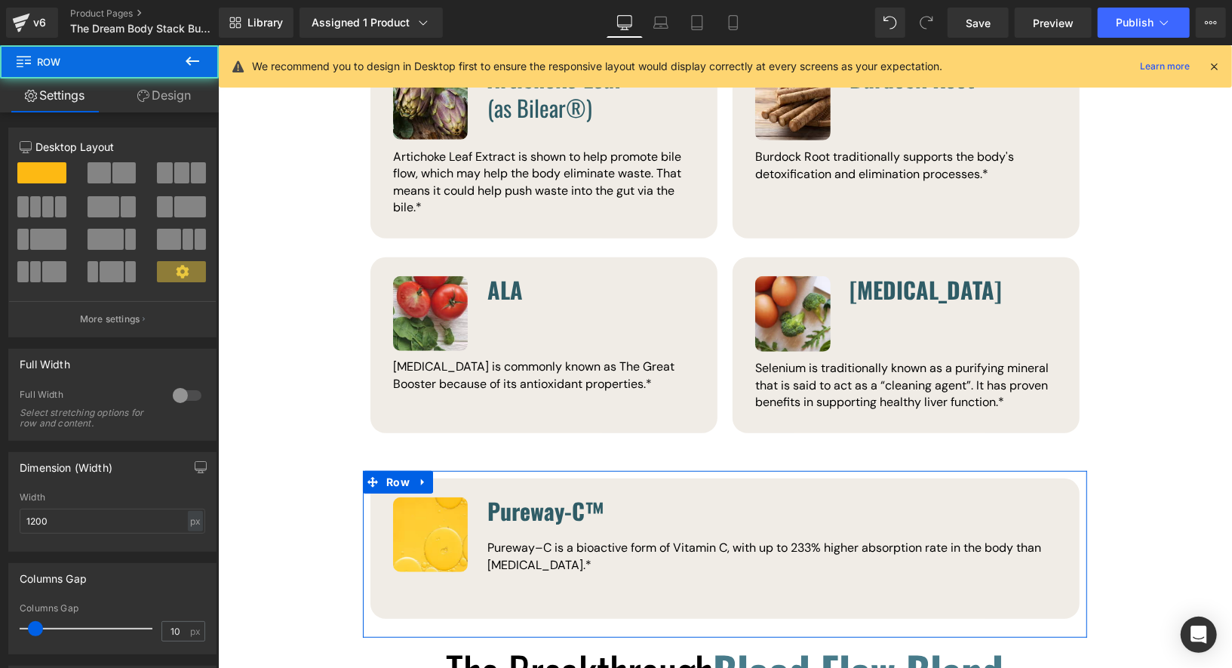
click at [166, 98] on link "Design" at bounding box center [163, 95] width 109 height 34
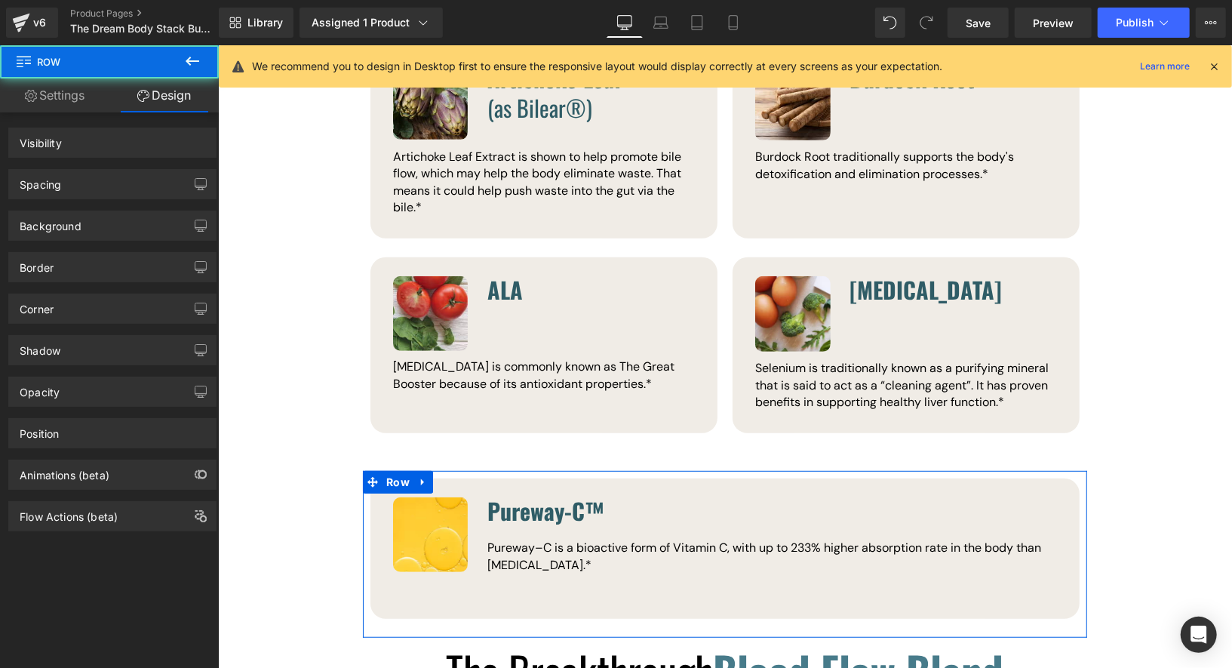
click at [134, 175] on div "Spacing" at bounding box center [112, 184] width 207 height 29
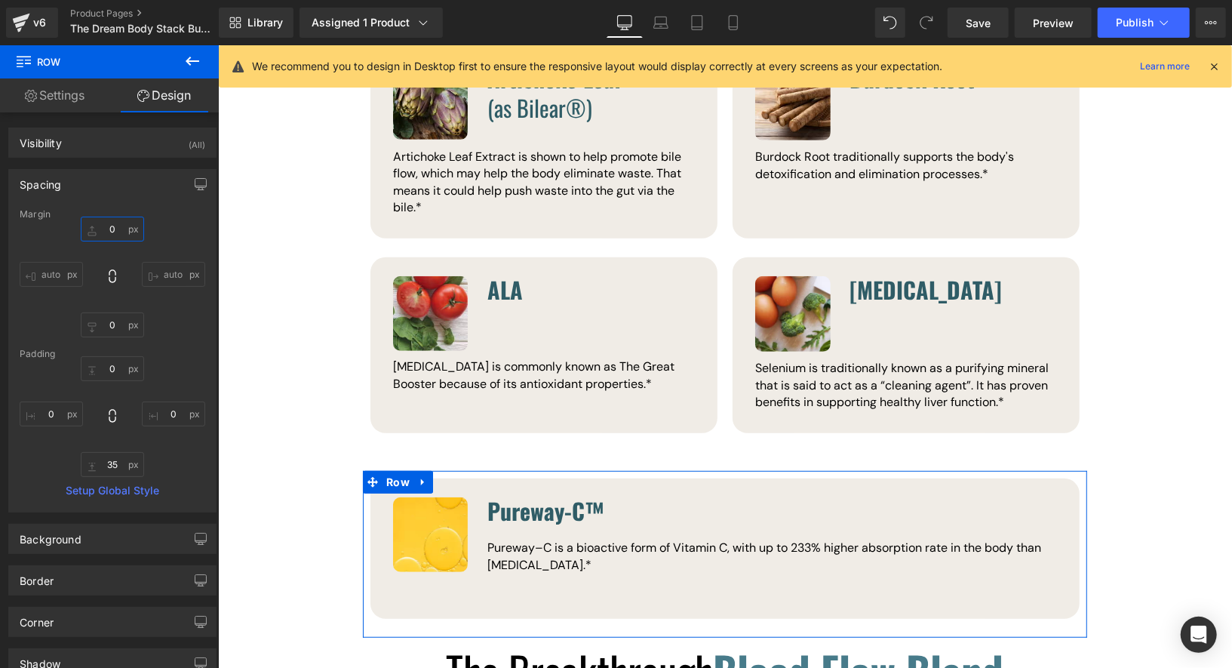
click at [106, 226] on input "0" at bounding box center [112, 229] width 63 height 25
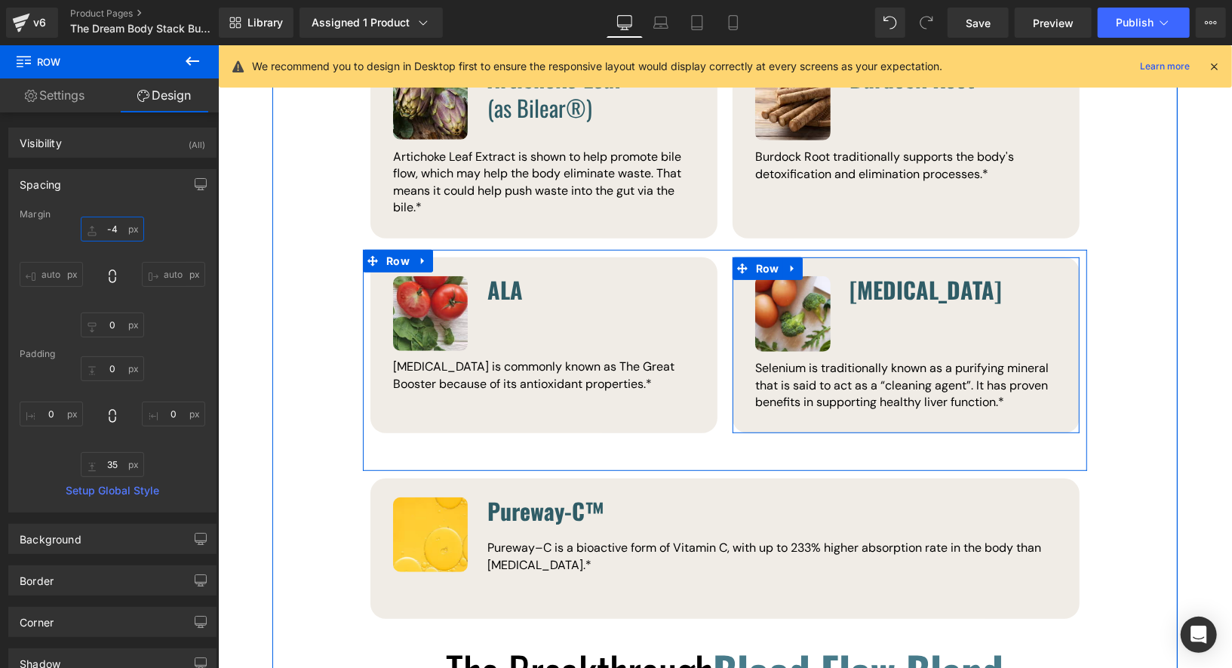
type input "-40"
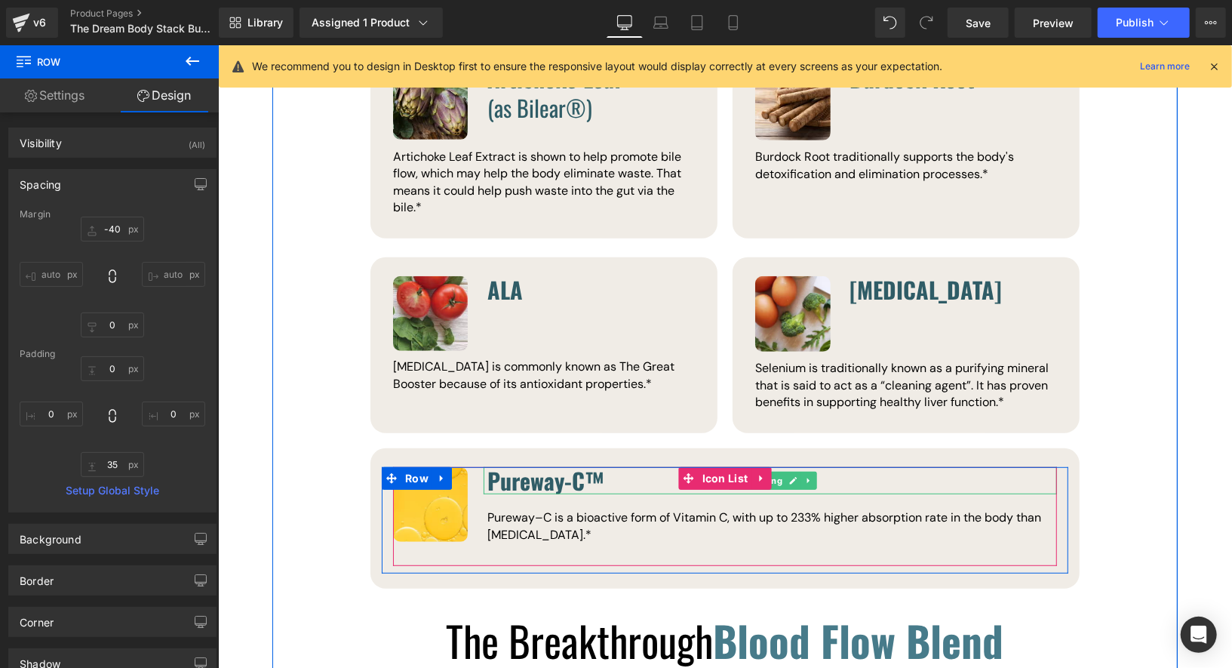
click at [539, 462] on span "Pureway-C™" at bounding box center [545, 479] width 117 height 34
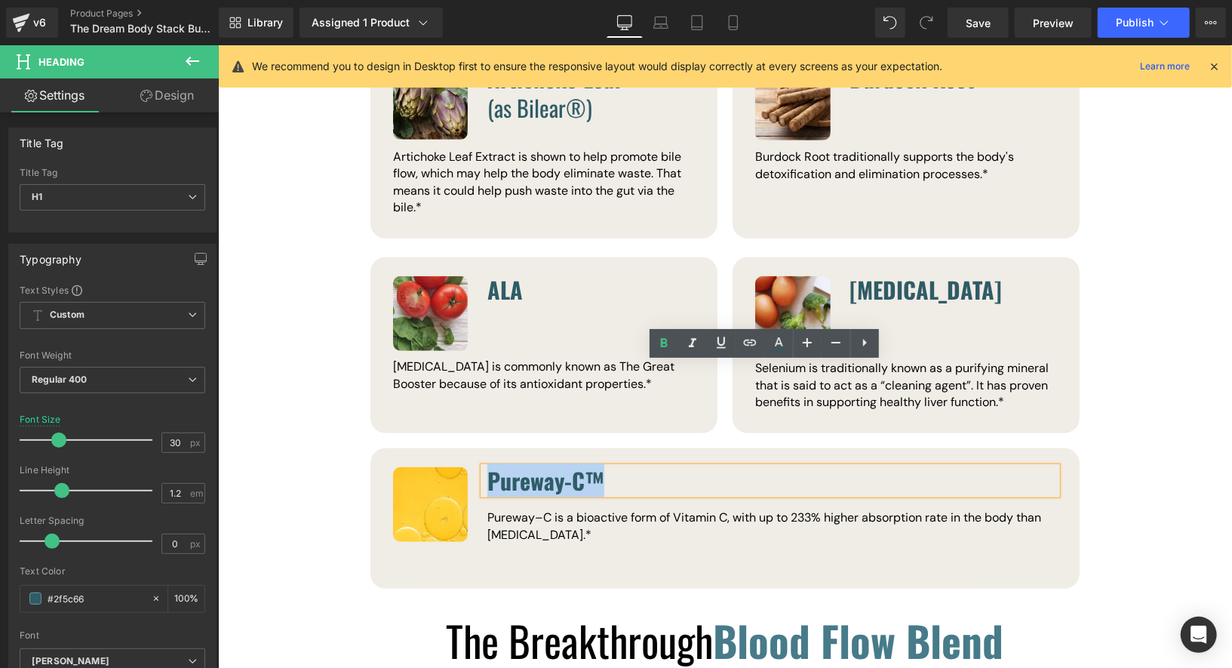
click at [555, 462] on span "Pureway-C™" at bounding box center [545, 479] width 117 height 34
paste div
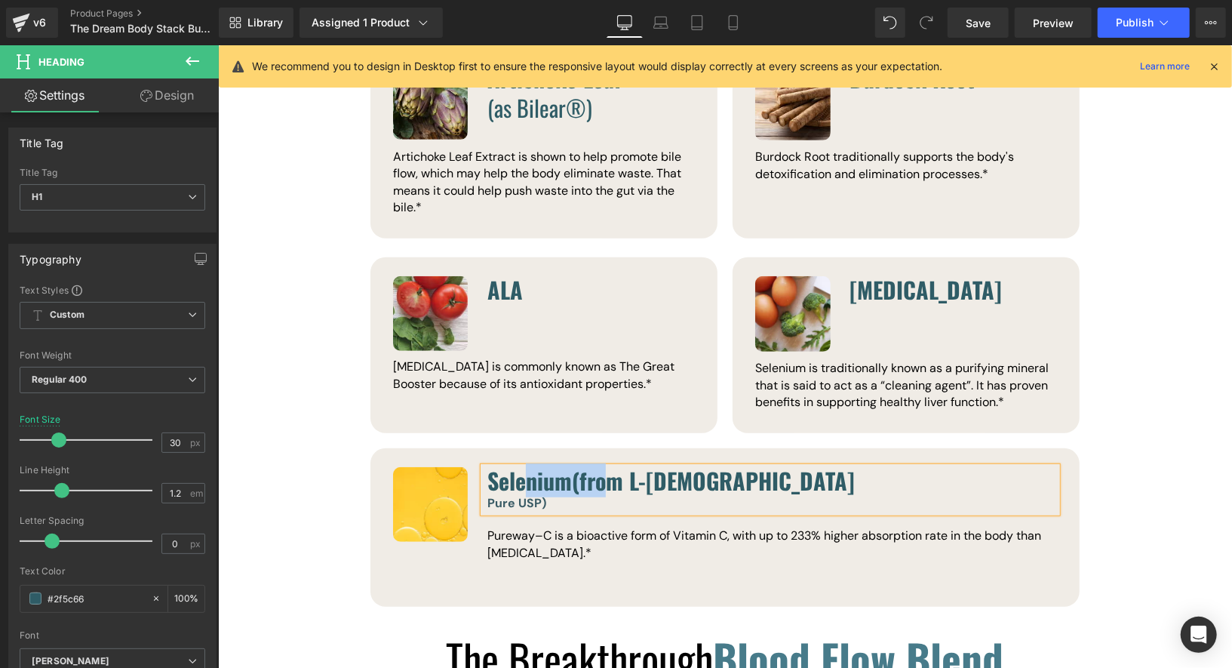
click at [521, 462] on b "Selenium(from L-Selenomethionine" at bounding box center [670, 479] width 367 height 34
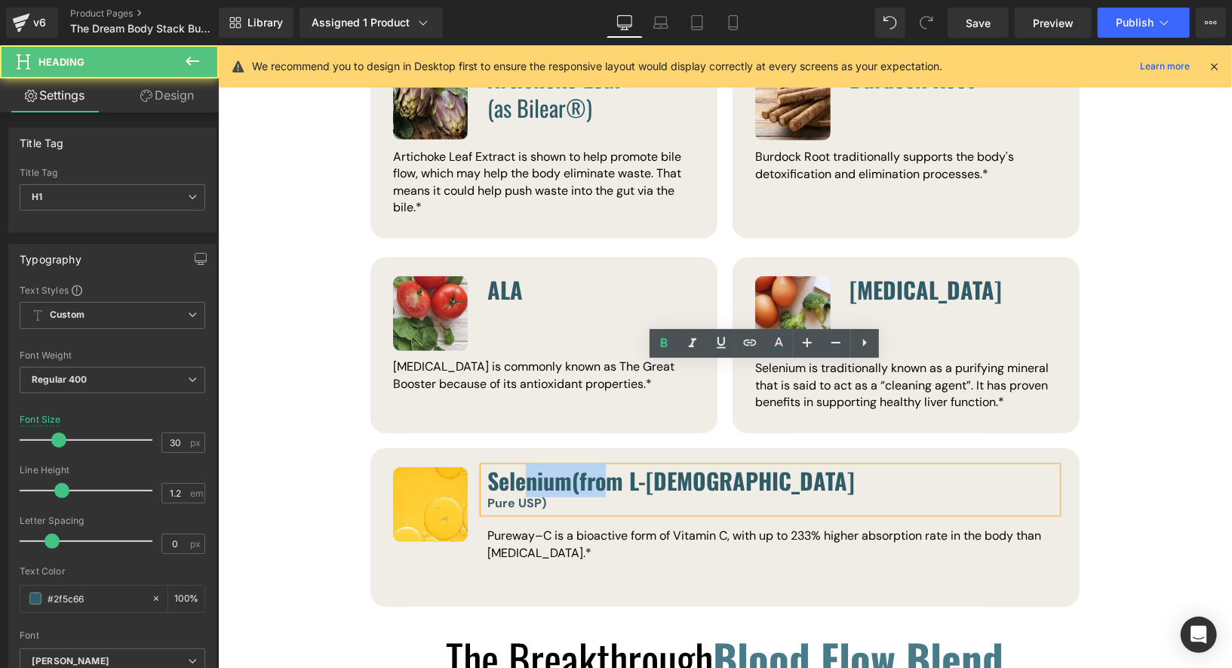
click at [540, 493] on div "Pure USP)" at bounding box center [772, 502] width 570 height 18
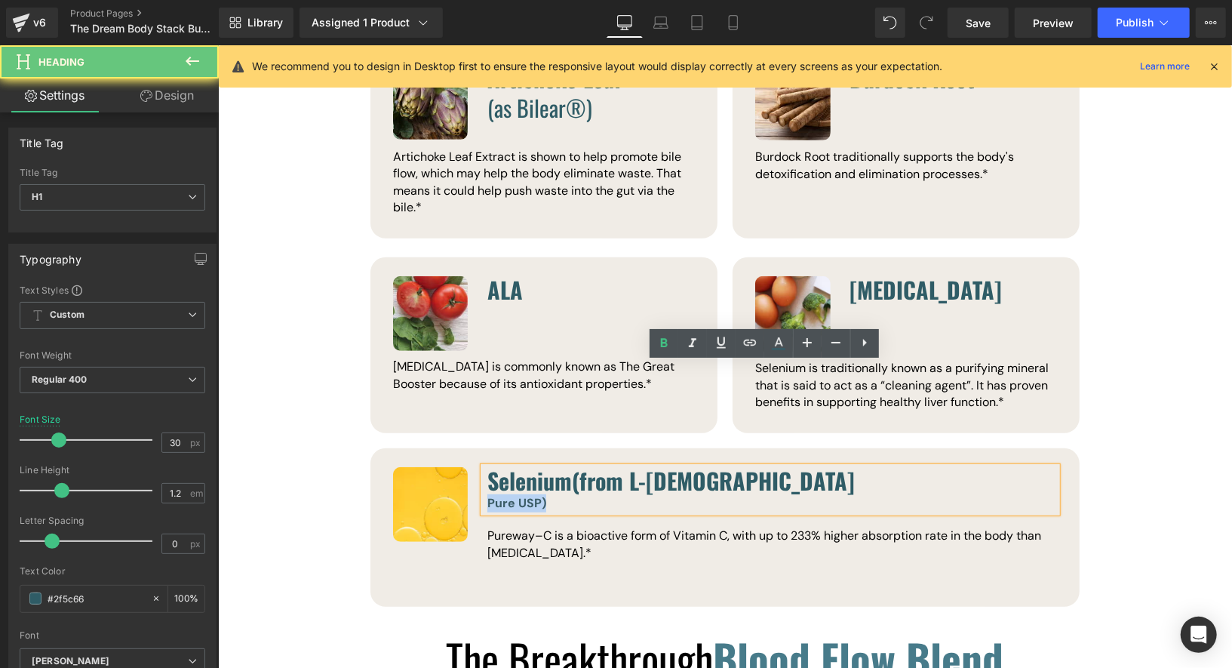
drag, startPoint x: 542, startPoint y: 404, endPoint x: 472, endPoint y: 401, distance: 70.2
click at [472, 466] on div "Selenium(from L-Selenomethionine Pure USP) Heading Pureway–C is a bioactive for…" at bounding box center [724, 513] width 664 height 94
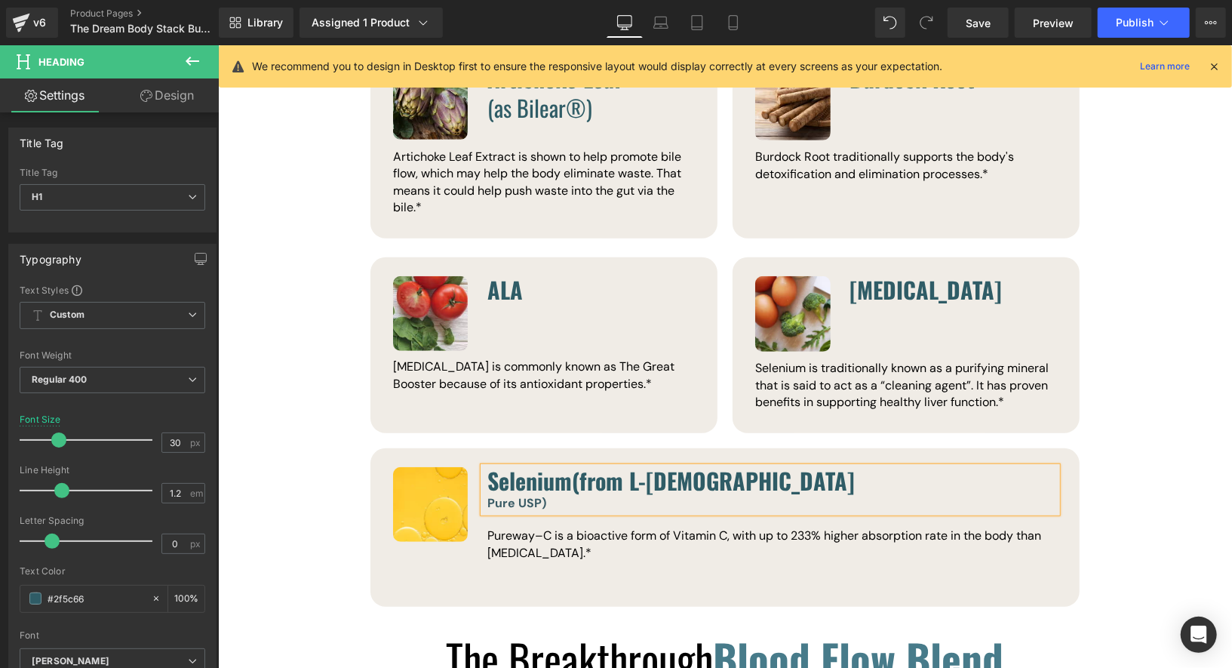
click at [487, 494] on b "Pure USP)" at bounding box center [516, 502] width 59 height 16
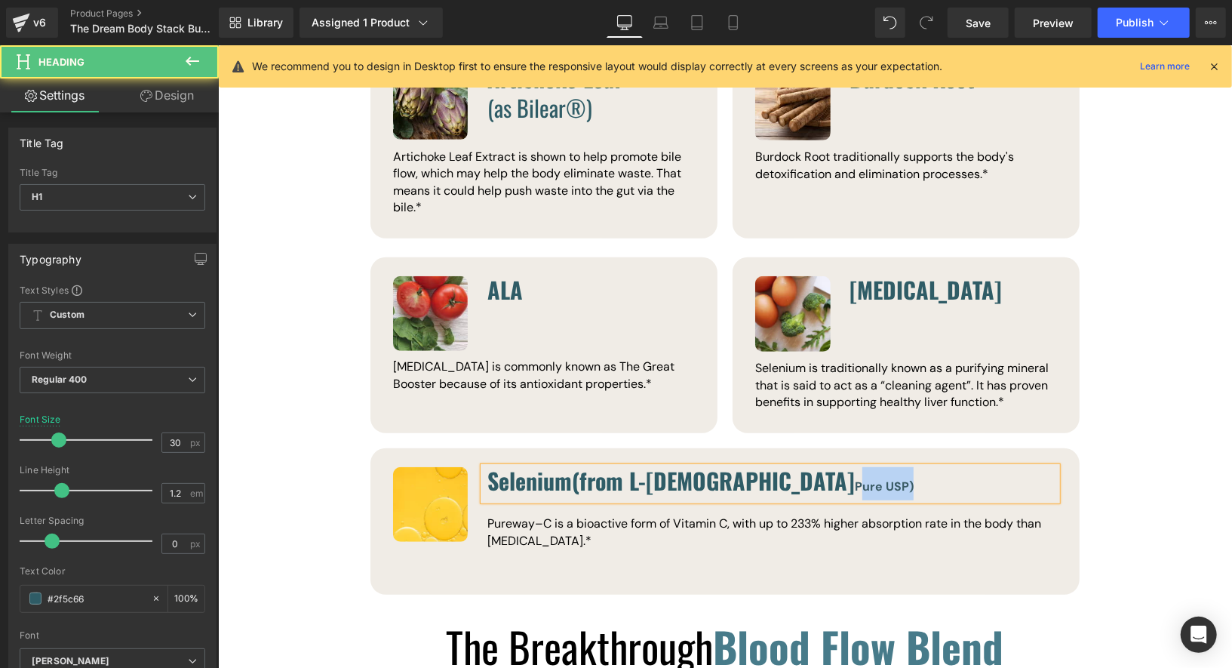
drag, startPoint x: 867, startPoint y: 380, endPoint x: 813, endPoint y: 379, distance: 54.3
click at [813, 466] on h1 "Selenium(from L-Selenomethionine Pure USP)" at bounding box center [772, 482] width 570 height 33
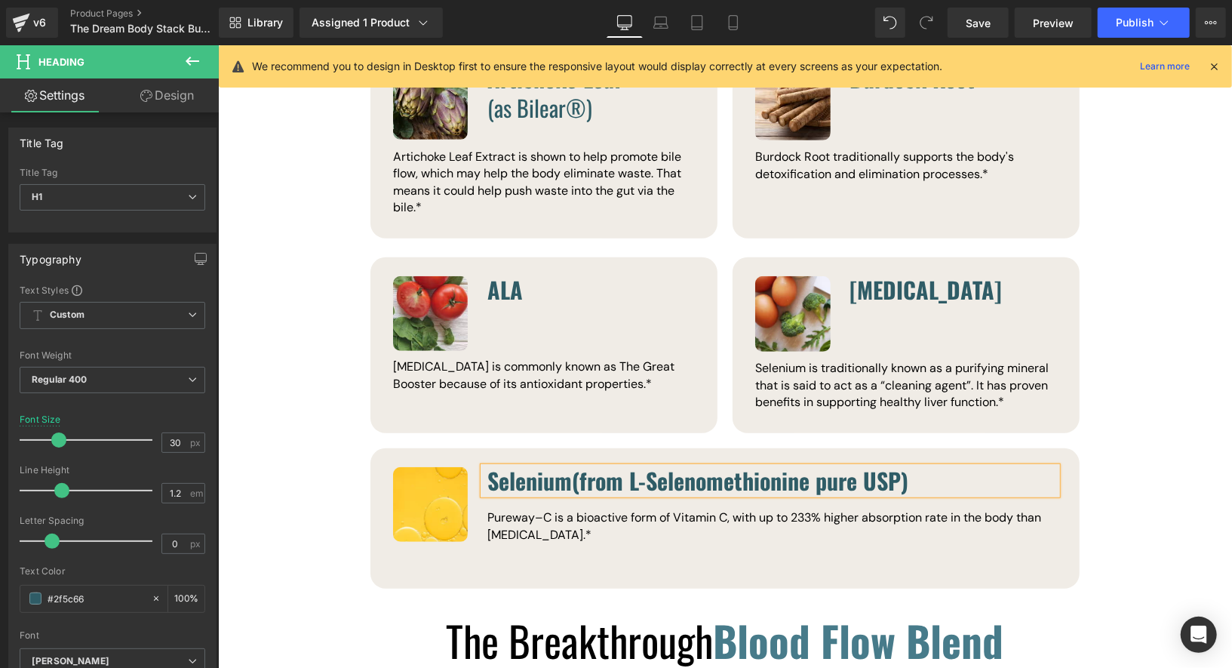
click at [819, 462] on b "Selenium(from L-Selenomethionine pure USP)" at bounding box center [697, 479] width 421 height 34
click at [695, 508] on span "Pureway–C is a bioactive form of Vitamin C, with up to 233% higher absorption r…" at bounding box center [764, 524] width 554 height 32
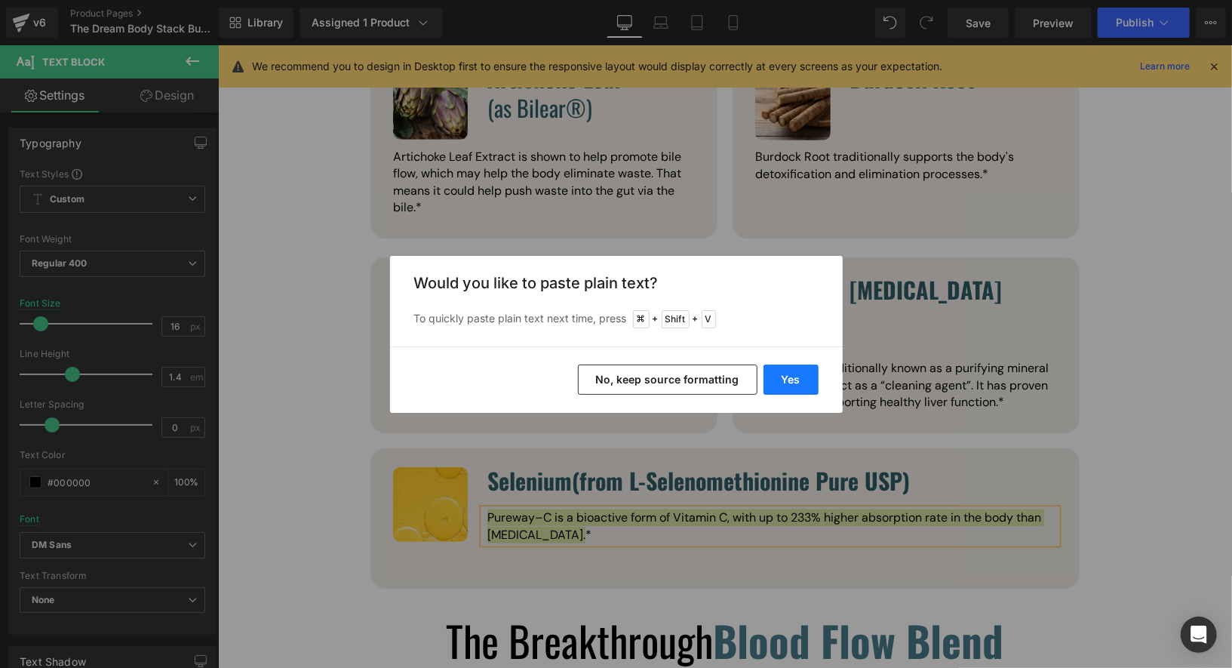
click at [792, 385] on button "Yes" at bounding box center [791, 379] width 55 height 30
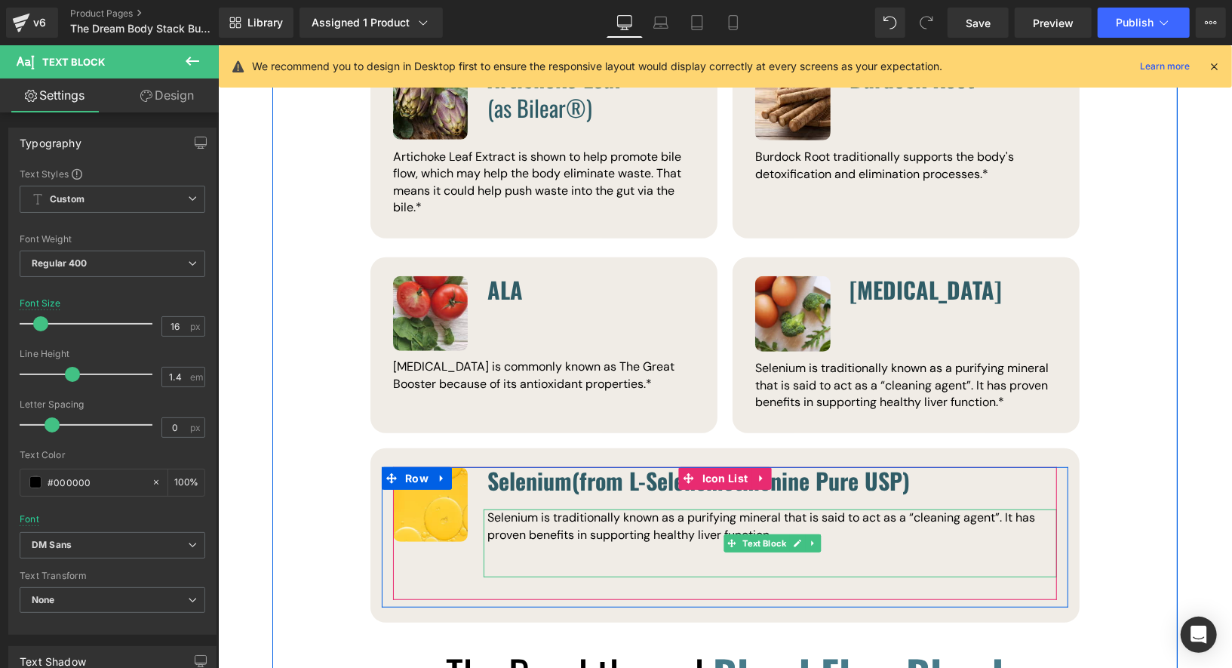
click at [547, 542] on p at bounding box center [772, 550] width 570 height 17
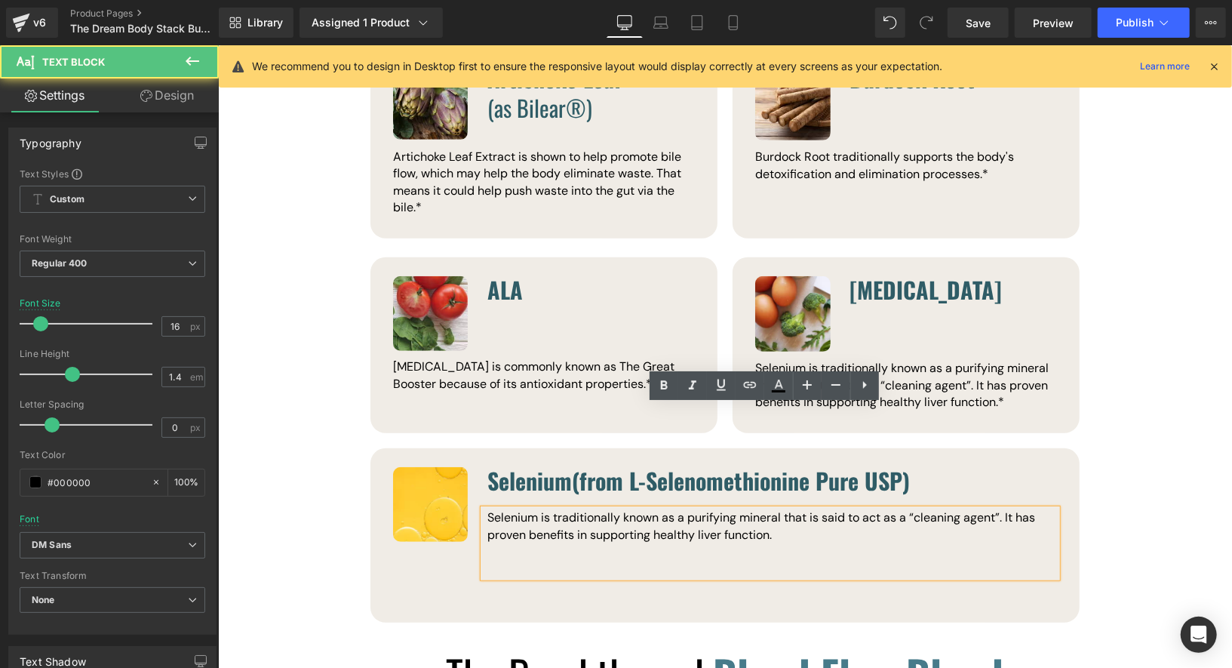
click at [548, 542] on p at bounding box center [772, 550] width 570 height 17
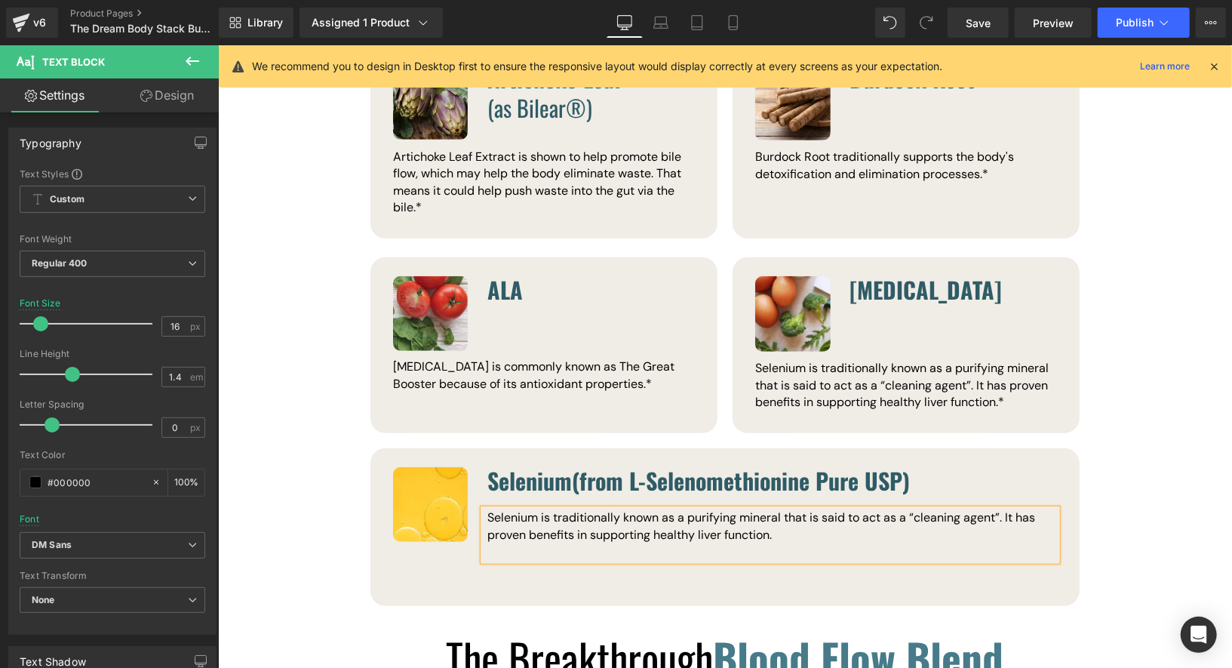
click at [551, 542] on p at bounding box center [772, 550] width 570 height 17
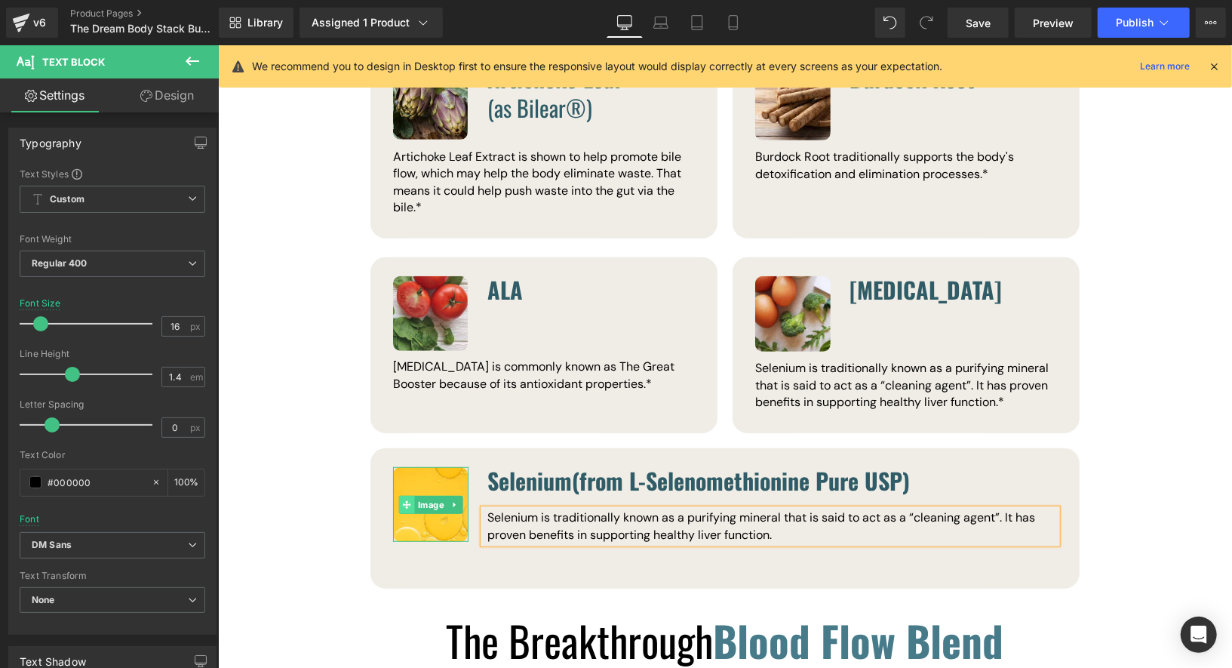
click at [398, 495] on span at bounding box center [406, 504] width 16 height 18
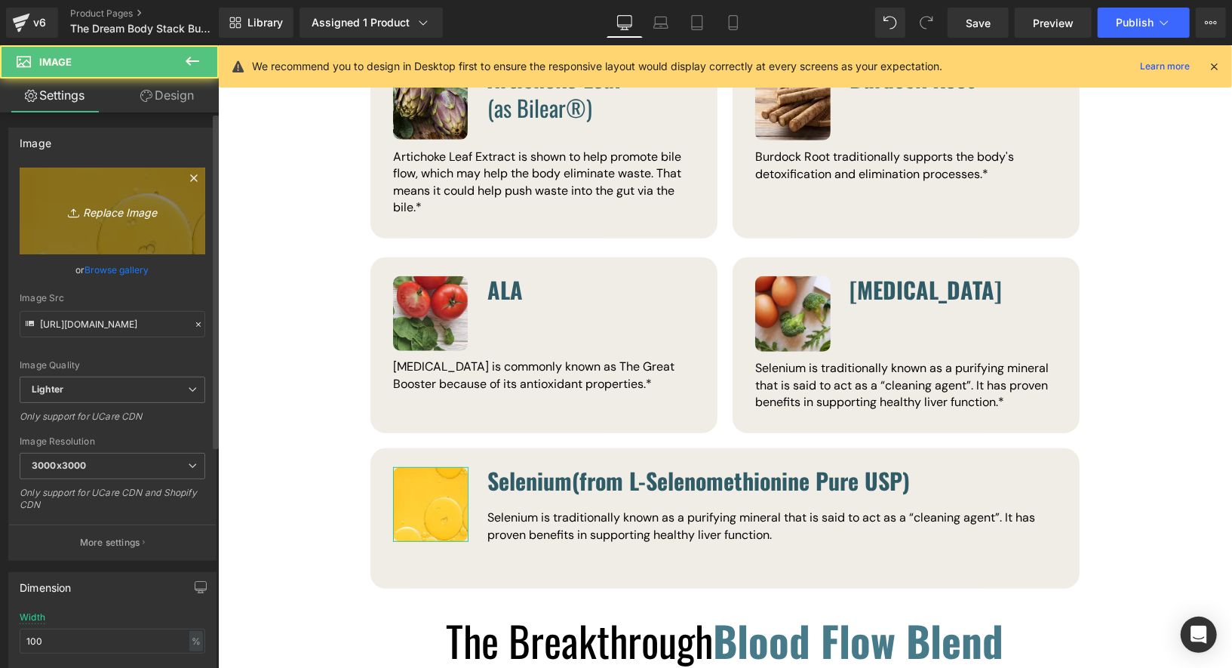
click at [129, 221] on link "Replace Image" at bounding box center [113, 210] width 186 height 87
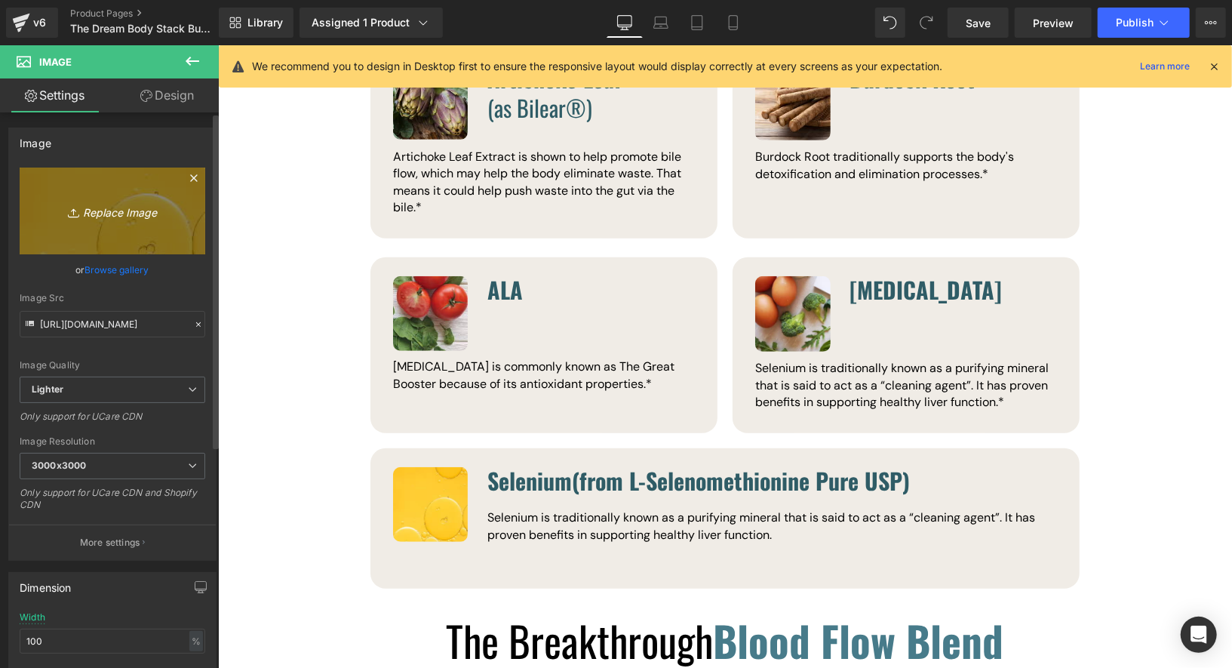
type input "C:\fakepath\selenium.jpg"
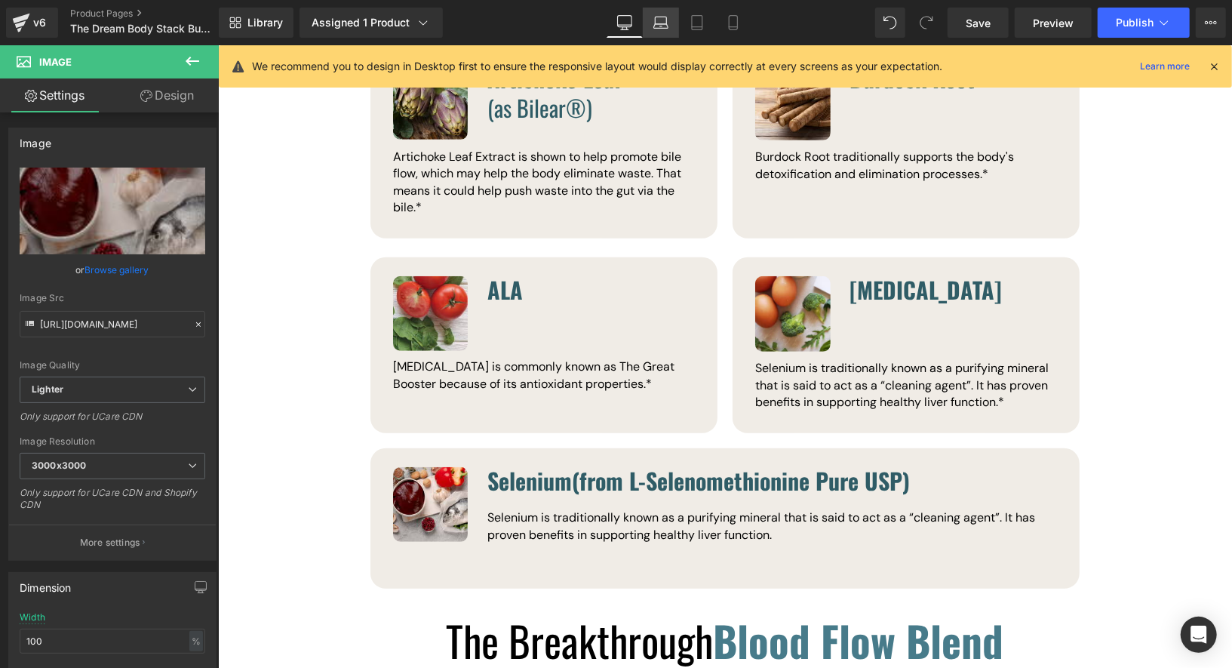
click at [659, 20] on icon at bounding box center [660, 22] width 15 height 15
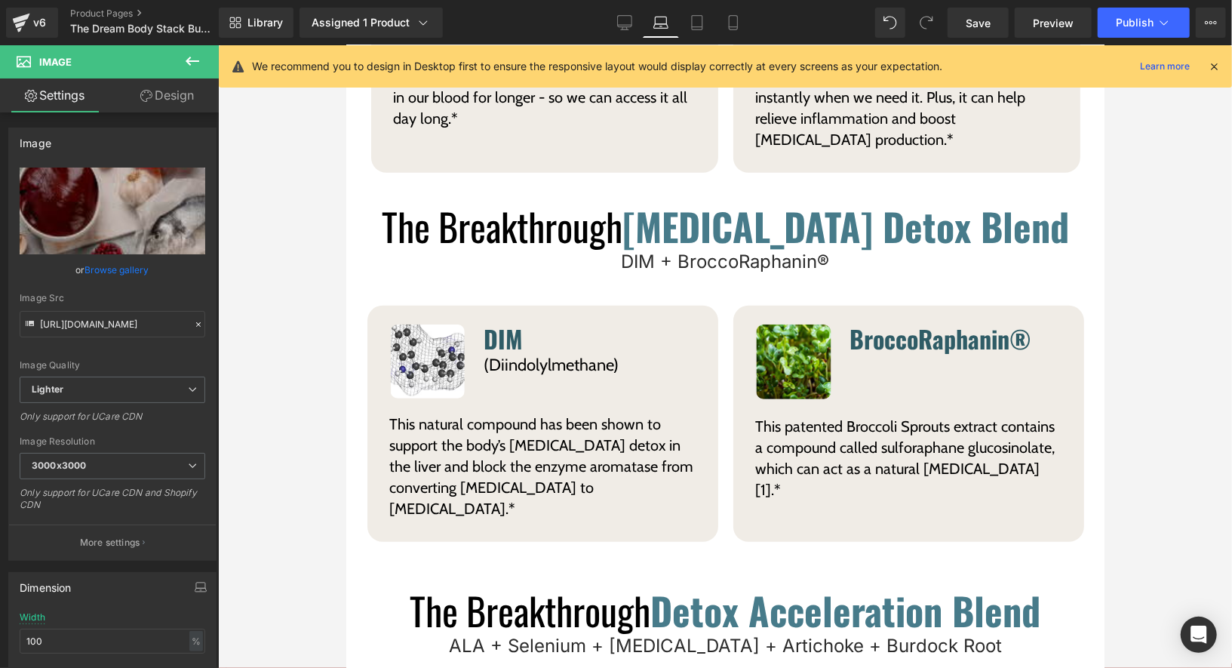
scroll to position [8433, 0]
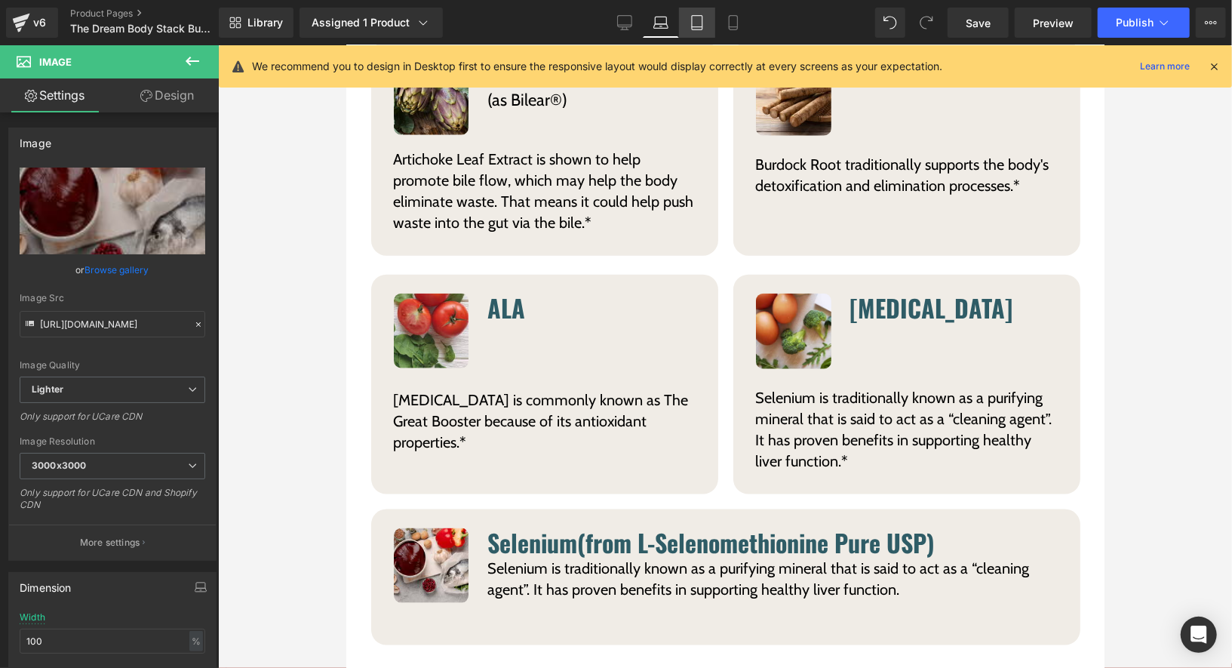
click at [687, 25] on link "Tablet" at bounding box center [697, 23] width 36 height 30
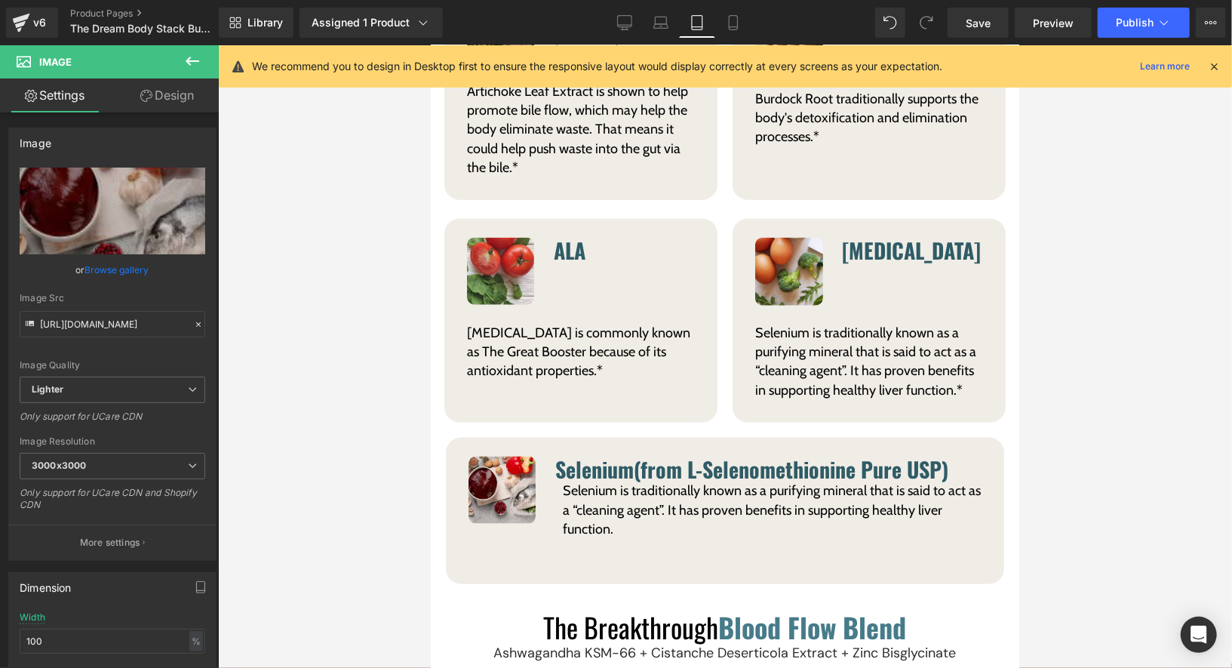
scroll to position [8432, 0]
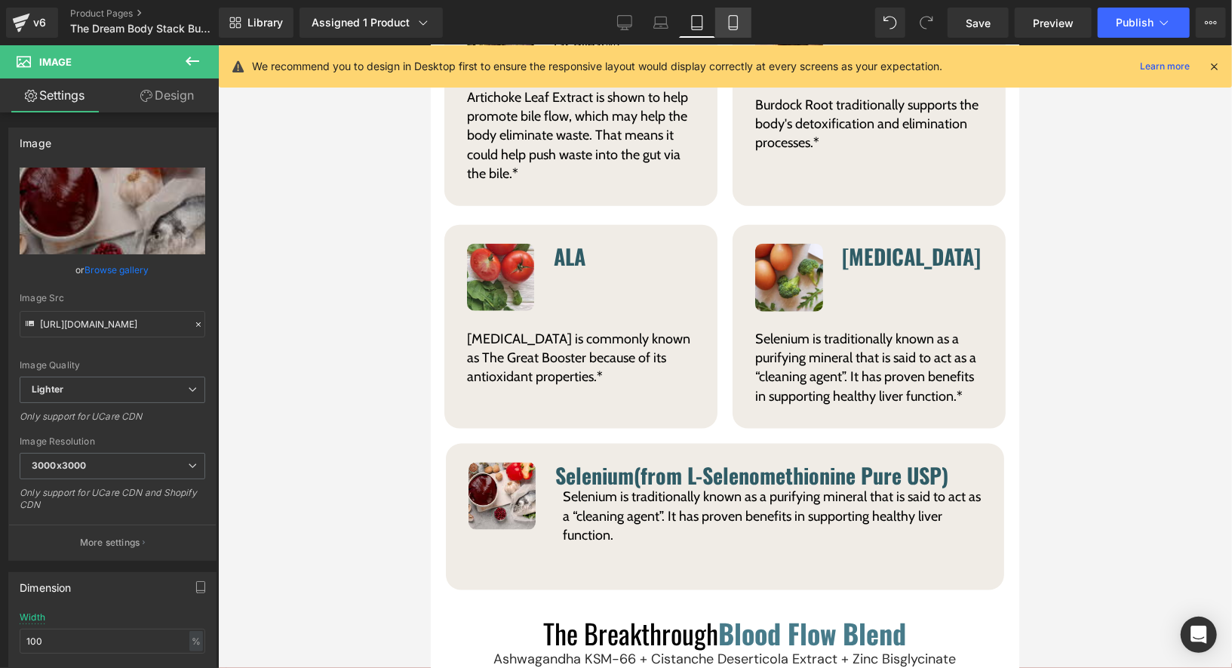
drag, startPoint x: 724, startPoint y: 11, endPoint x: 208, endPoint y: 78, distance: 520.5
click at [724, 11] on link "Mobile" at bounding box center [733, 23] width 36 height 30
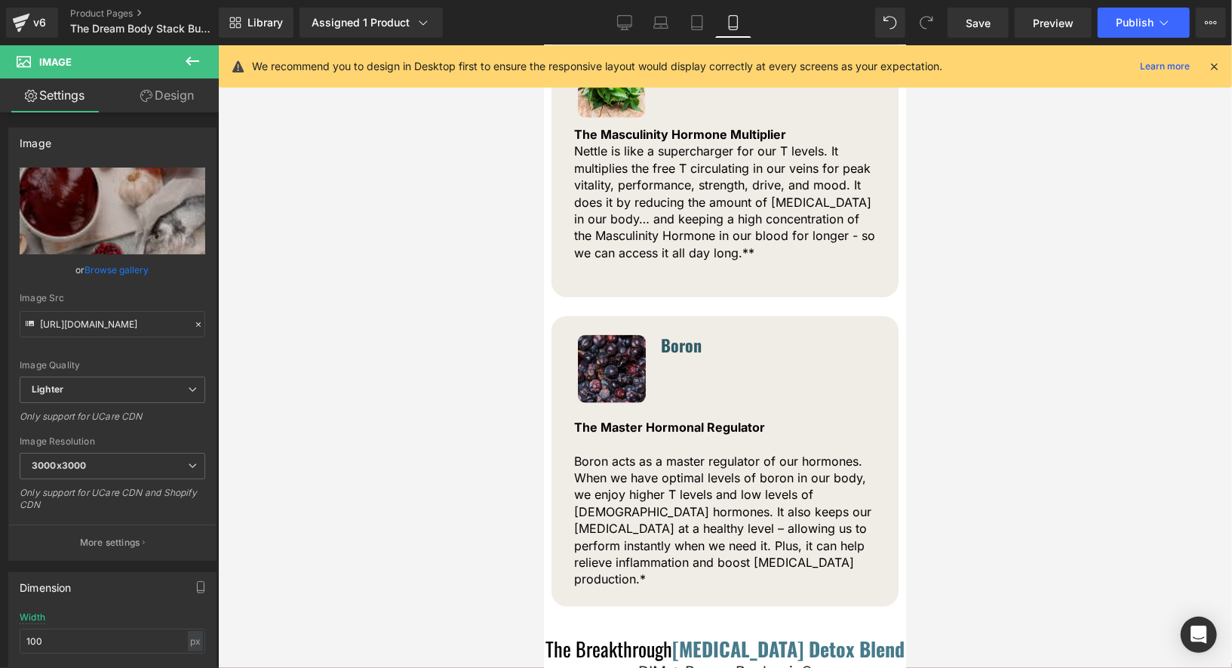
scroll to position [10024, 0]
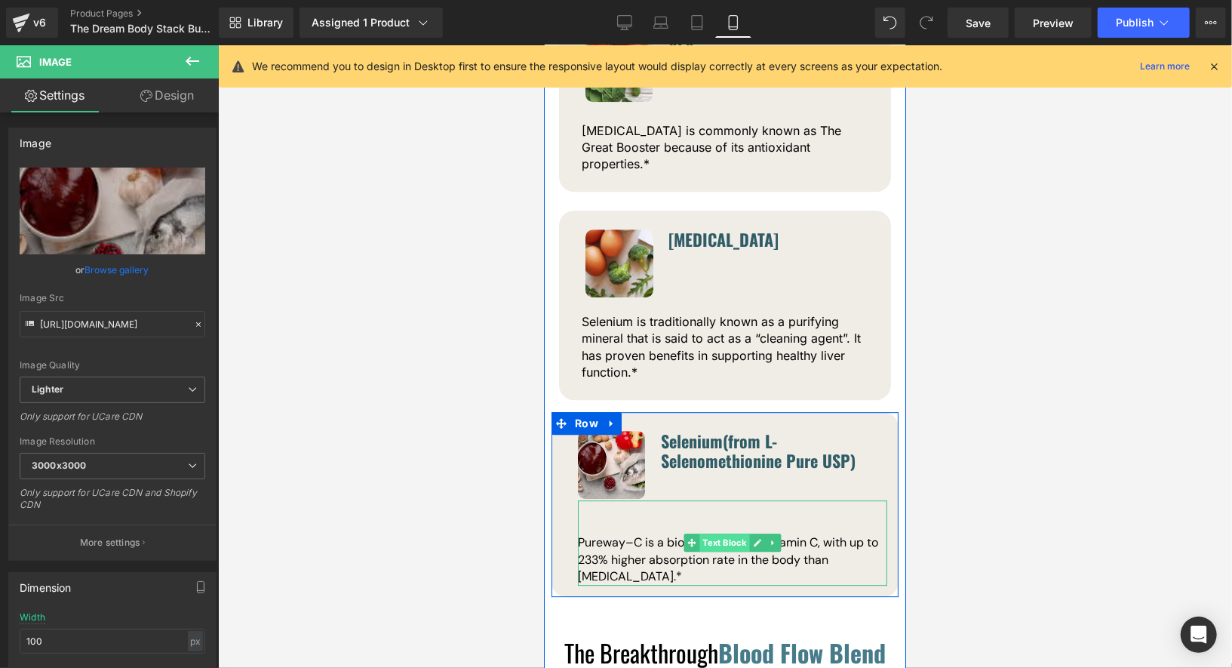
click at [720, 499] on div "Pureway–C is a bioactive form of Vitamin C, with up to 233% higher absorption r…" at bounding box center [731, 541] width 309 height 84
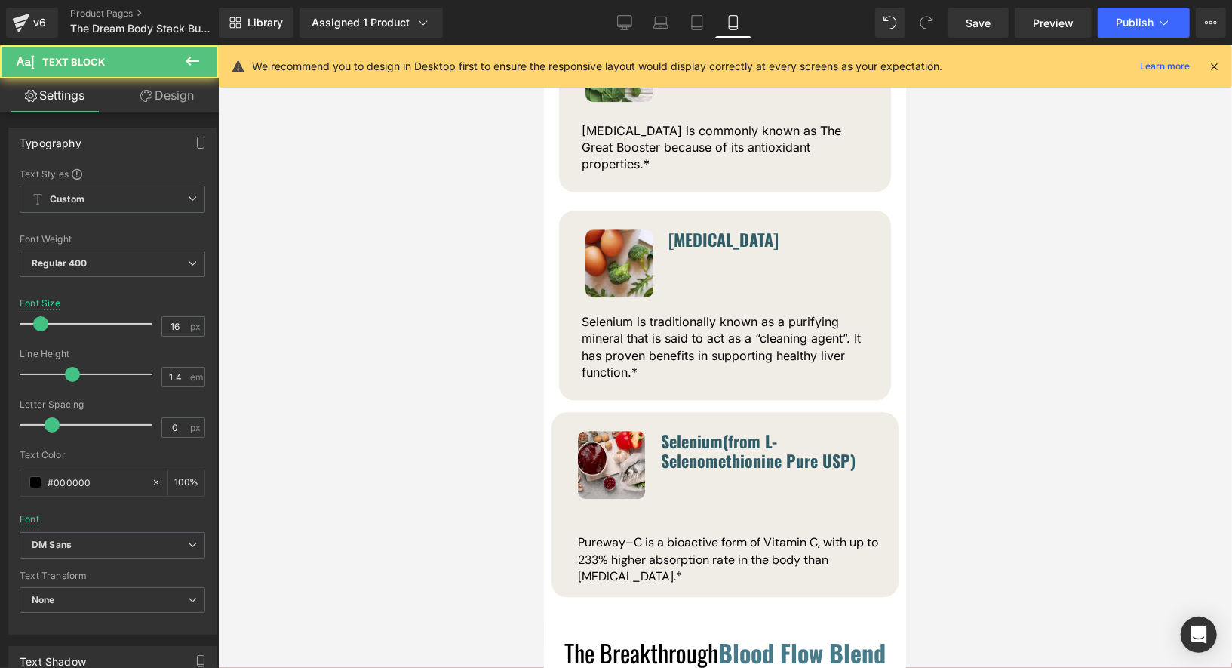
click at [177, 94] on link "Design" at bounding box center [166, 95] width 109 height 34
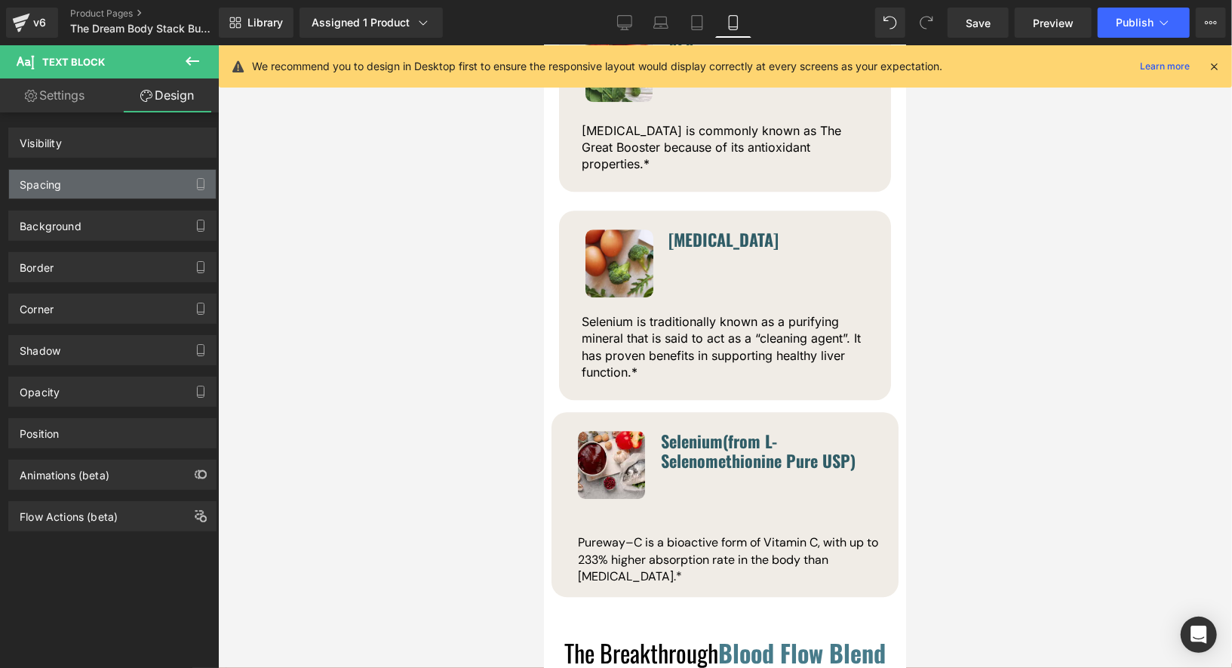
click at [84, 182] on div "Spacing" at bounding box center [112, 184] width 207 height 29
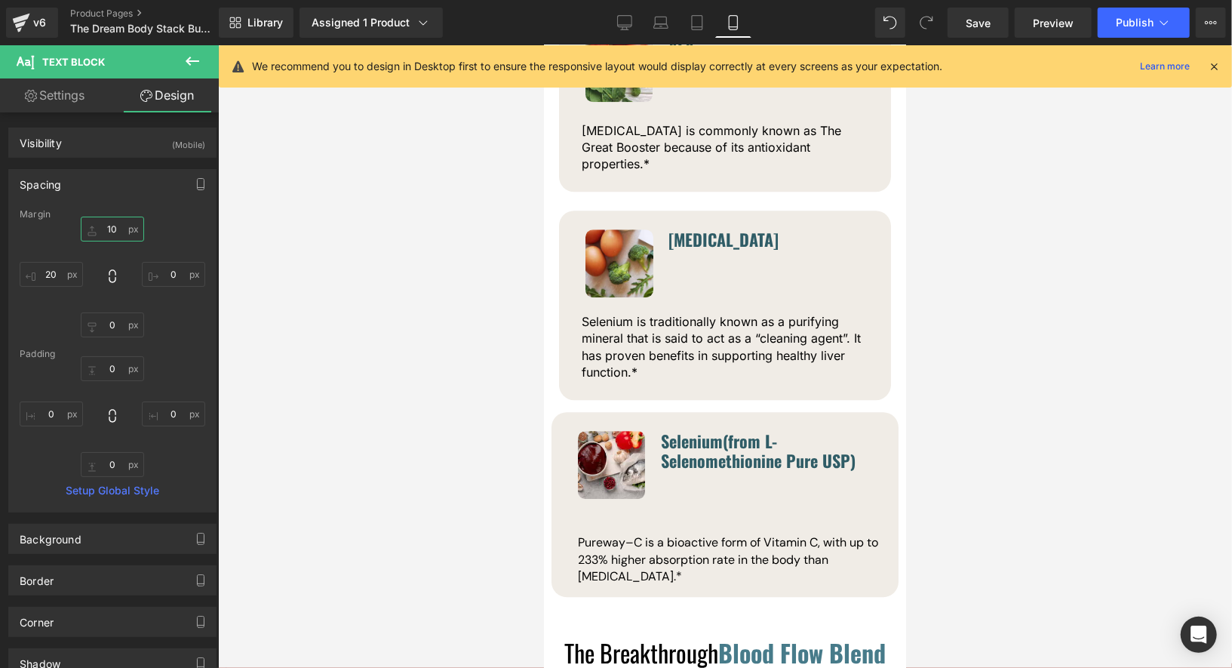
click at [107, 220] on input "10" at bounding box center [112, 229] width 63 height 25
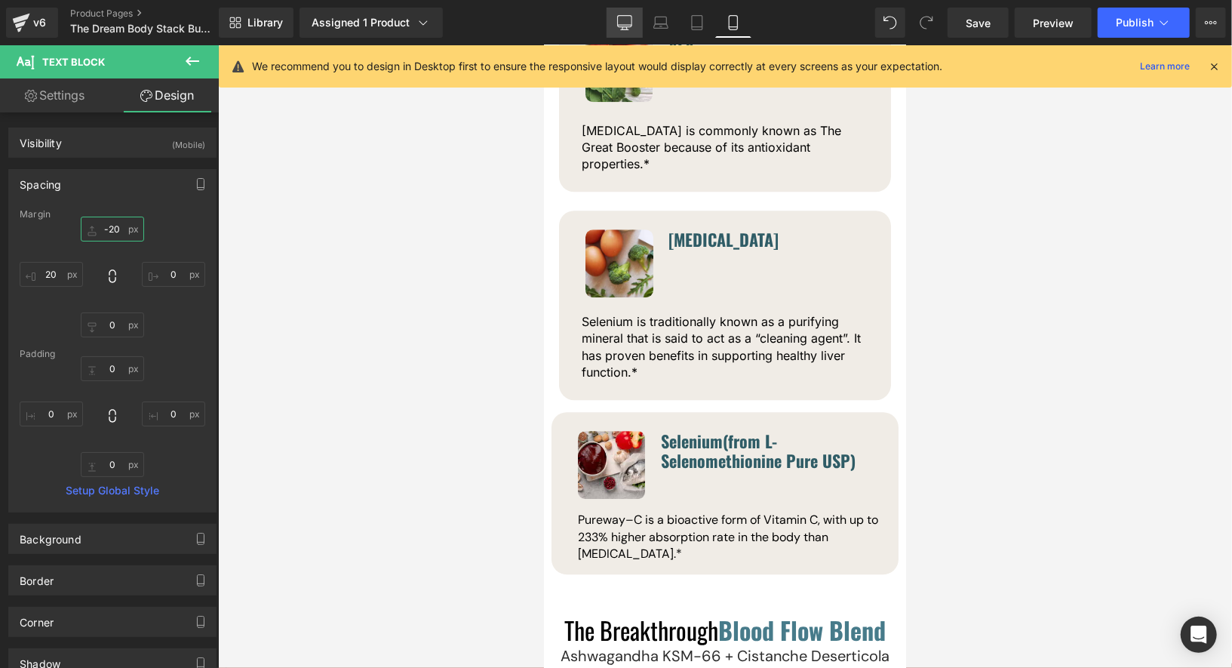
type input "-20"
click at [639, 28] on link "Desktop" at bounding box center [625, 23] width 36 height 30
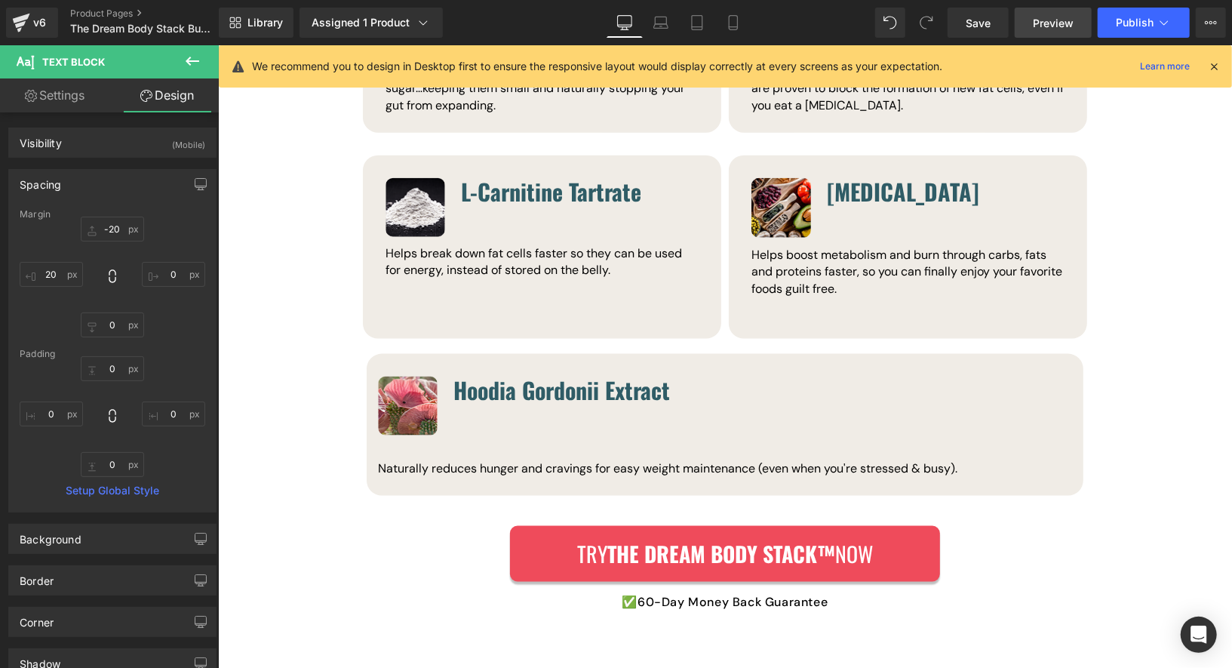
scroll to position [12497, 0]
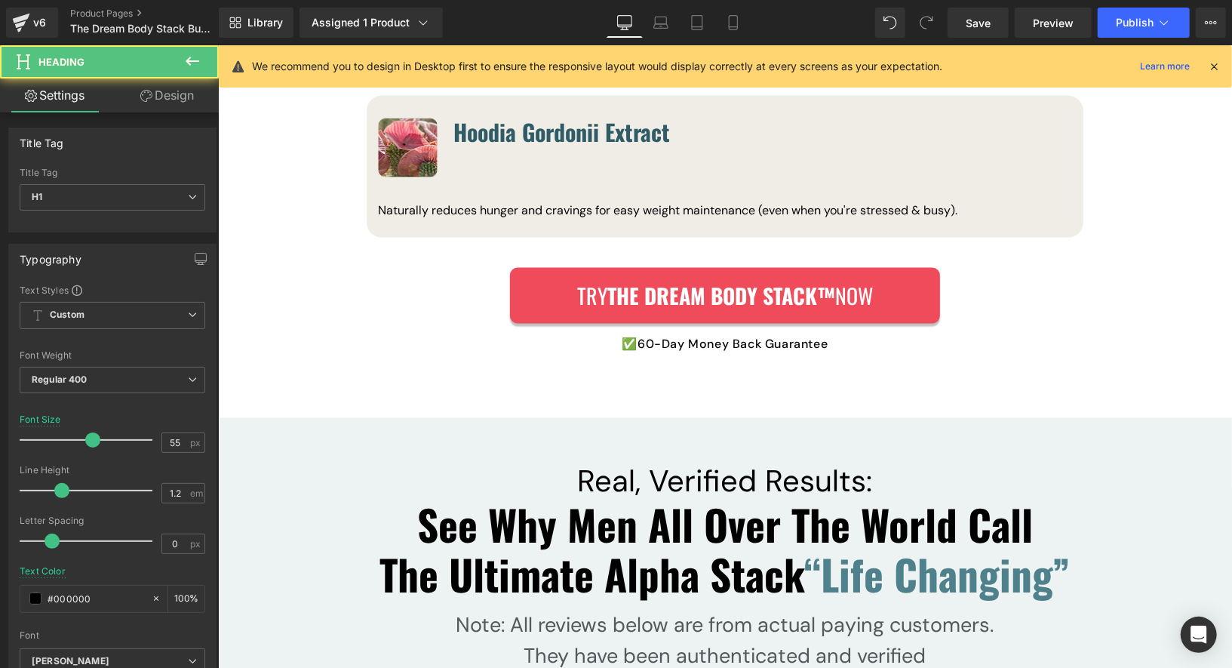
click at [619, 542] on span "The Ultimate Alpha Stack" at bounding box center [591, 573] width 425 height 62
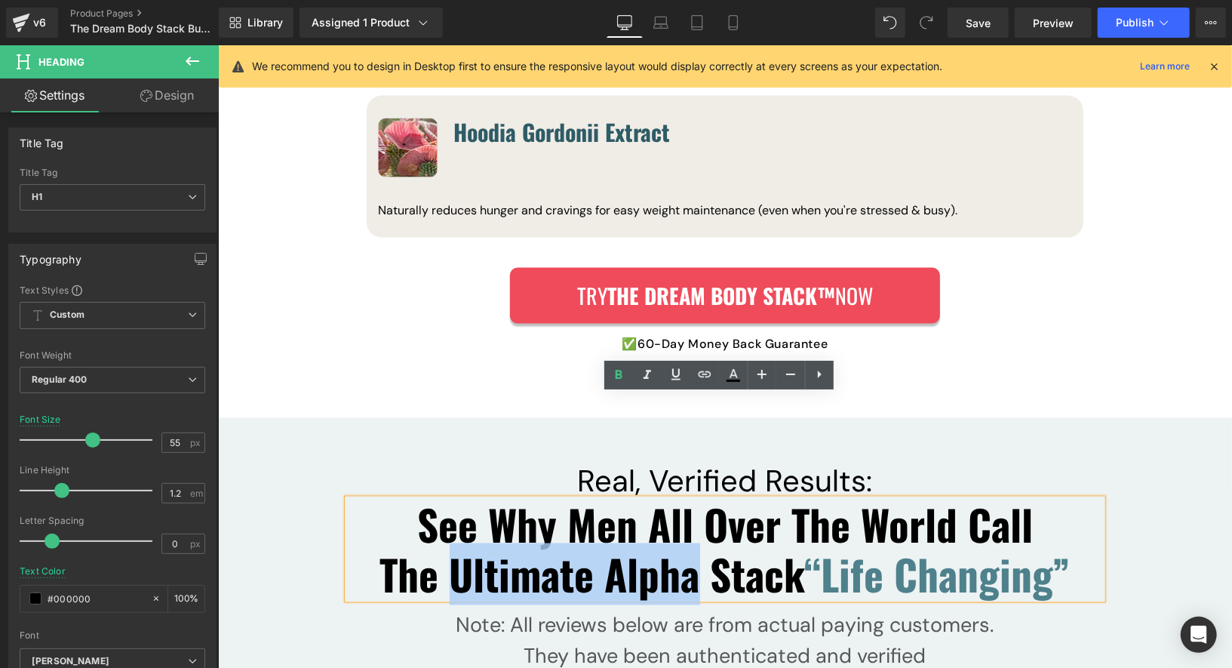
drag, startPoint x: 445, startPoint y: 472, endPoint x: 685, endPoint y: 472, distance: 239.9
click at [685, 542] on span "The Ultimate Alpha Stack" at bounding box center [591, 573] width 425 height 62
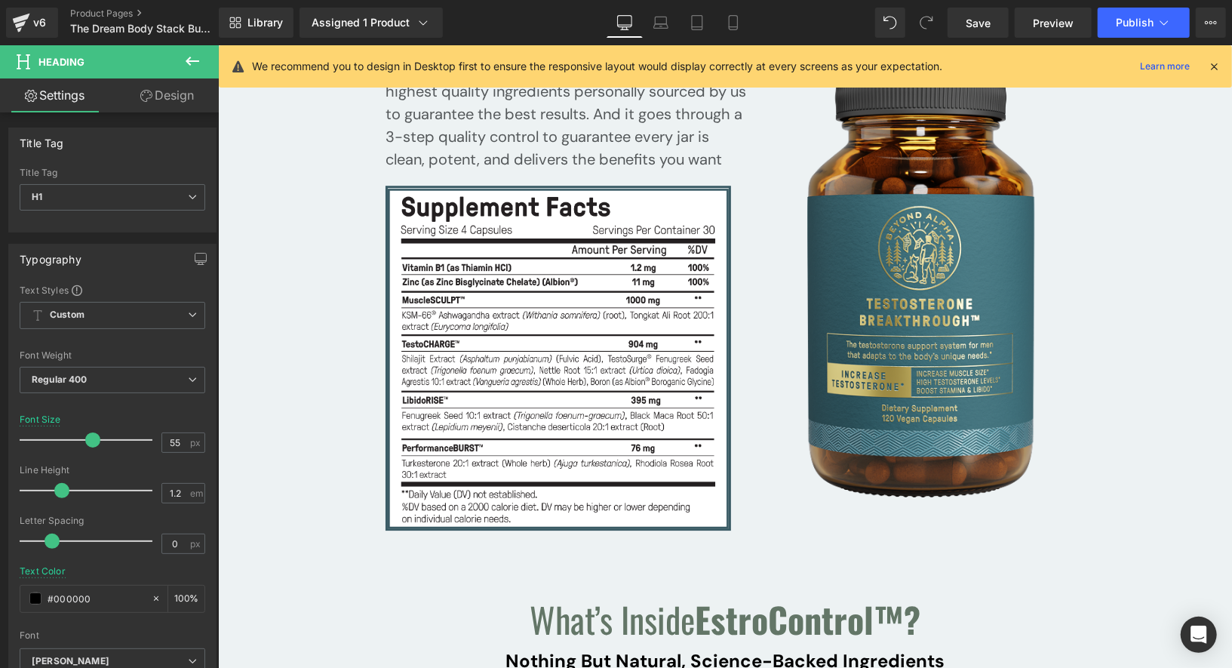
scroll to position [14203, 0]
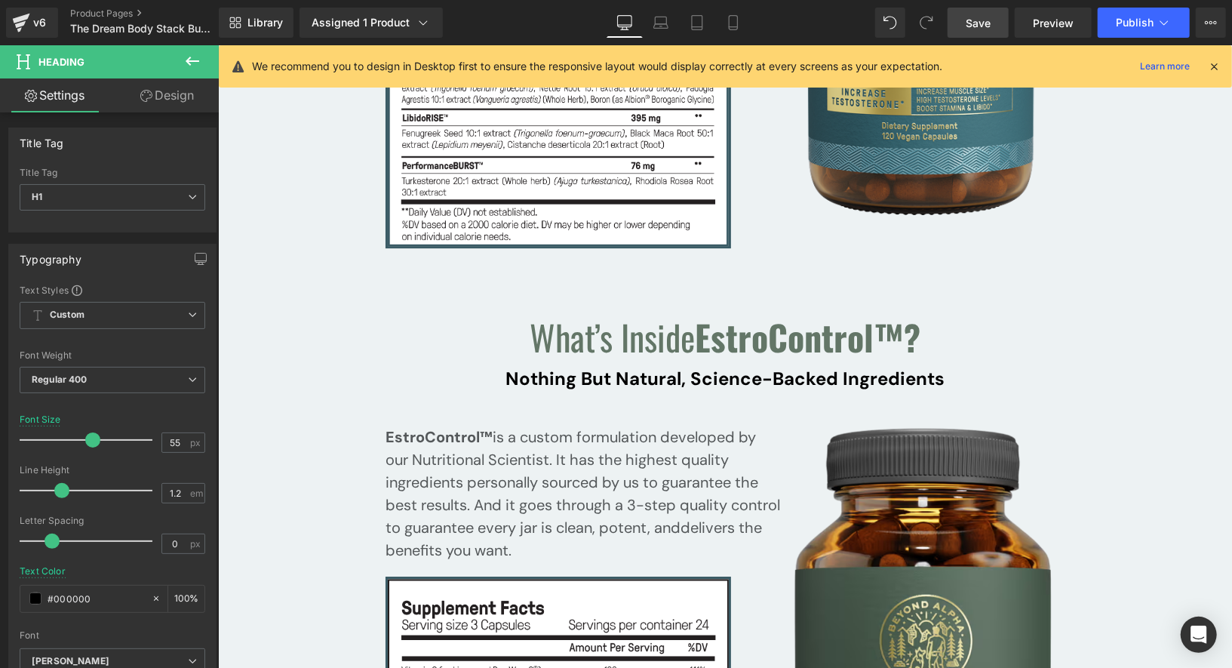
click at [992, 21] on link "Save" at bounding box center [978, 23] width 61 height 30
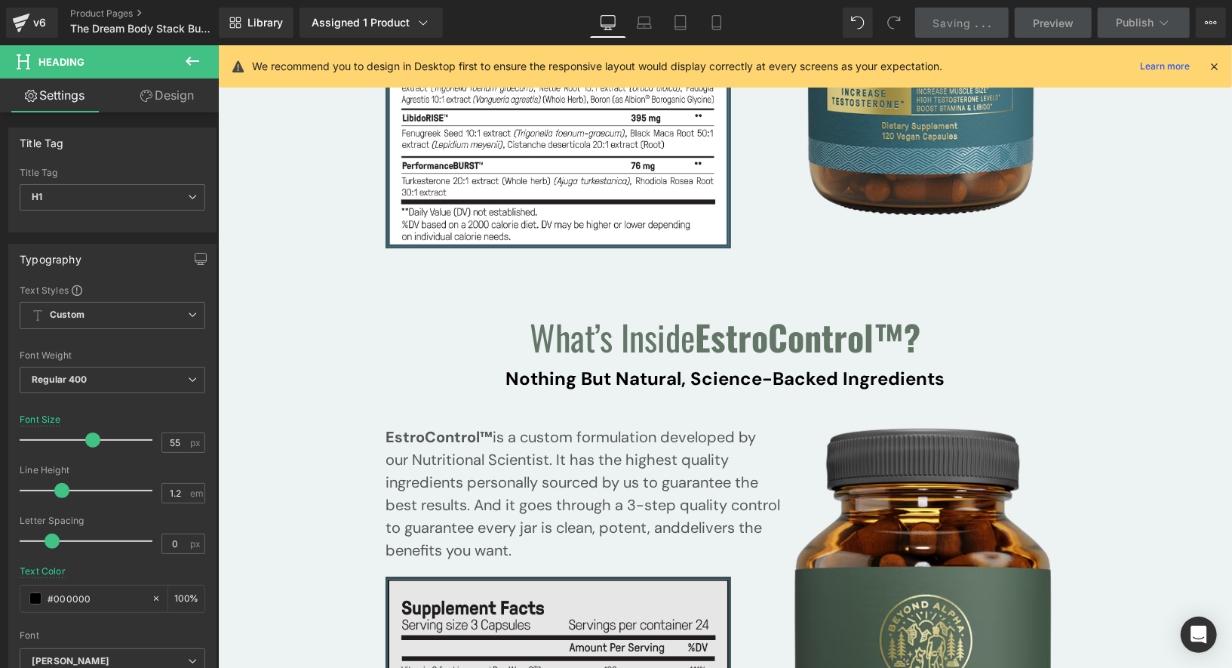
scroll to position [14881, 0]
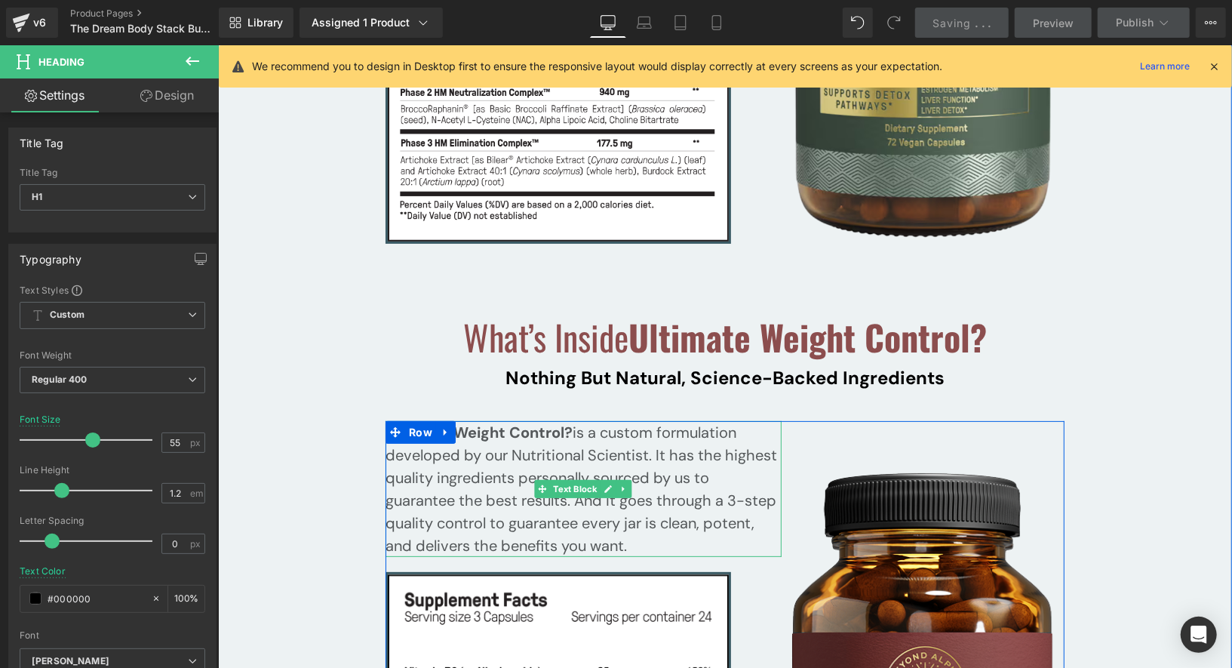
click at [562, 422] on span "Ultimate Weight Control?" at bounding box center [478, 432] width 187 height 20
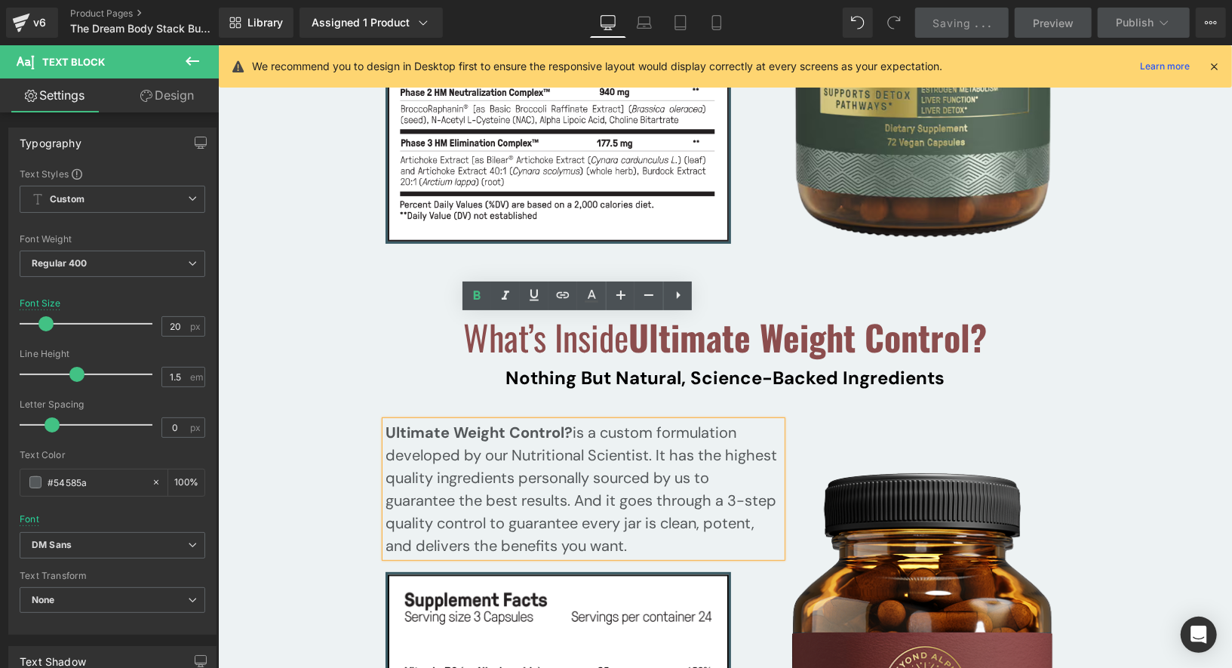
click at [565, 420] on p "Ultimate Weight Control? is a custom formulation developed by our Nutritional S…" at bounding box center [583, 488] width 396 height 136
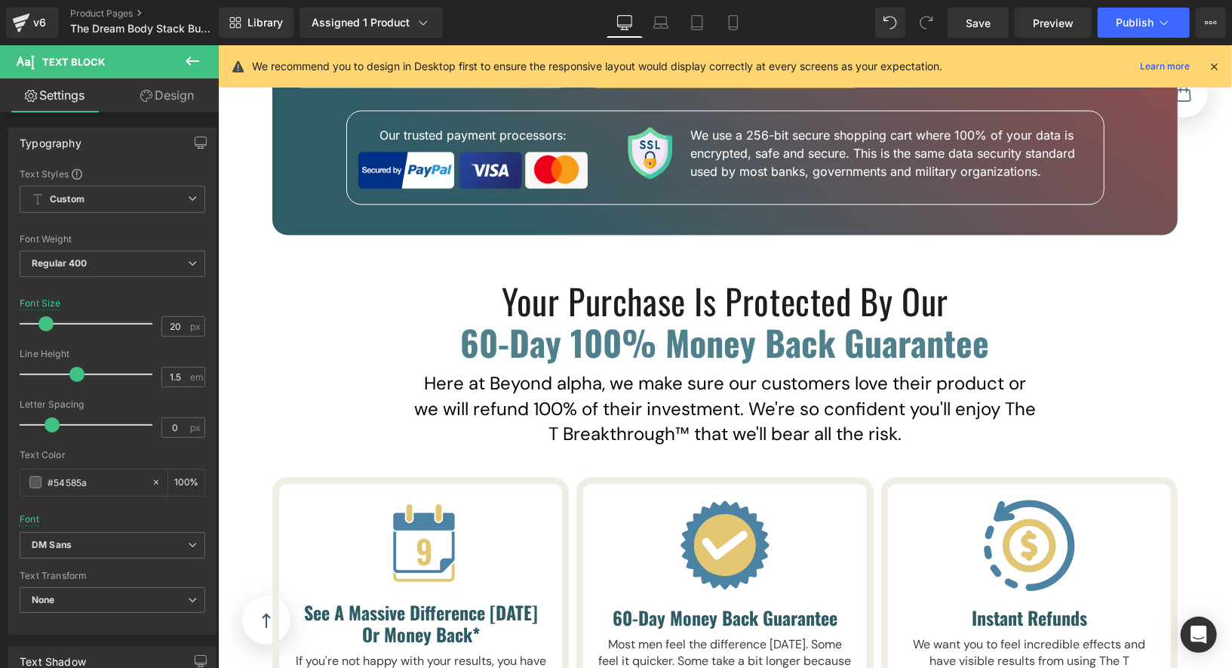
scroll to position [16936, 0]
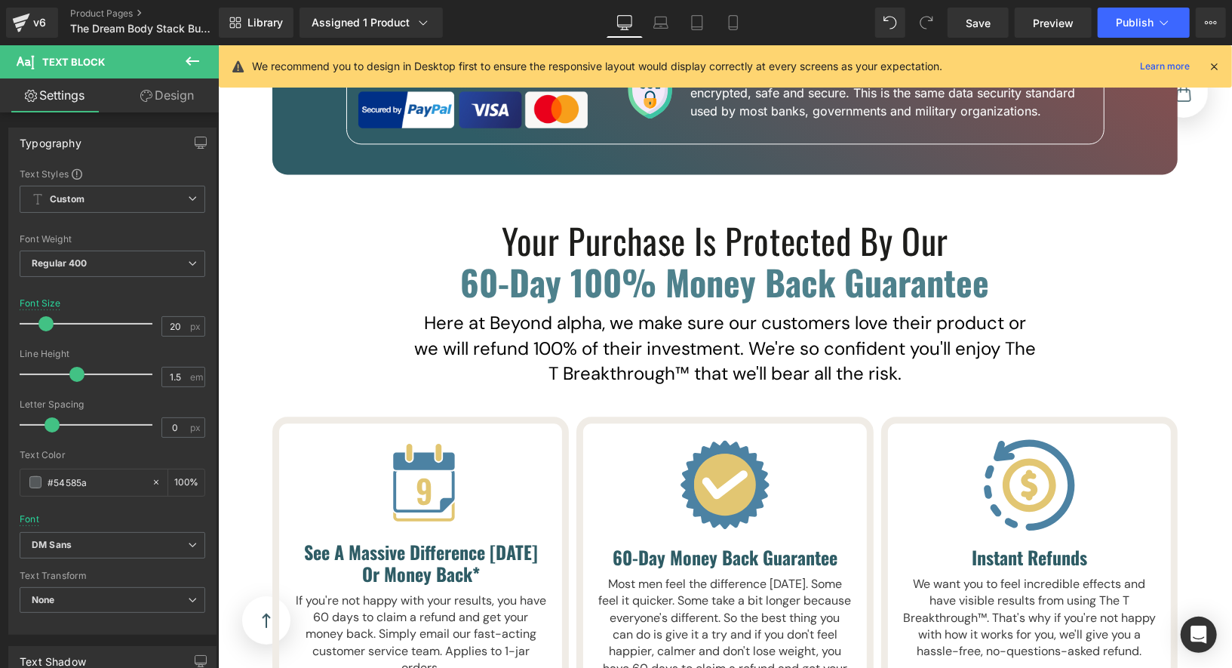
click at [739, 309] on p "Here at Beyond alpha, we make sure our customers love their product or we will …" at bounding box center [724, 347] width 626 height 76
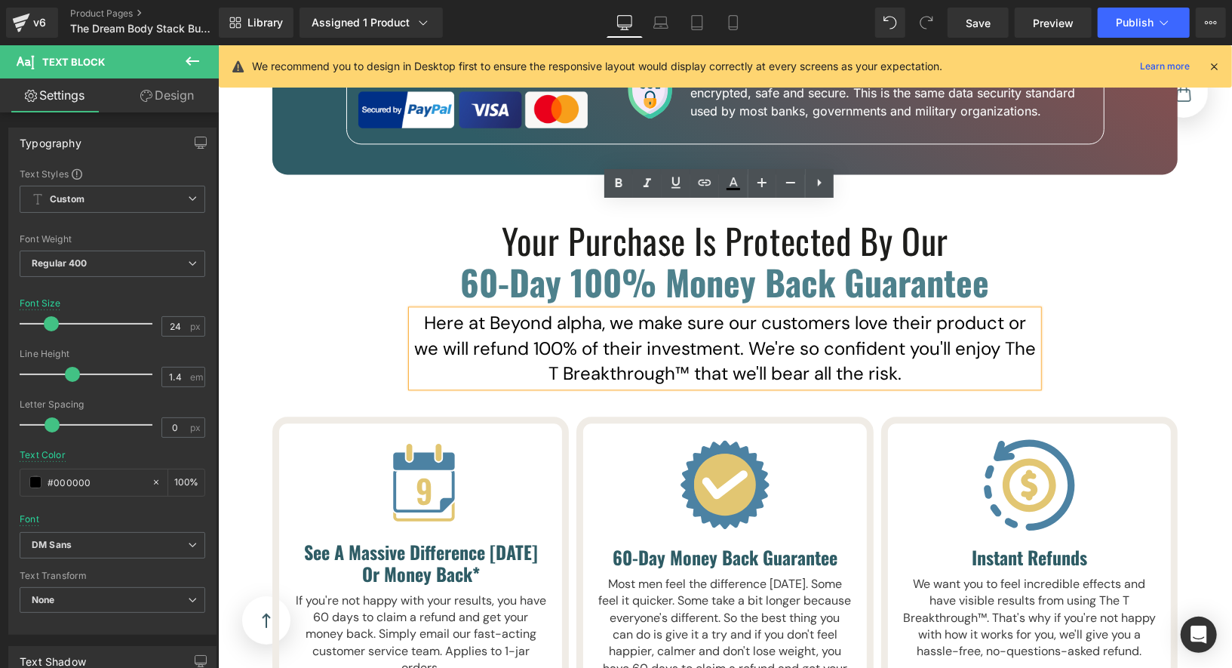
click at [645, 309] on p "Here at Beyond alpha, we make sure our customers love their product or we will …" at bounding box center [724, 347] width 626 height 76
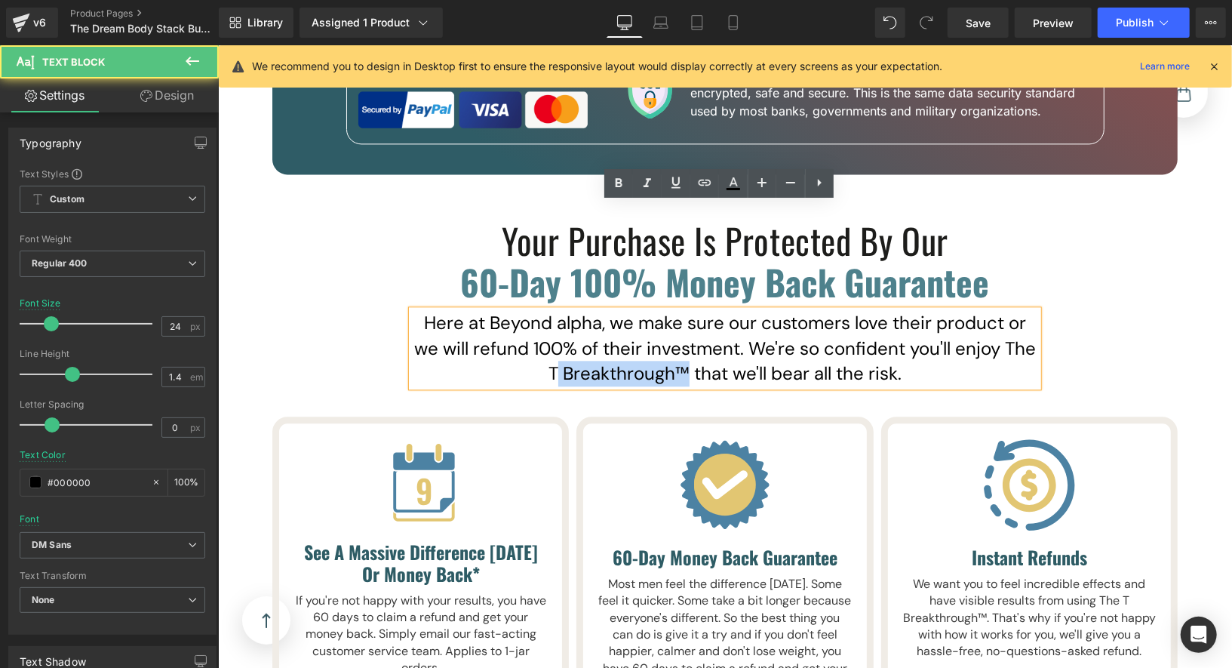
drag, startPoint x: 663, startPoint y: 267, endPoint x: 713, endPoint y: 93, distance: 181.3
click at [547, 309] on p "Here at Beyond alpha, we make sure our customers love their product or we will …" at bounding box center [724, 347] width 626 height 76
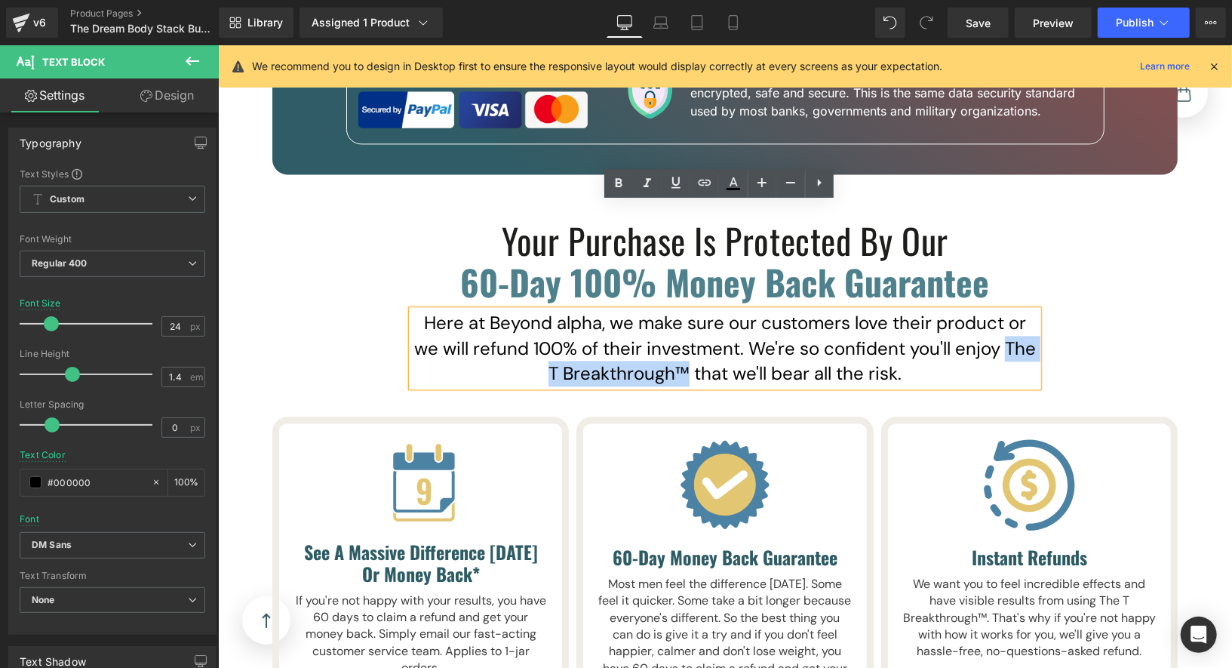
drag, startPoint x: 1001, startPoint y: 238, endPoint x: 679, endPoint y: 266, distance: 323.4
click at [679, 309] on p "Here at Beyond alpha, we make sure our customers love their product or we will …" at bounding box center [724, 347] width 626 height 76
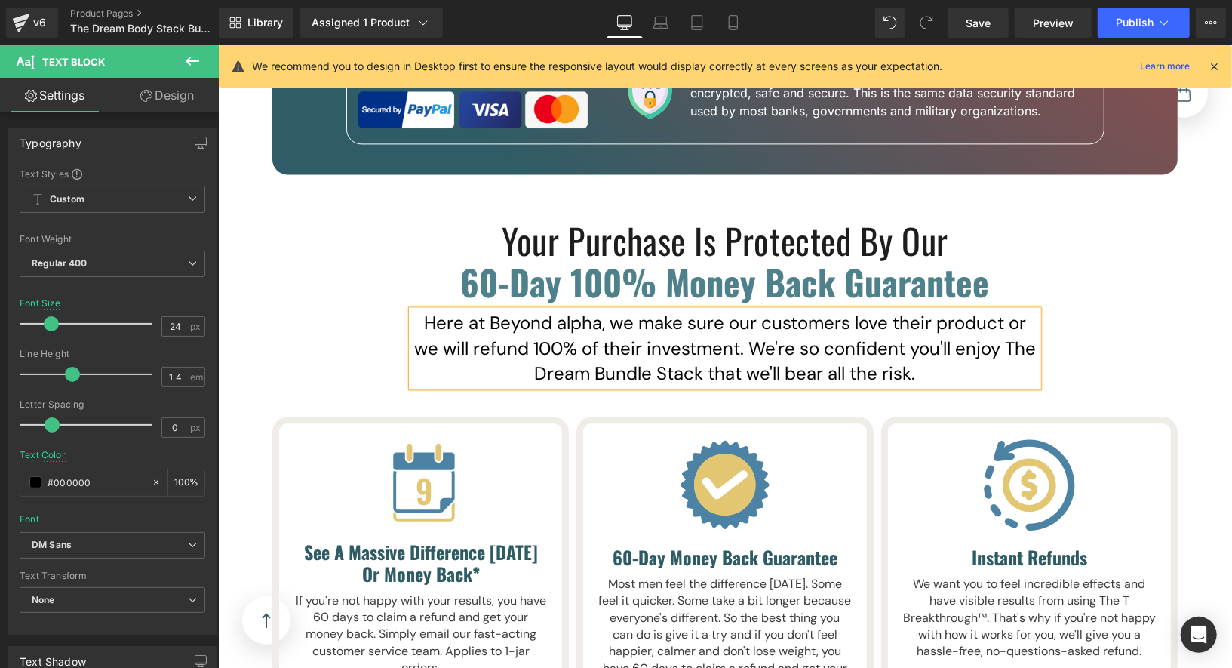
scroll to position [16968, 0]
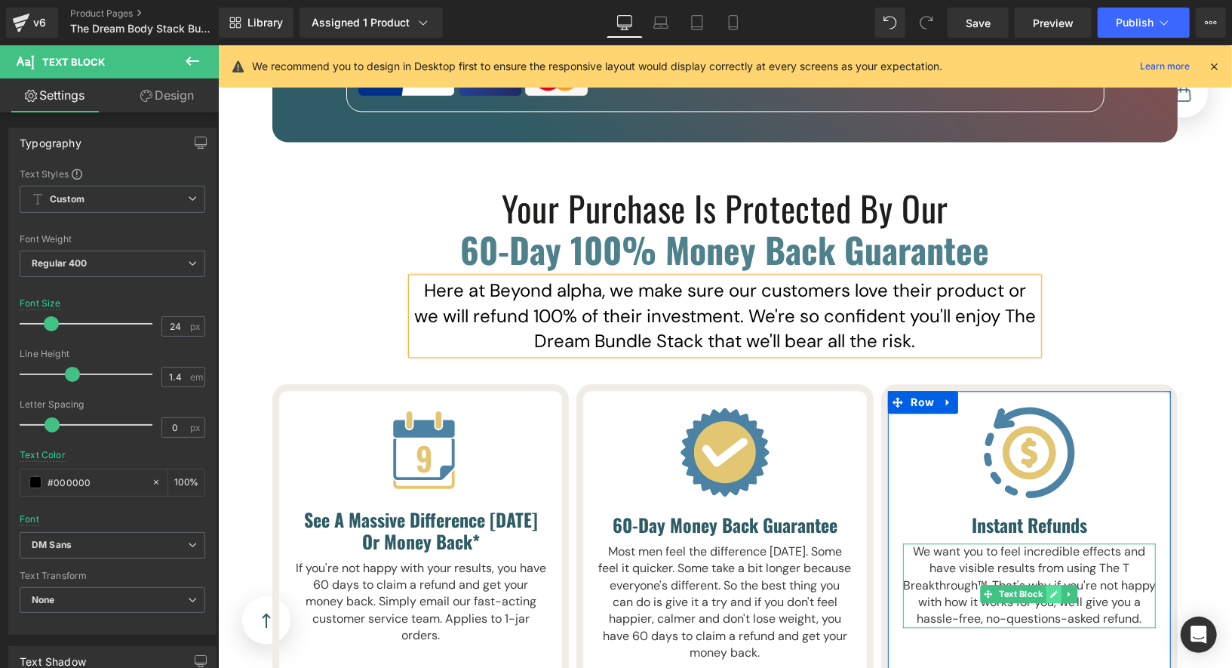
click at [1046, 584] on link at bounding box center [1054, 593] width 16 height 18
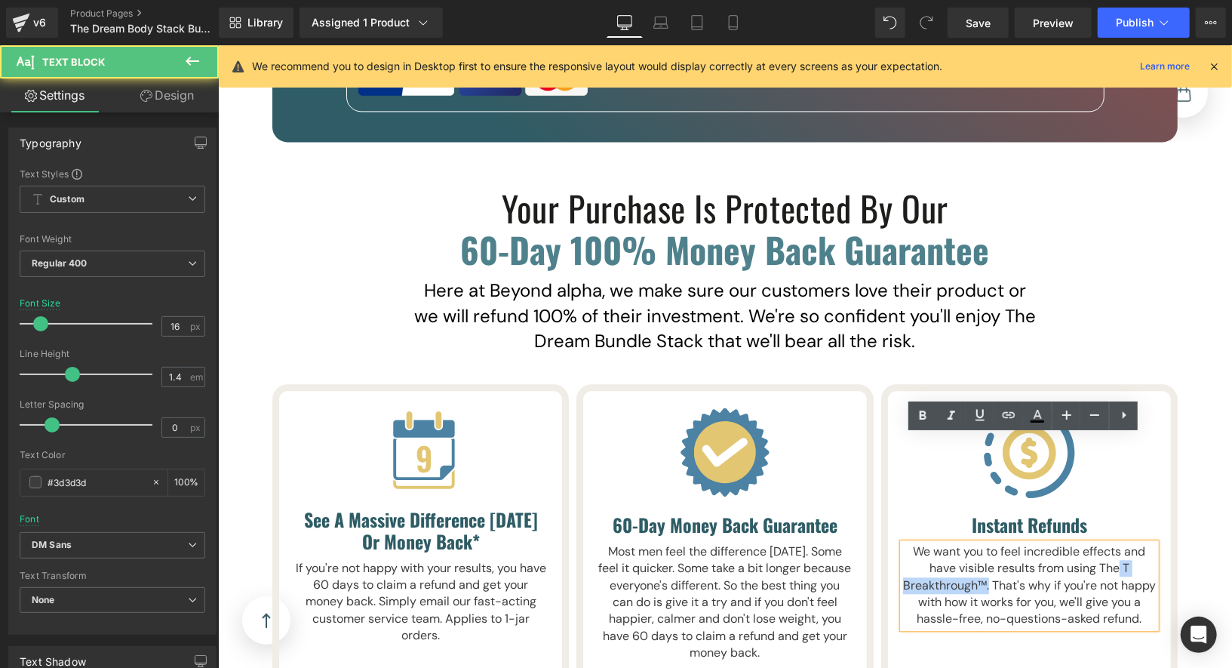
drag, startPoint x: 1114, startPoint y: 459, endPoint x: 1000, endPoint y: 475, distance: 115.1
click at [1000, 542] on p "We want you to feel incredible effects and have visible results from using The …" at bounding box center [1028, 584] width 253 height 84
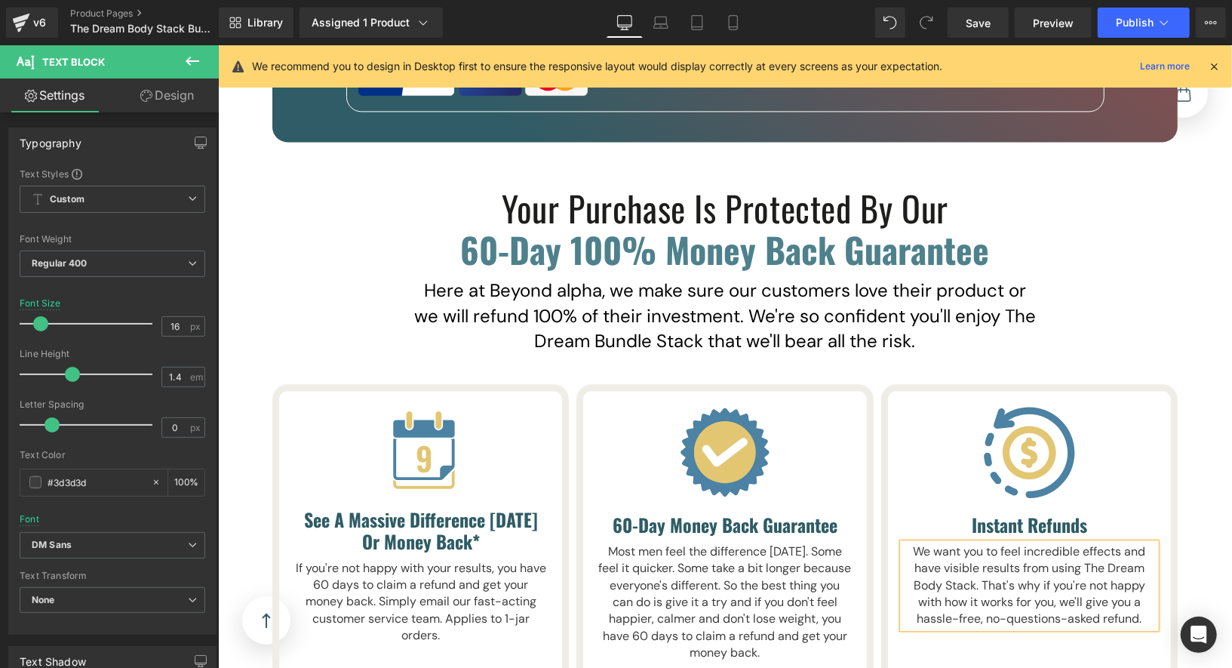
click at [802, 35] on div "Library Assigned 1 Product Product Preview The Dream Body Stack™ Manage assigne…" at bounding box center [725, 23] width 1013 height 30
click at [993, 28] on link "Save" at bounding box center [978, 23] width 61 height 30
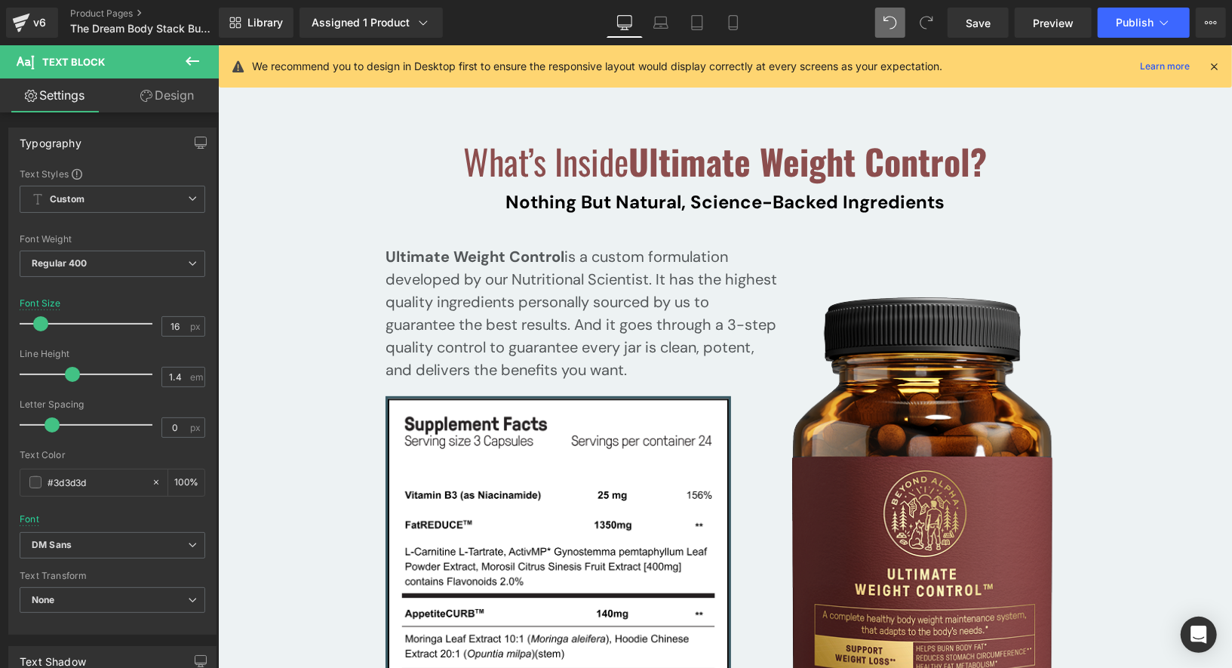
scroll to position [15085, 0]
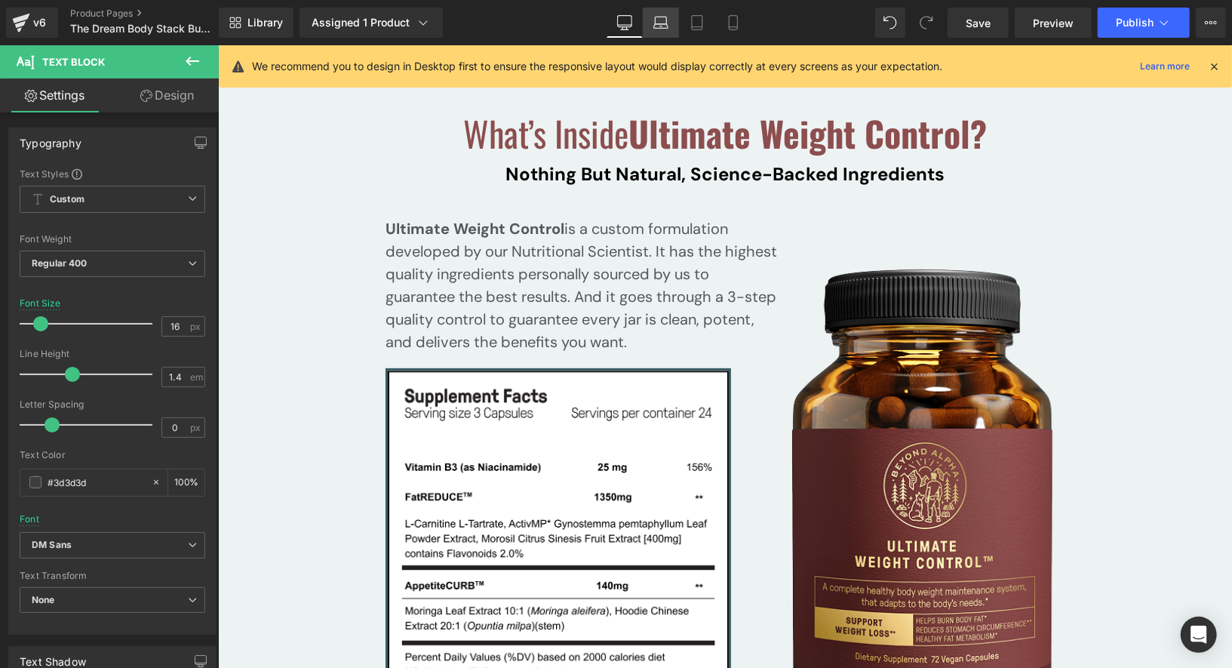
click at [662, 29] on icon at bounding box center [660, 22] width 15 height 15
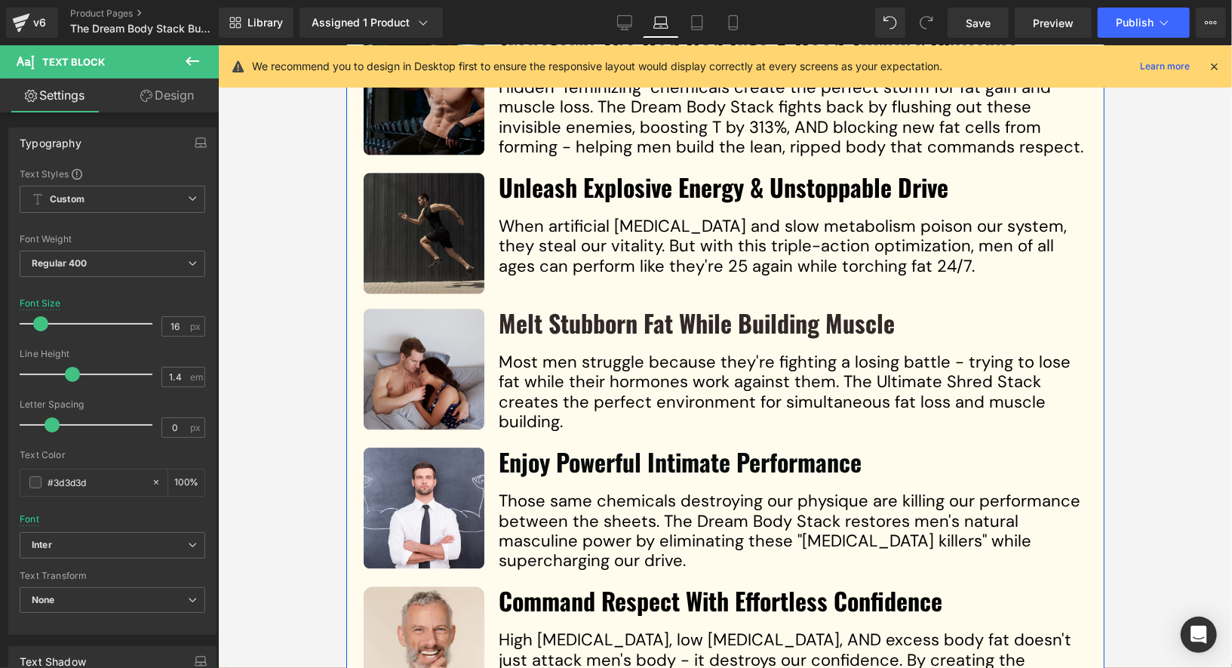
scroll to position [2788, 0]
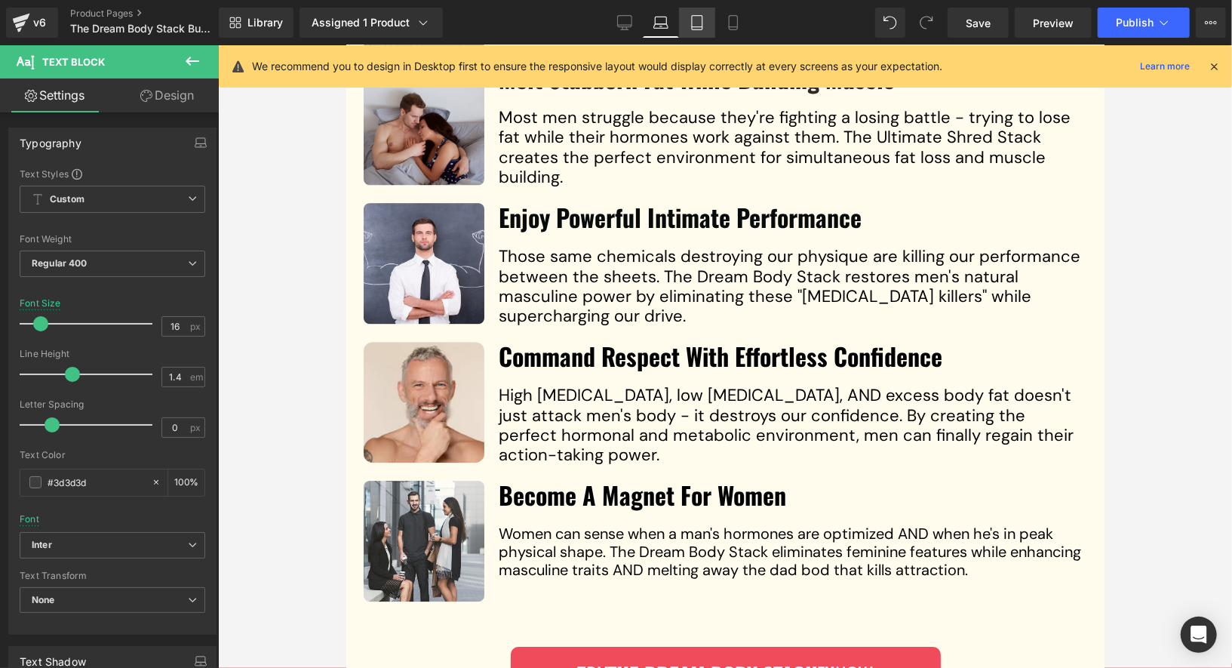
click at [701, 26] on icon at bounding box center [697, 22] width 15 height 15
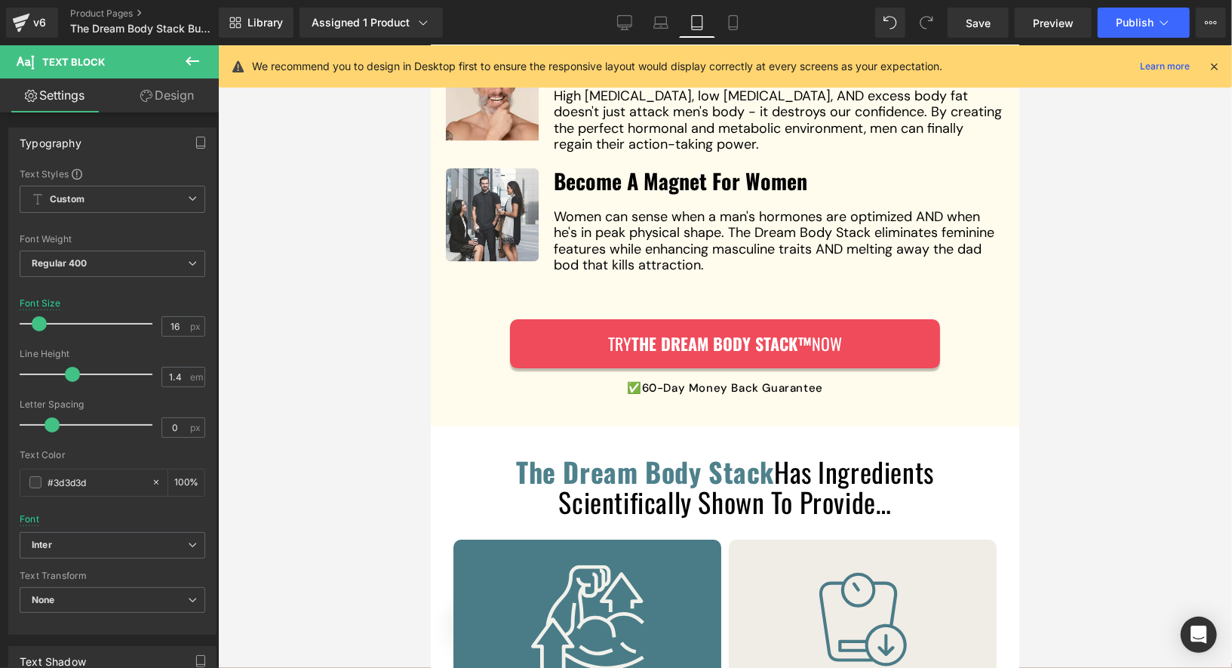
scroll to position [3314, 0]
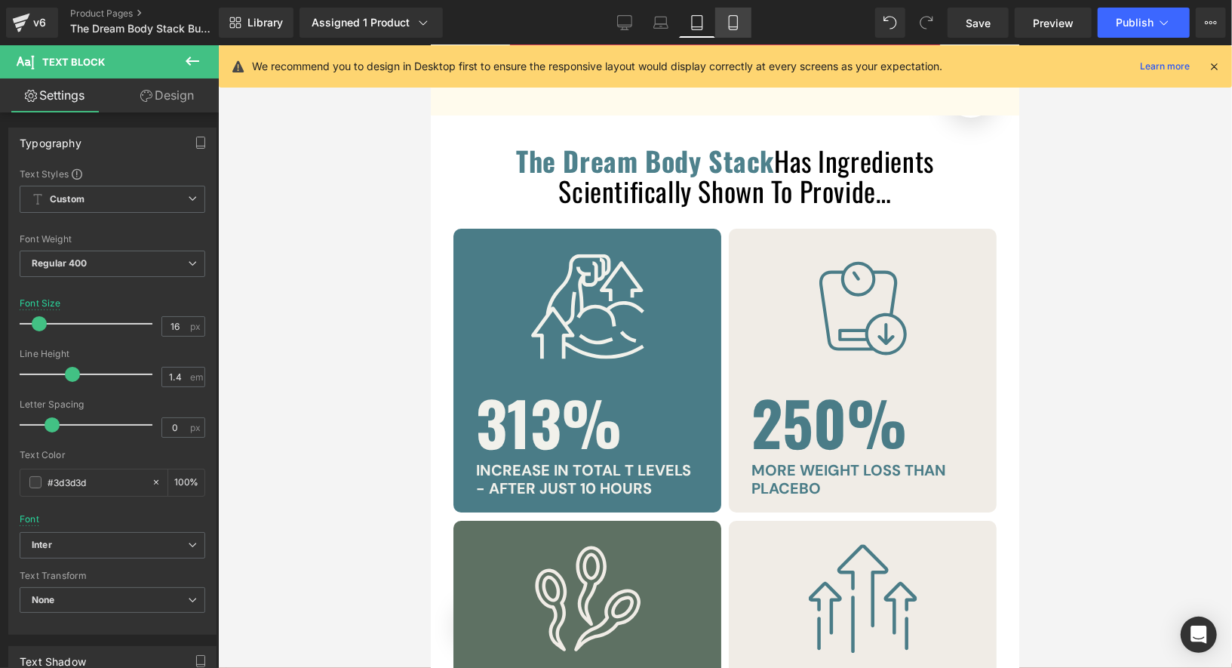
drag, startPoint x: 737, startPoint y: 31, endPoint x: 173, endPoint y: 113, distance: 570.3
click at [737, 31] on link "Mobile" at bounding box center [733, 23] width 36 height 30
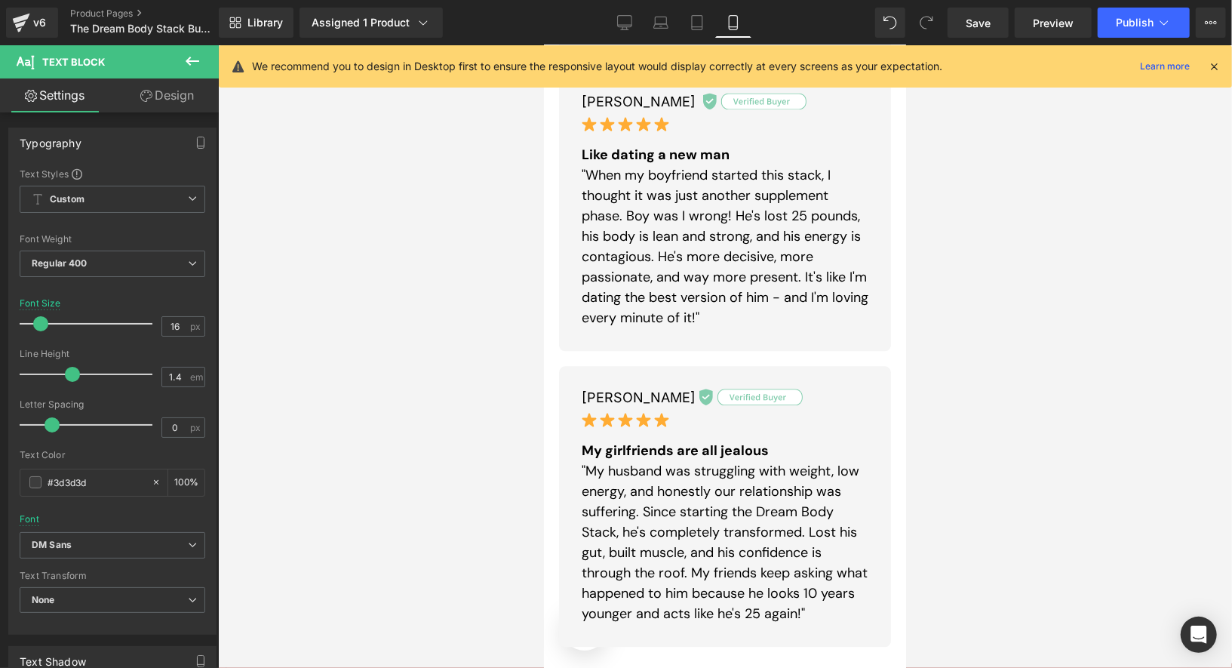
scroll to position [1753, 0]
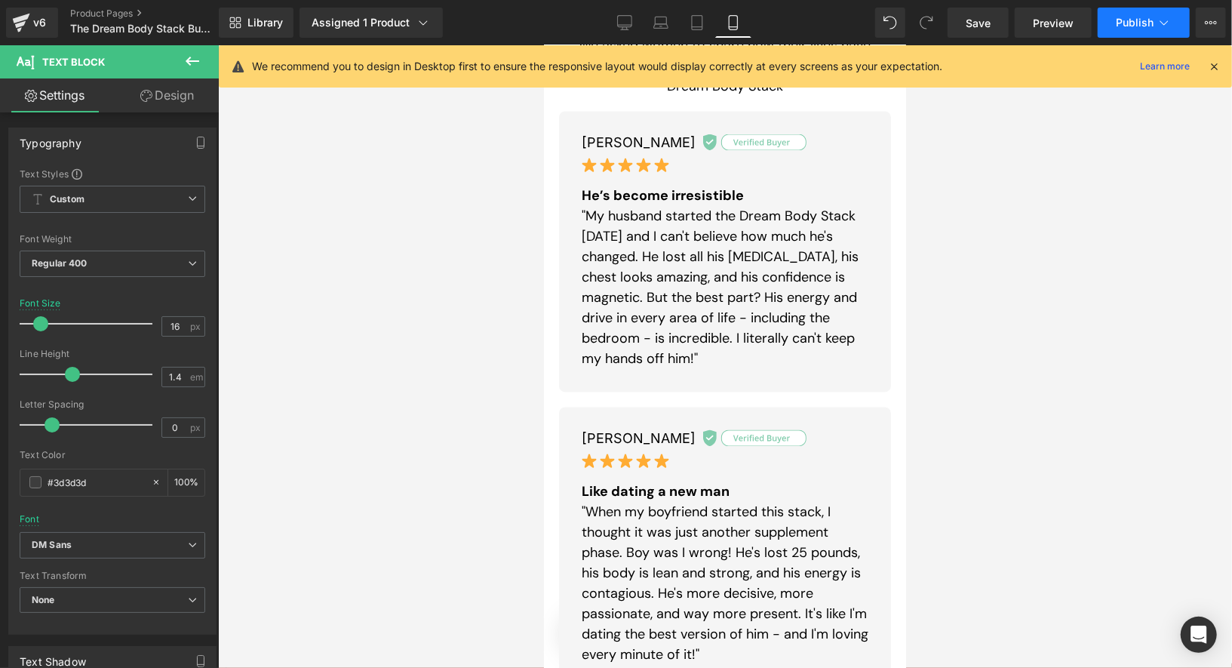
click at [1141, 18] on span "Publish" at bounding box center [1135, 23] width 38 height 12
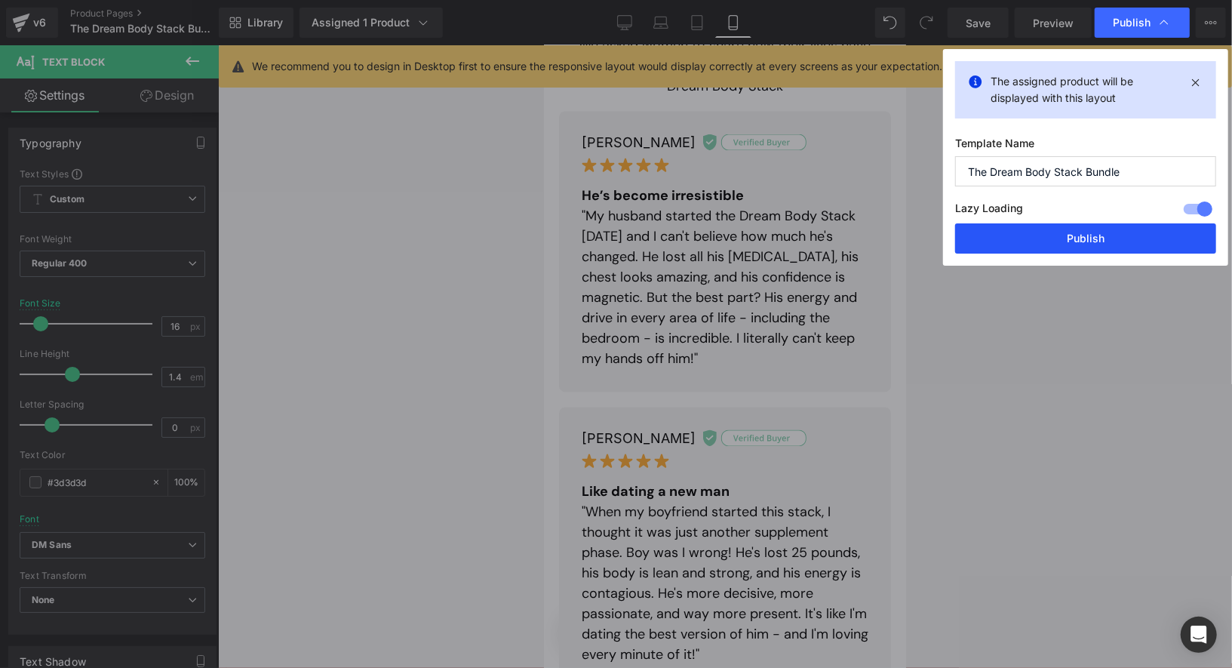
click at [1110, 236] on button "Publish" at bounding box center [1085, 238] width 261 height 30
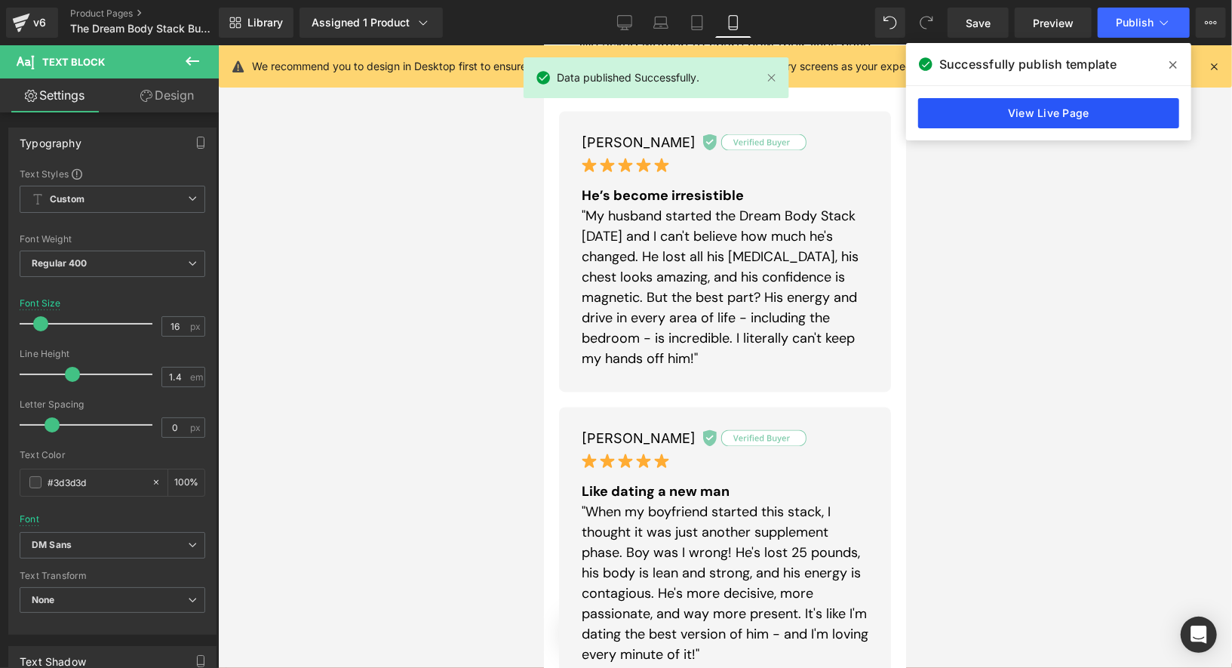
click at [1024, 116] on link "View Live Page" at bounding box center [1048, 113] width 261 height 30
